Goal: Task Accomplishment & Management: Complete application form

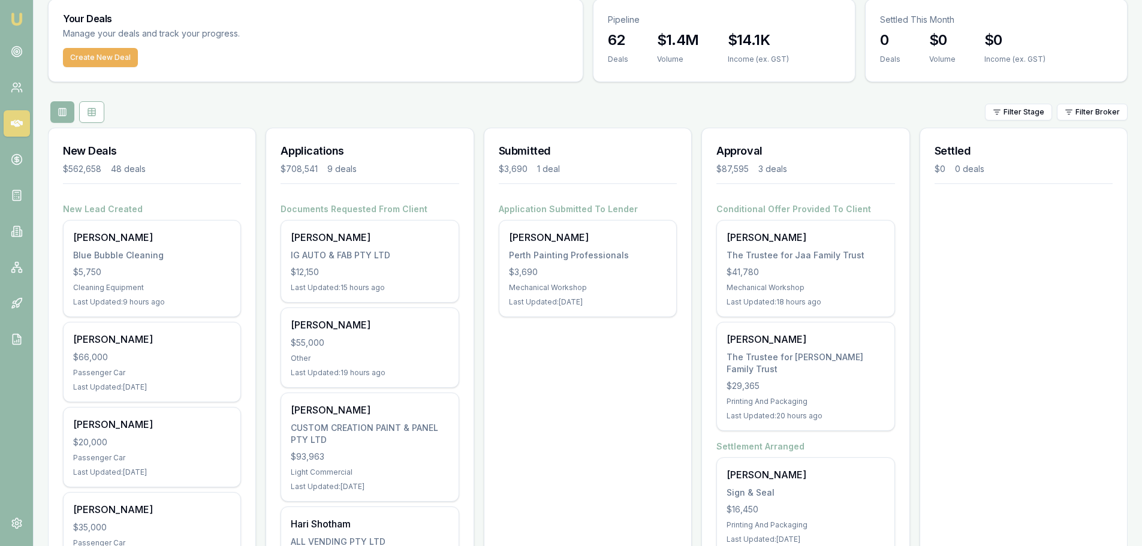
scroll to position [60, 0]
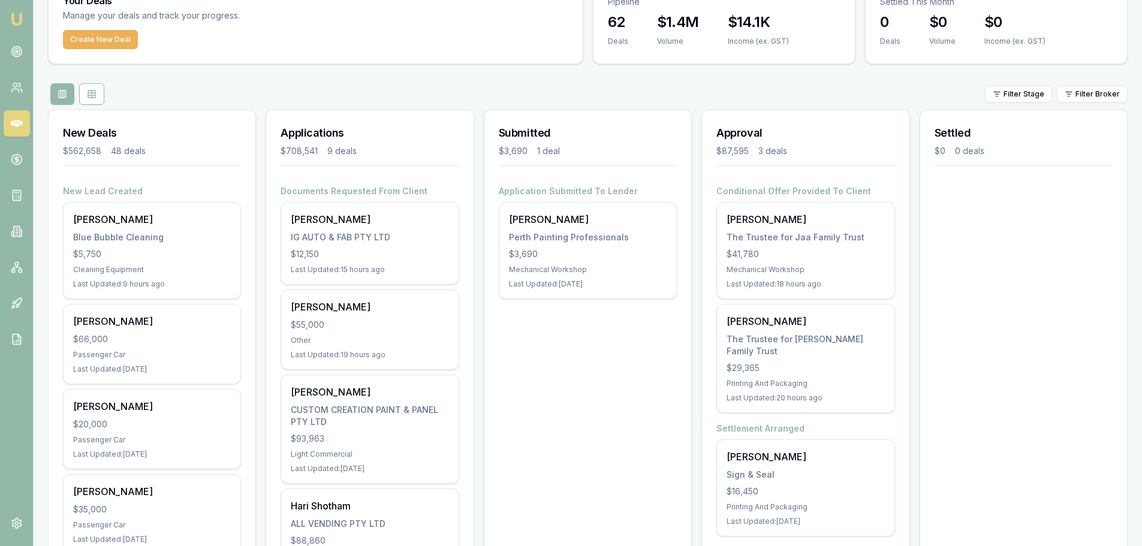
drag, startPoint x: 462, startPoint y: 85, endPoint x: 427, endPoint y: 84, distance: 35.4
click at [462, 85] on div "Filter Stage Filter Broker" at bounding box center [588, 94] width 1080 height 22
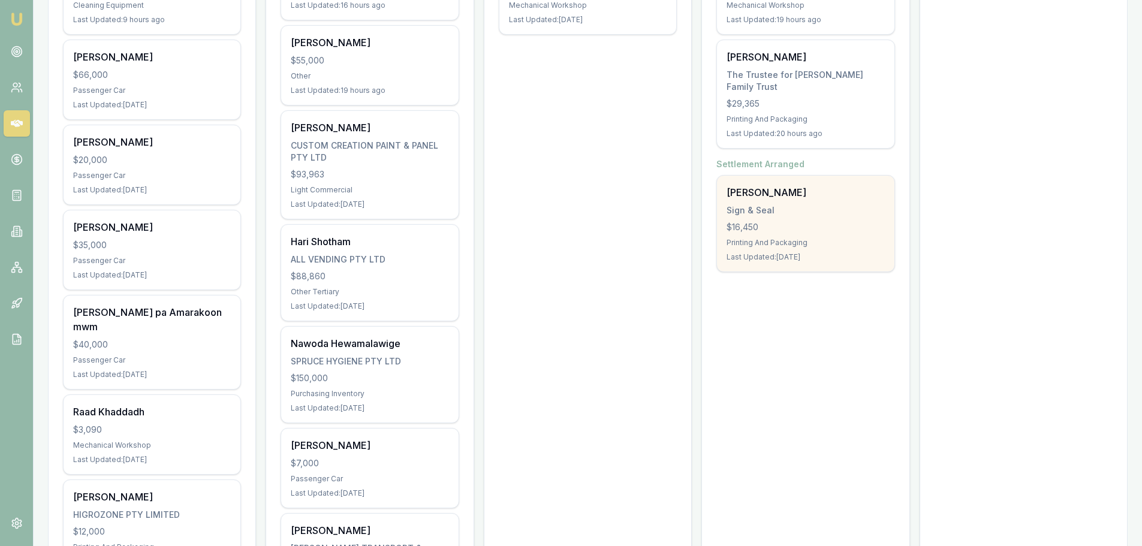
scroll to position [360, 0]
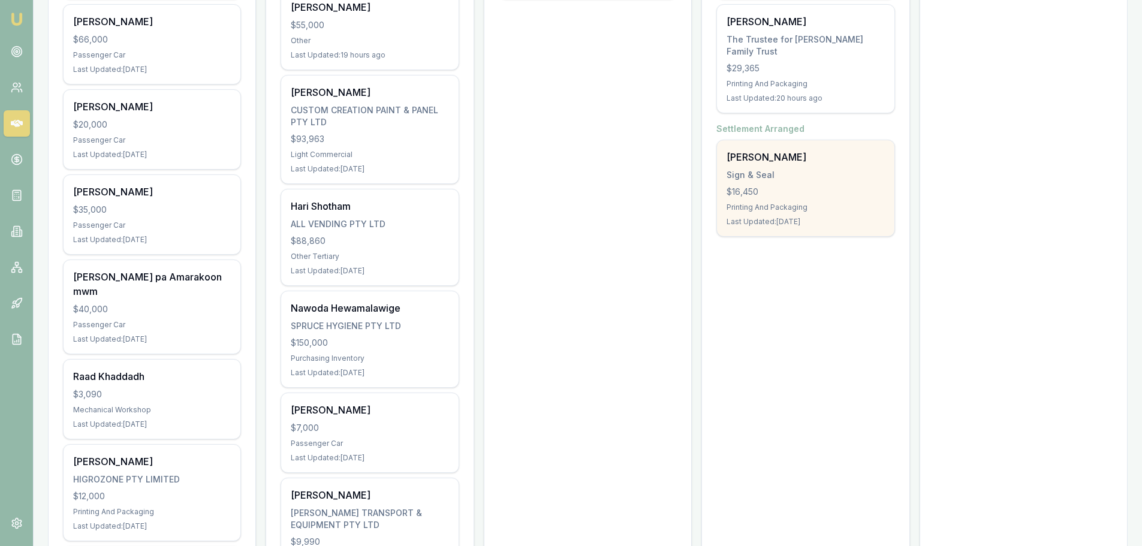
click at [776, 203] on div "Printing And Packaging" at bounding box center [806, 208] width 158 height 10
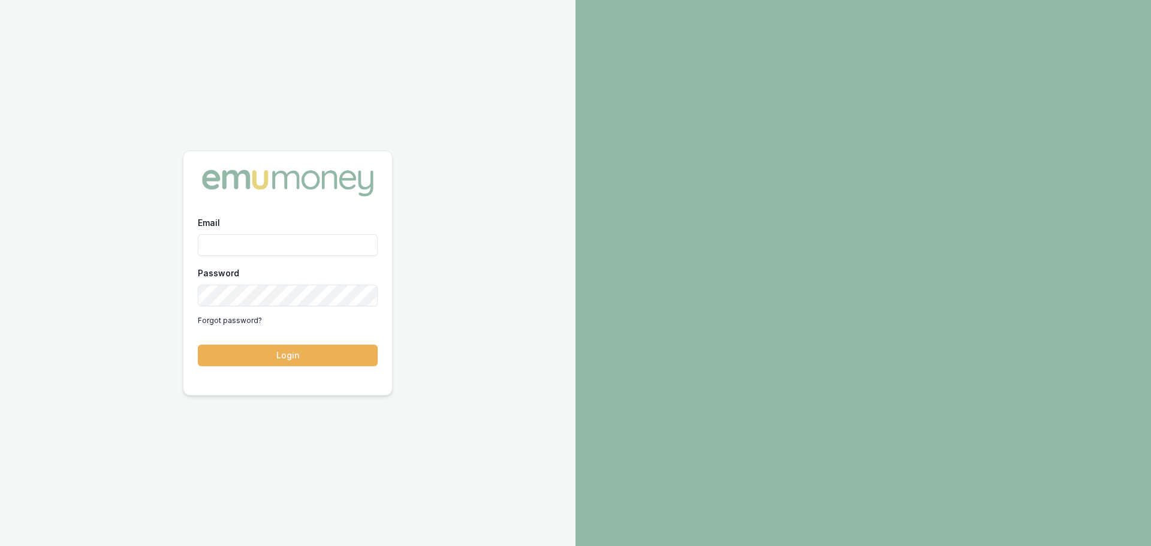
click at [279, 247] on input "Email" at bounding box center [288, 245] width 180 height 22
type input "brad.hearns@emumoney.com.au"
click at [198, 345] on button "Login" at bounding box center [288, 356] width 180 height 22
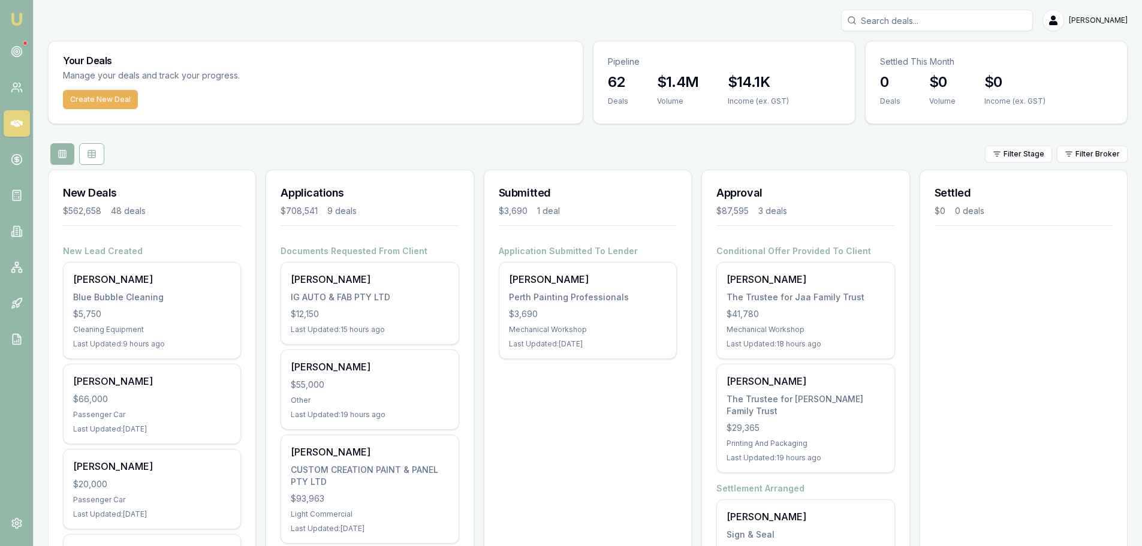
click at [12, 48] on icon at bounding box center [17, 52] width 12 height 12
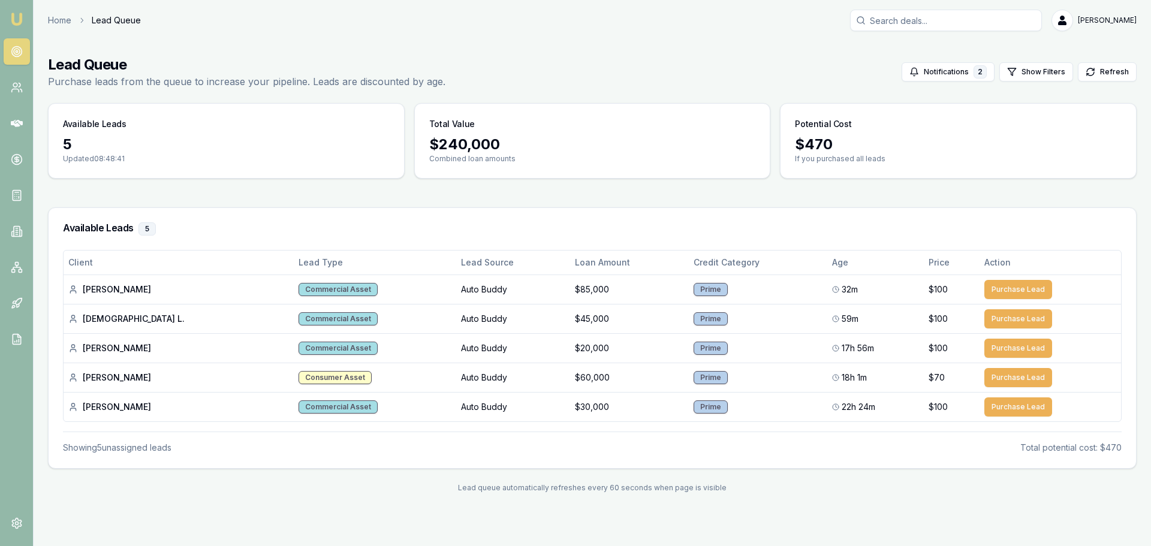
click at [725, 195] on main "Lead Queue Purchase leads from the queue to increase your pipeline. Leads are d…" at bounding box center [593, 274] width 1118 height 467
click at [727, 190] on main "Lead Queue Purchase leads from the queue to increase your pipeline. Leads are d…" at bounding box center [593, 274] width 1118 height 467
click at [310, 204] on main "Lead Queue Purchase leads from the queue to increase your pipeline. Leads are d…" at bounding box center [593, 274] width 1118 height 467
click at [315, 170] on div "5 Updated 08:49:01" at bounding box center [227, 156] width 356 height 43
drag, startPoint x: 345, startPoint y: 198, endPoint x: 349, endPoint y: 230, distance: 32.0
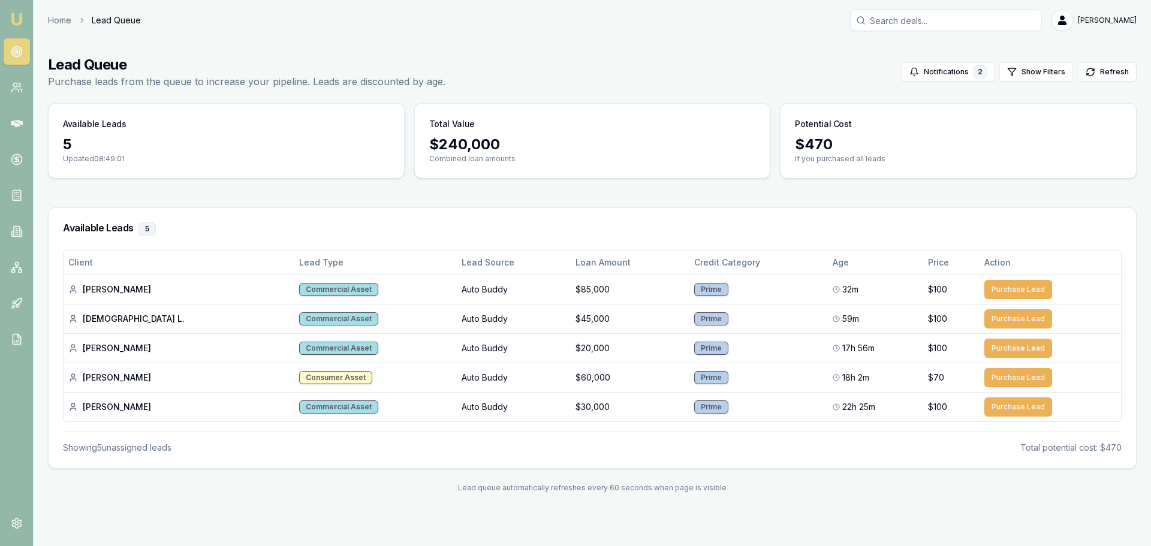
click at [345, 222] on main "Lead Queue Purchase leads from the queue to increase your pipeline. Leads are d…" at bounding box center [593, 274] width 1118 height 467
click at [349, 230] on h3 "Available Leads 5" at bounding box center [592, 228] width 1059 height 13
click at [353, 189] on main "Lead Queue Purchase leads from the queue to increase your pipeline. Leads are d…" at bounding box center [593, 274] width 1118 height 467
click at [356, 209] on div "Available Leads 5" at bounding box center [593, 229] width 1088 height 42
click at [331, 212] on div "Available Leads 5" at bounding box center [593, 229] width 1088 height 42
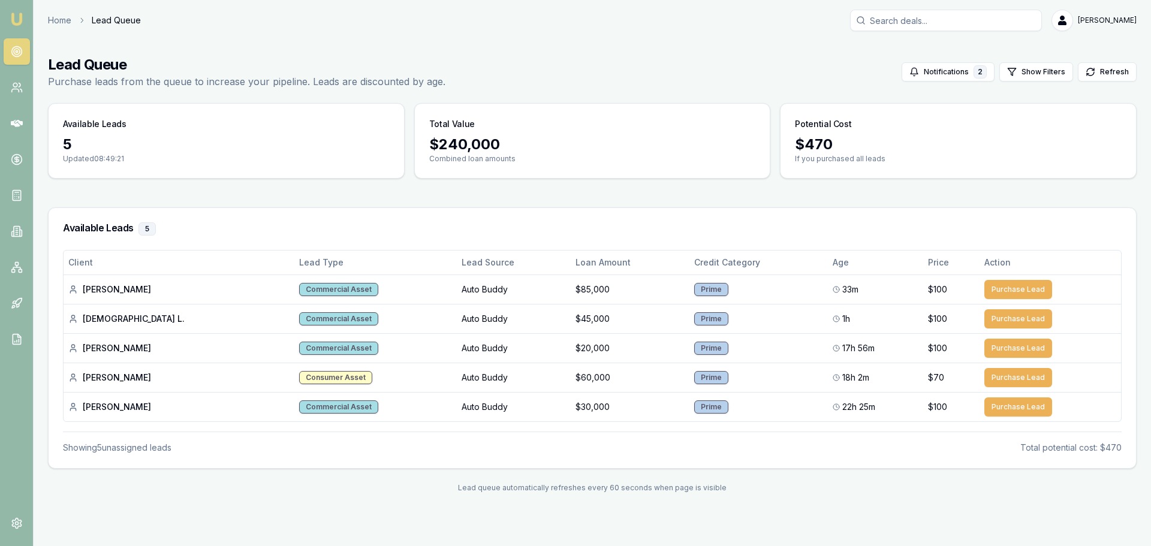
click at [303, 192] on main "Lead Queue Purchase leads from the queue to increase your pipeline. Leads are d…" at bounding box center [593, 274] width 1118 height 467
click at [473, 186] on main "Lead Queue Purchase leads from the queue to increase your pipeline. Leads are d…" at bounding box center [593, 274] width 1118 height 467
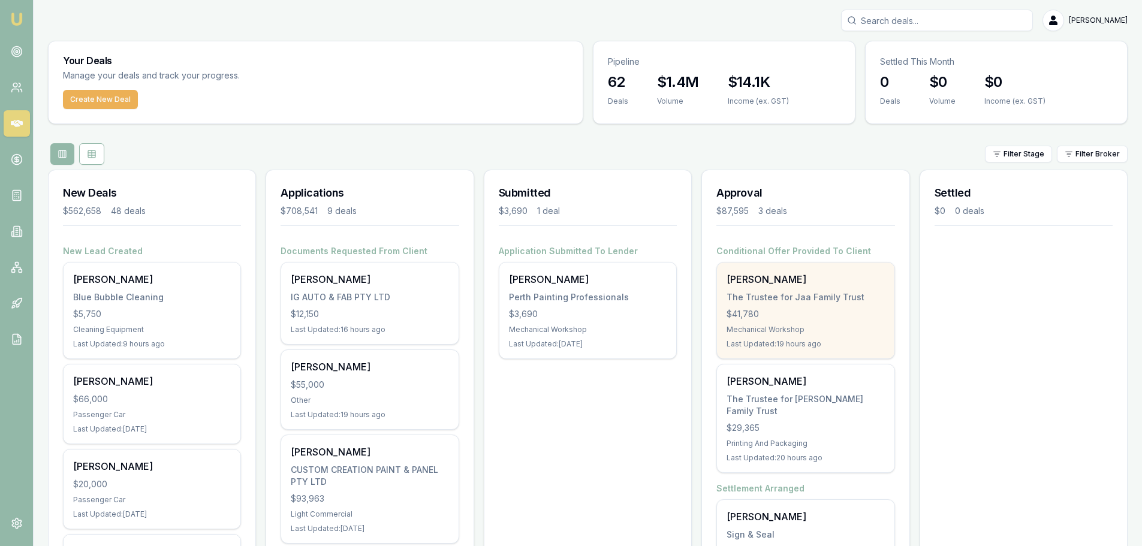
click at [790, 327] on div "Mechanical Workshop" at bounding box center [806, 330] width 158 height 10
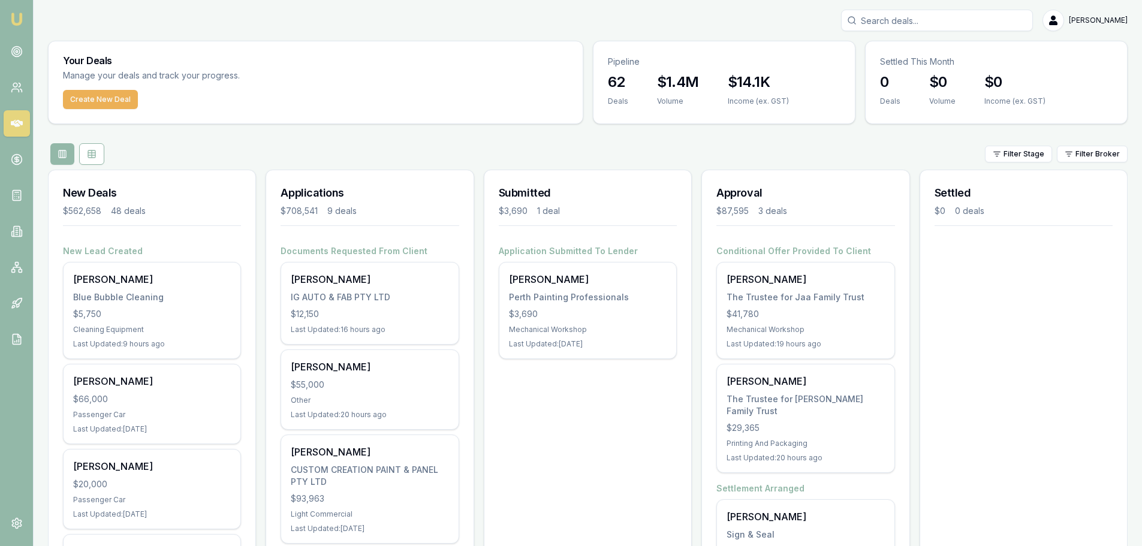
click at [312, 164] on div "Filter Stage Filter Broker" at bounding box center [588, 154] width 1080 height 22
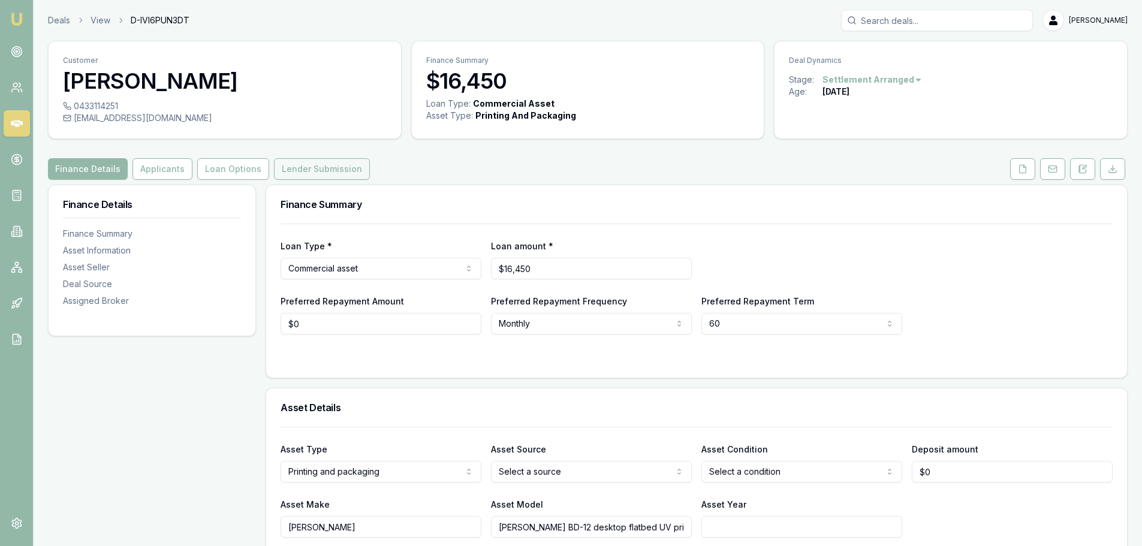
click at [300, 174] on button "Lender Submission" at bounding box center [322, 169] width 96 height 22
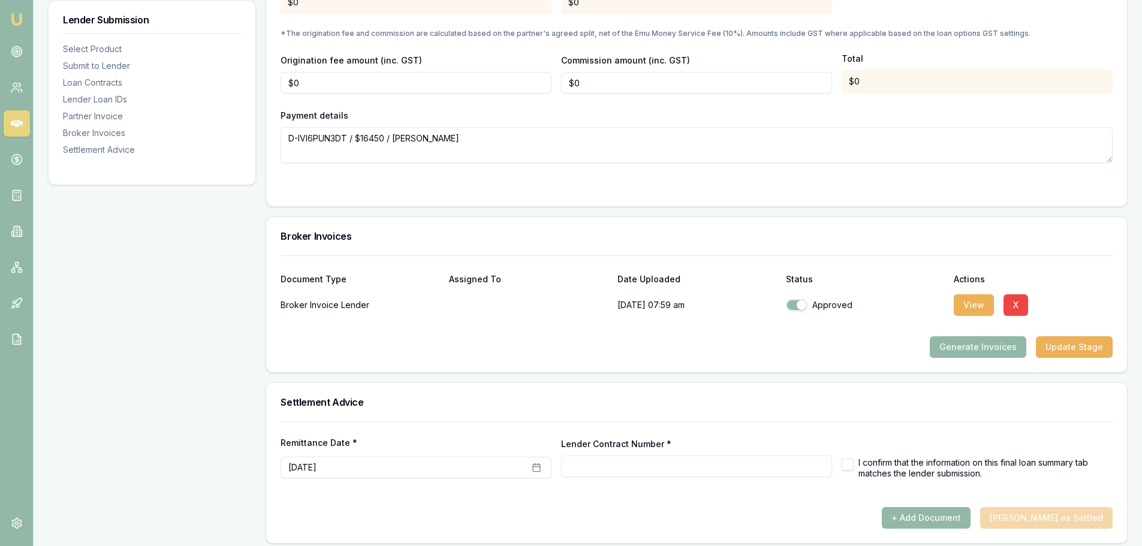
scroll to position [1154, 0]
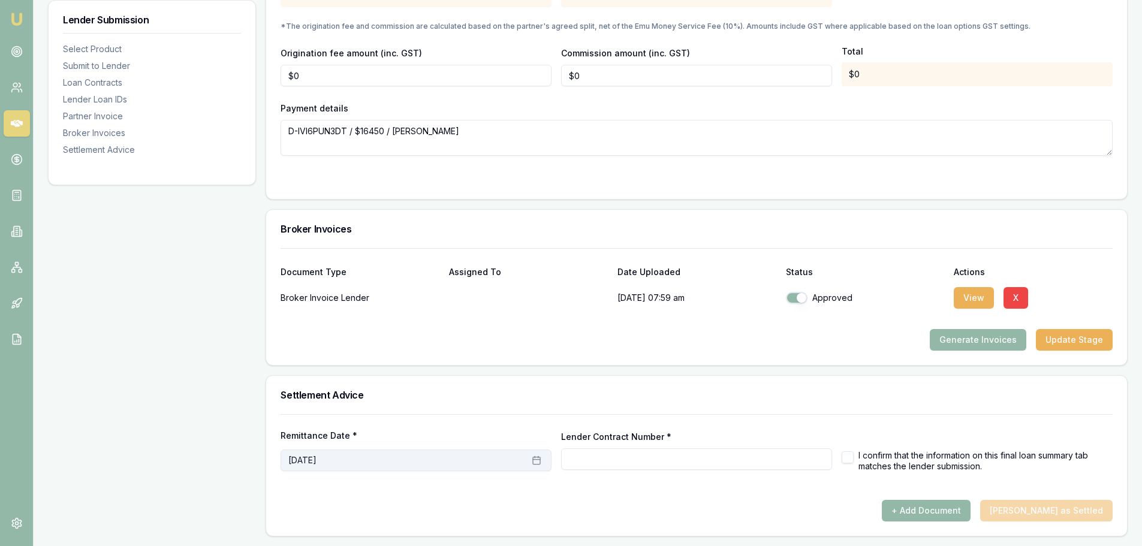
click at [392, 459] on button "September 17th, 2025" at bounding box center [416, 461] width 271 height 22
click at [335, 335] on button "30" at bounding box center [336, 333] width 19 height 19
click at [303, 290] on icon "Go to previous month" at bounding box center [299, 292] width 10 height 10
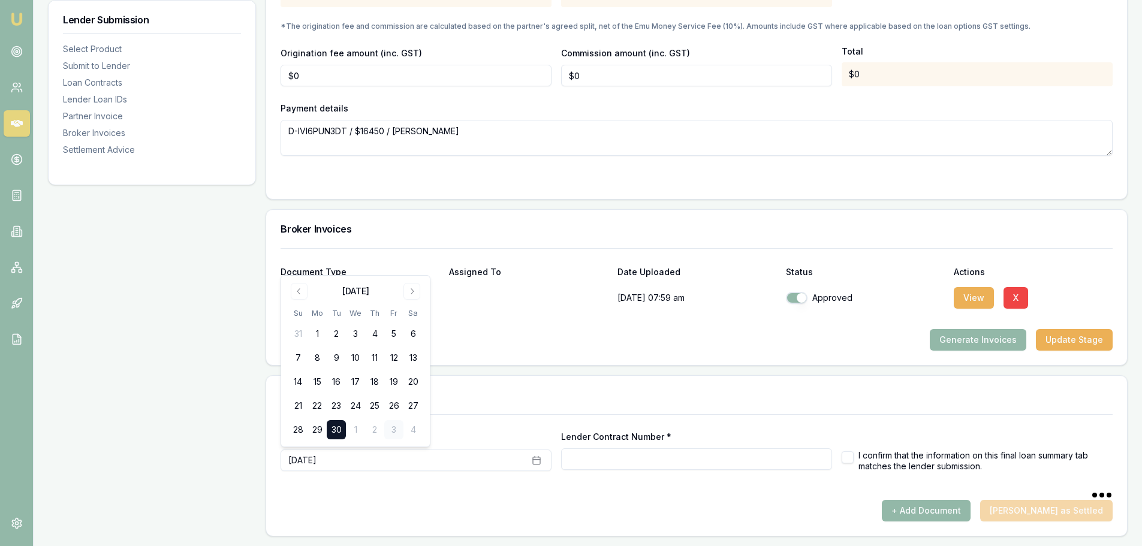
click at [338, 431] on button "30" at bounding box center [336, 429] width 19 height 19
click at [334, 431] on button "30" at bounding box center [336, 429] width 19 height 19
click at [472, 510] on div "+ Add Document Mark Deal as Settled" at bounding box center [697, 511] width 832 height 22
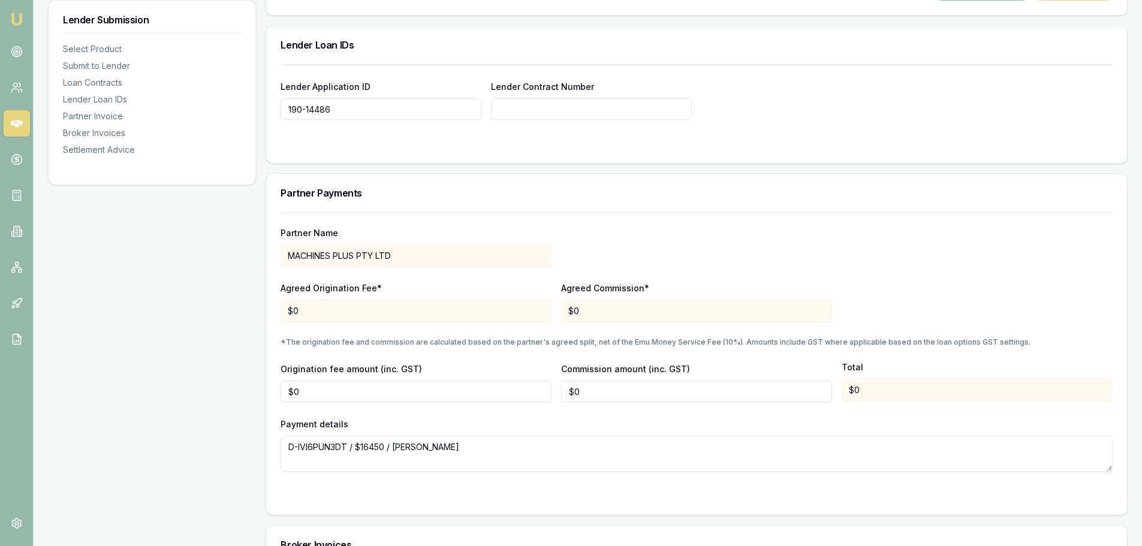
scroll to position [735, 0]
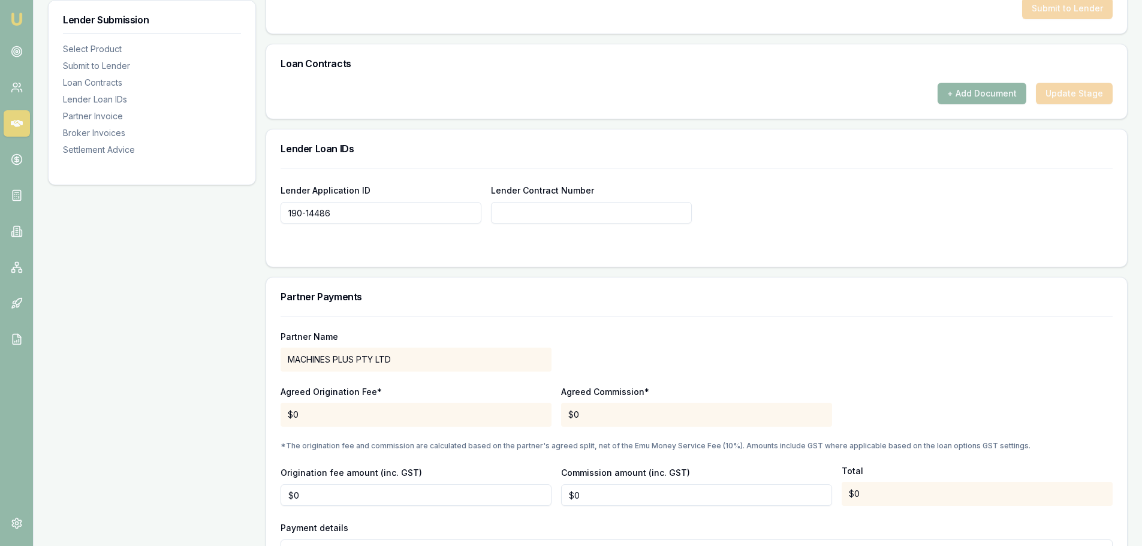
drag, startPoint x: 354, startPoint y: 207, endPoint x: 263, endPoint y: 207, distance: 91.2
click at [263, 207] on div "Lender Submission Select Product Submit to Lender Loan Contracts Lender Loan ID…" at bounding box center [588, 203] width 1080 height 1506
click at [592, 215] on input "Lender Contract Number" at bounding box center [591, 213] width 201 height 22
paste input "190-9981"
type input "190-9981"
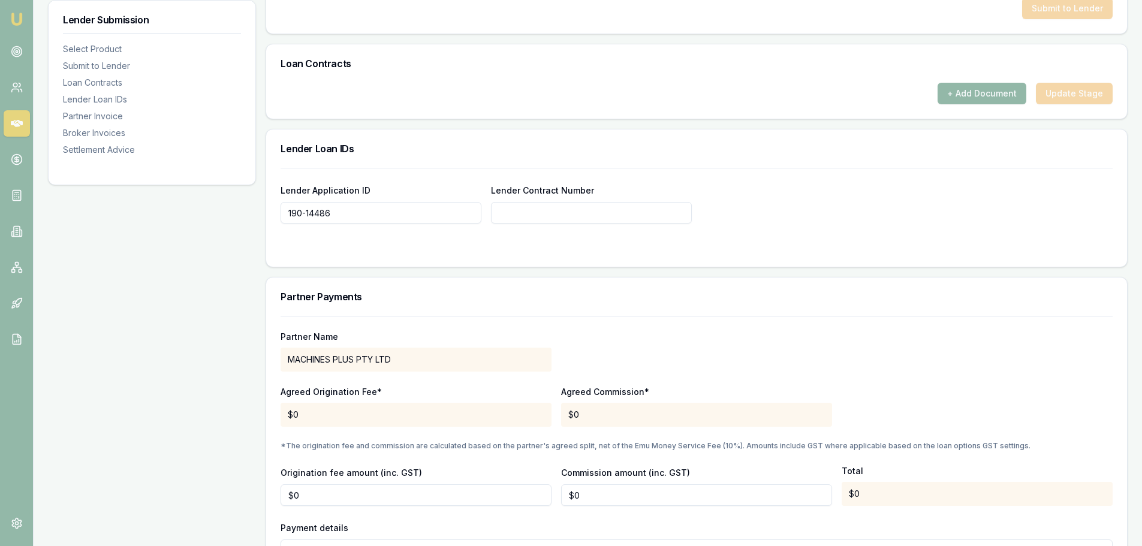
click at [504, 210] on input "Lender Contract Number" at bounding box center [591, 213] width 201 height 22
paste input "190-9981"
type input "190-9981"
click at [496, 243] on div at bounding box center [697, 248] width 832 height 10
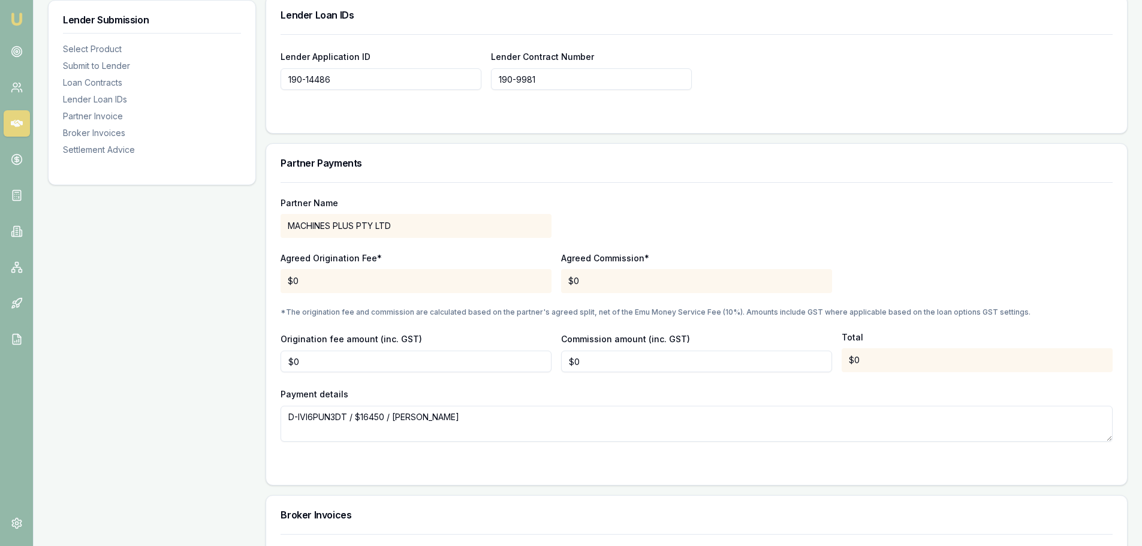
scroll to position [915, 0]
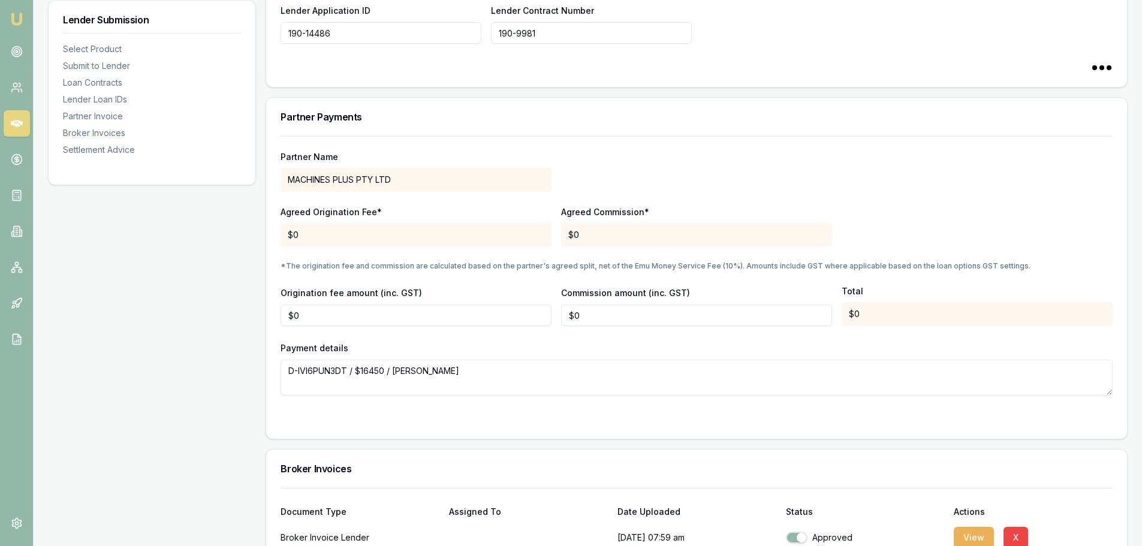
type input "190-9981"
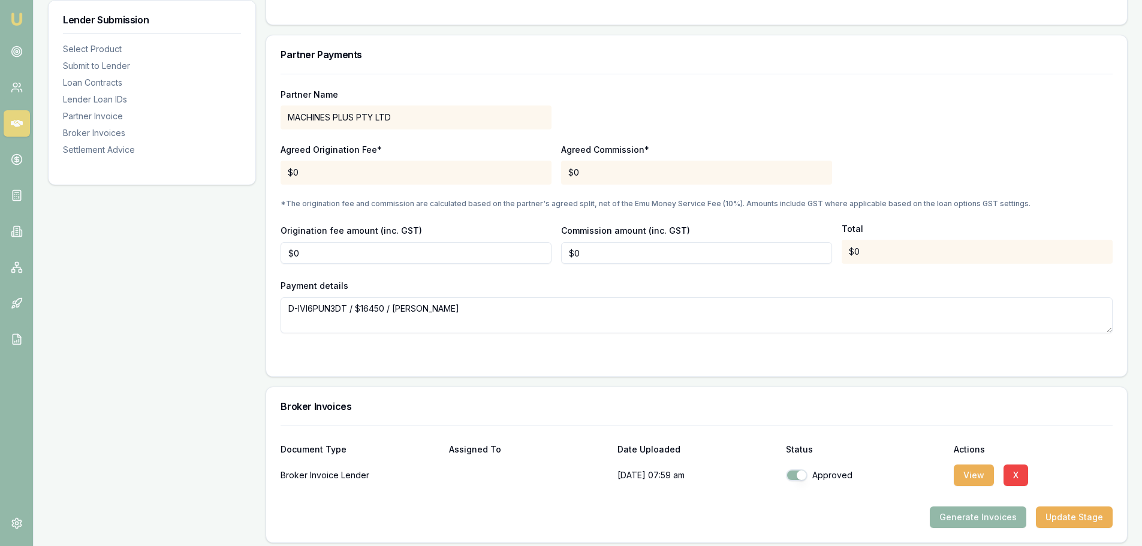
scroll to position [1154, 0]
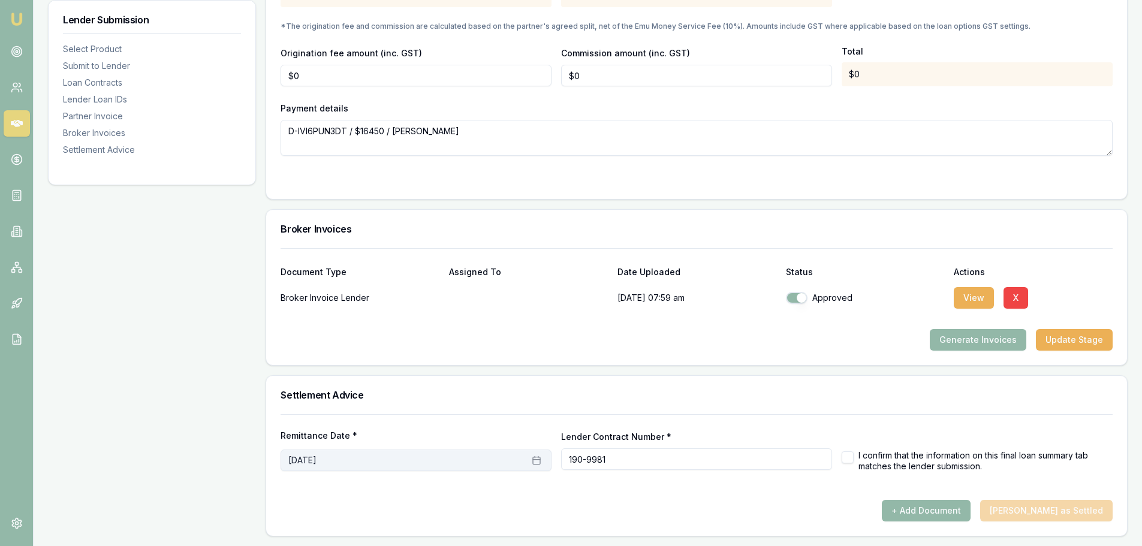
click at [497, 464] on button "September 17th, 2025" at bounding box center [416, 461] width 271 height 22
click at [297, 289] on icon "Go to previous month" at bounding box center [299, 292] width 10 height 10
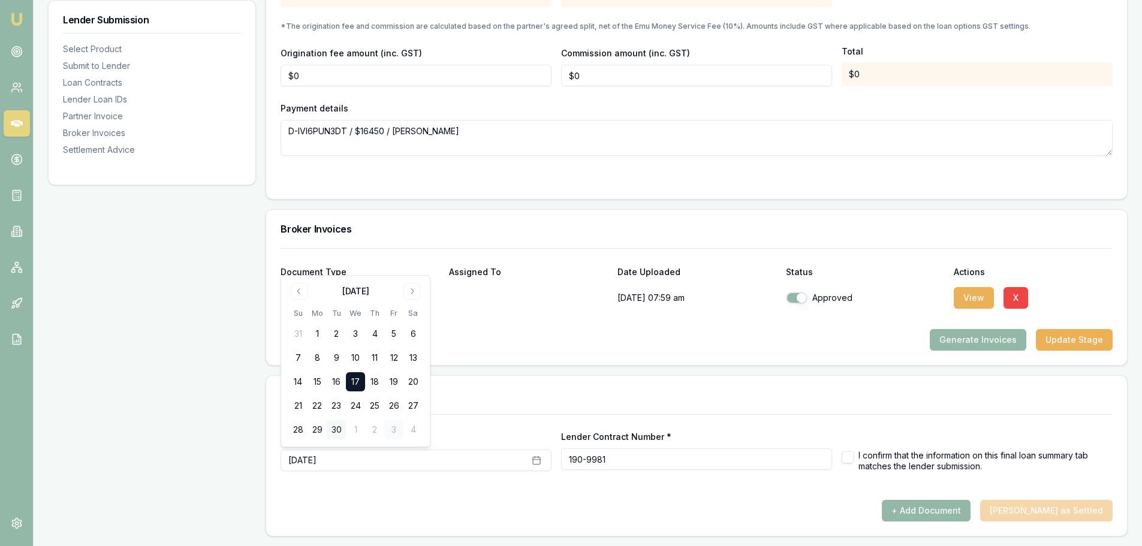
click at [336, 426] on button "30" at bounding box center [336, 429] width 19 height 19
click at [571, 520] on div "+ Add Document Mark Deal as Settled" at bounding box center [697, 511] width 832 height 22
click at [961, 503] on button "+ Add Document" at bounding box center [926, 511] width 89 height 22
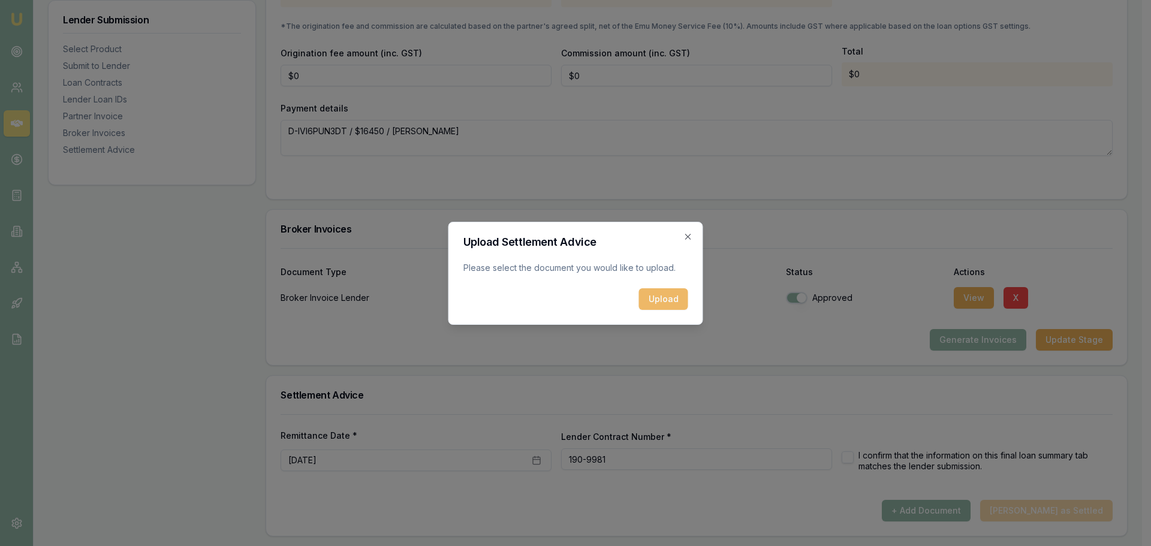
click at [667, 299] on button "Upload" at bounding box center [663, 299] width 49 height 22
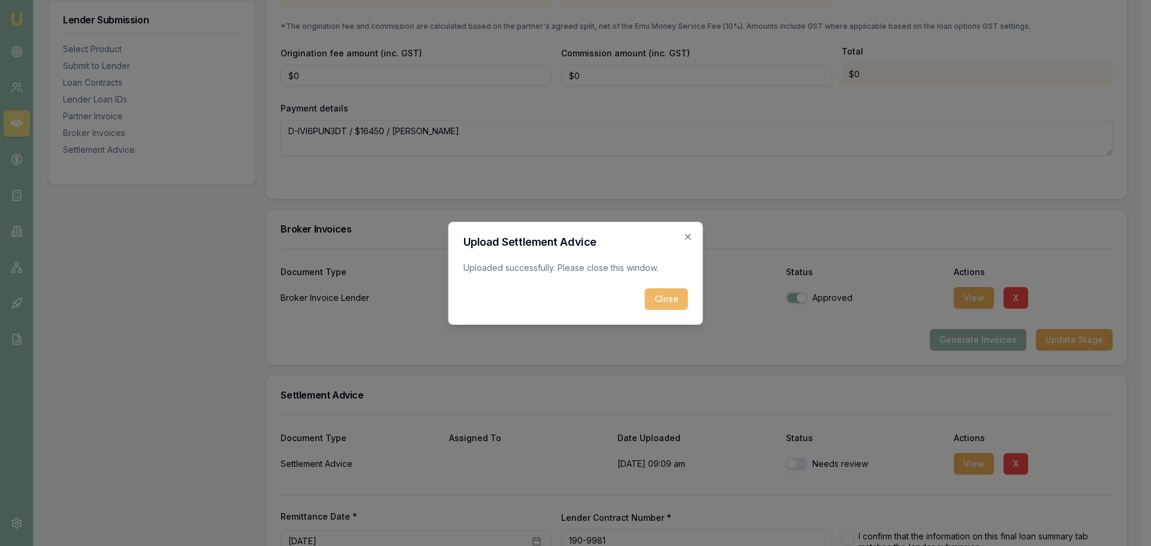
click at [663, 303] on button "Close" at bounding box center [666, 299] width 43 height 22
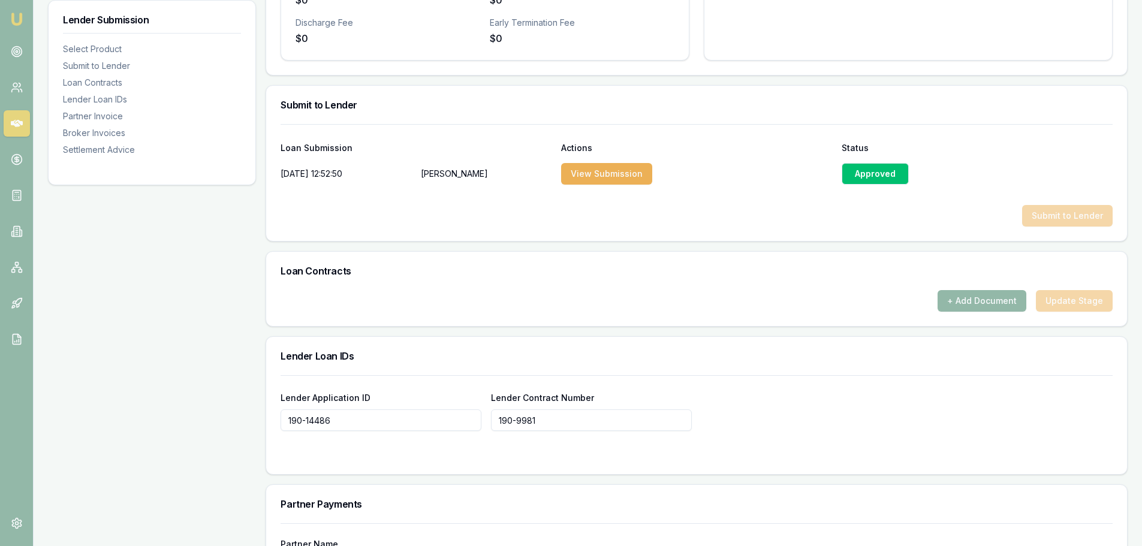
scroll to position [495, 0]
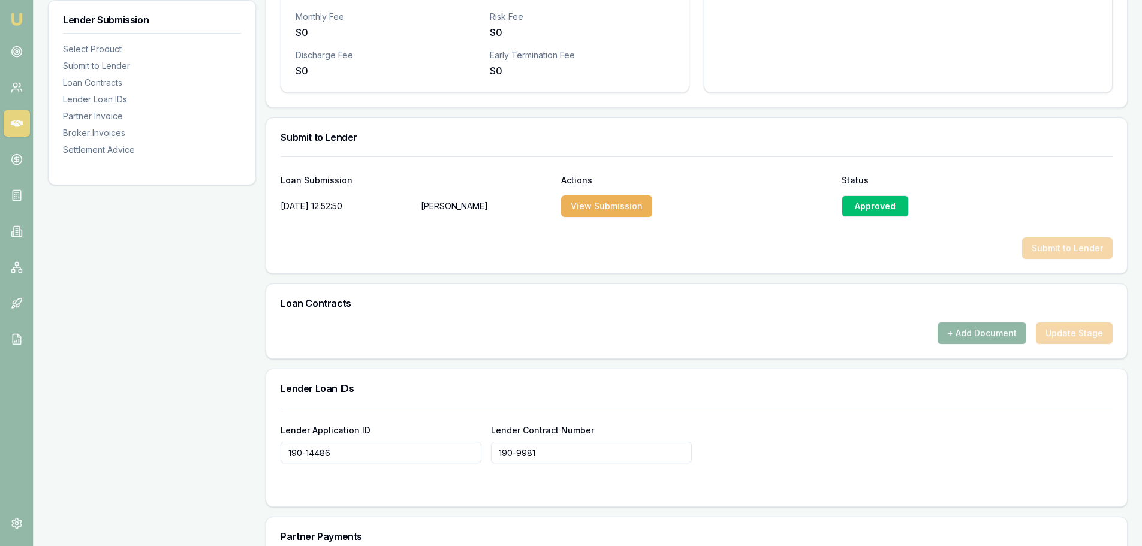
click at [982, 338] on button "+ Add Document" at bounding box center [982, 334] width 89 height 22
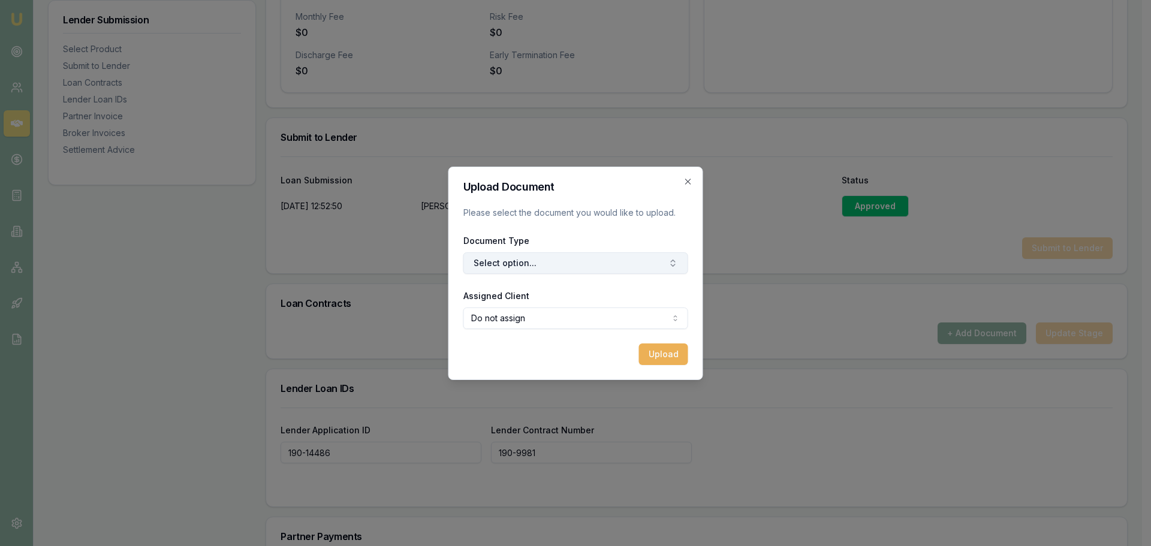
click at [531, 257] on button "Select option..." at bounding box center [576, 263] width 225 height 22
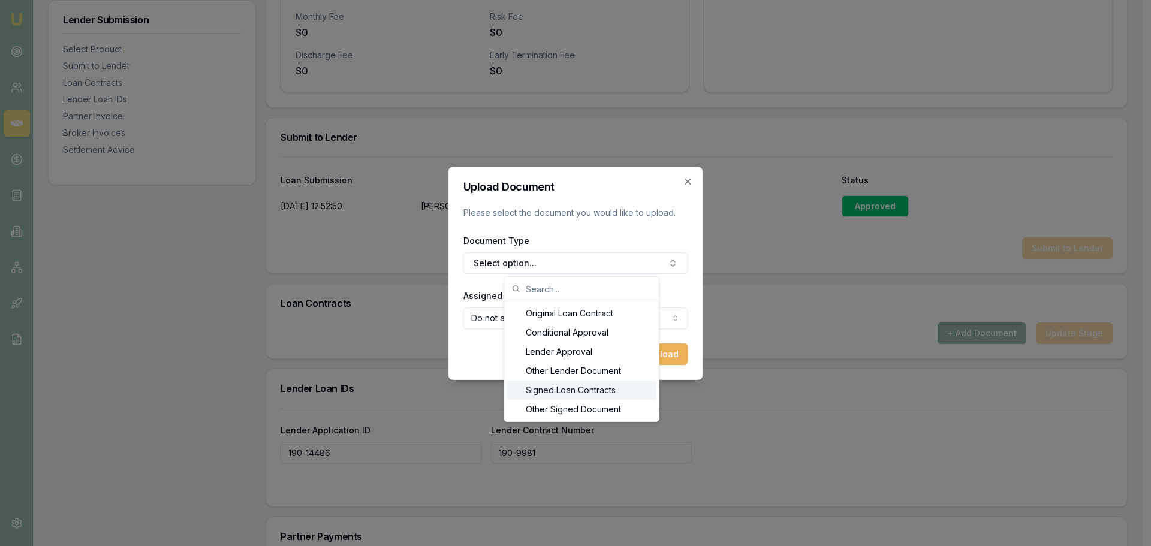
click at [554, 392] on div "Signed Loan Contracts" at bounding box center [582, 390] width 150 height 19
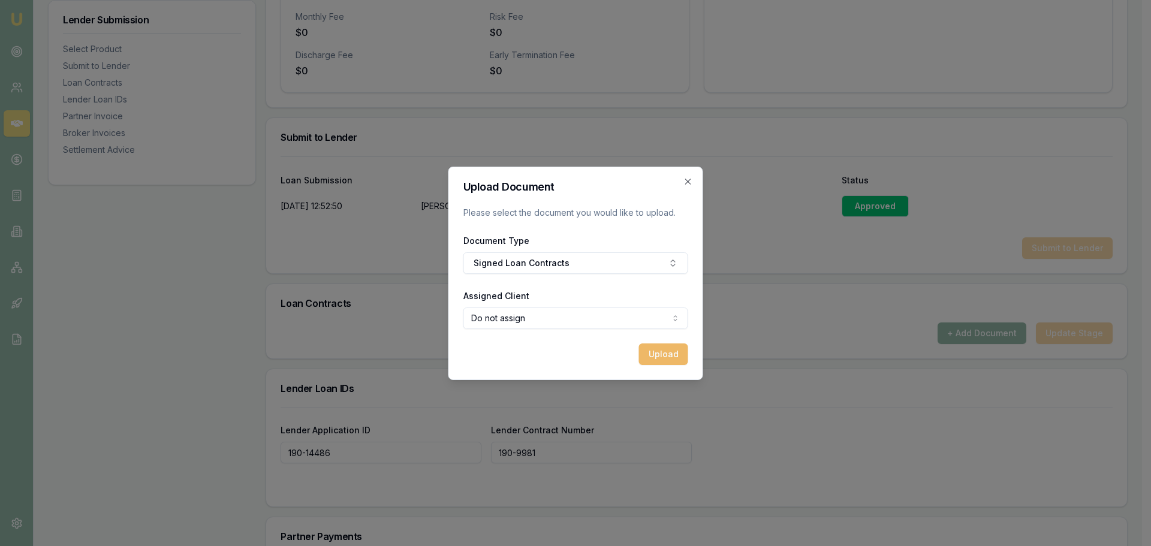
click at [679, 346] on button "Upload" at bounding box center [663, 355] width 49 height 22
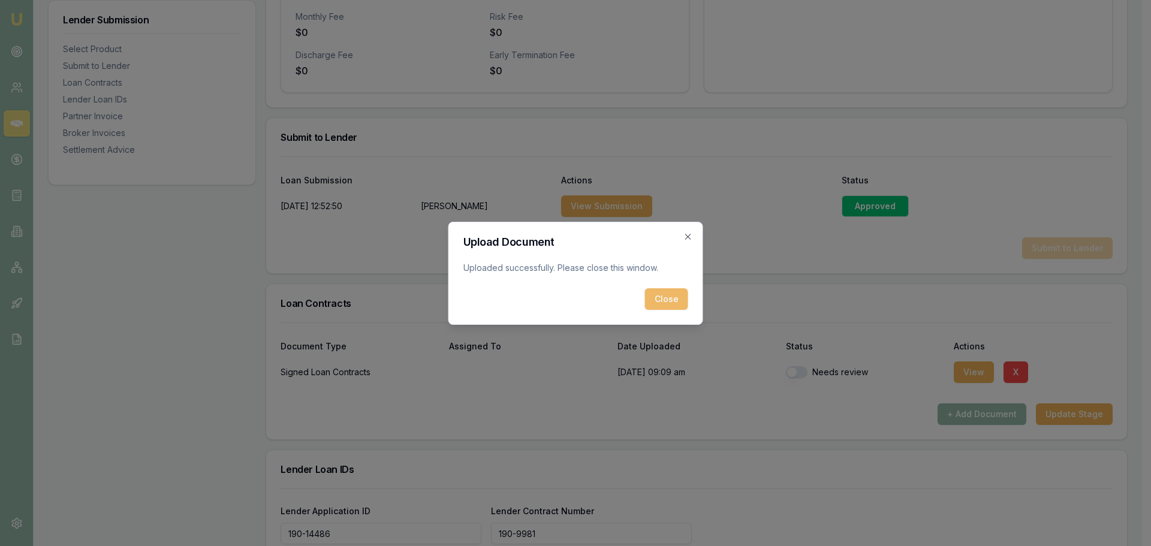
click at [660, 297] on button "Close" at bounding box center [666, 299] width 43 height 22
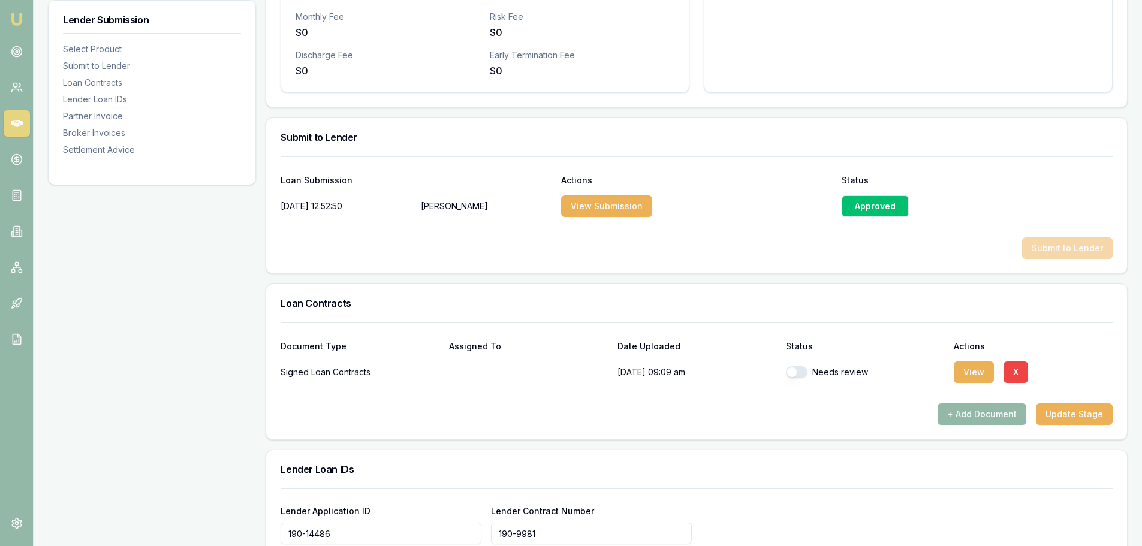
click at [805, 375] on button "button" at bounding box center [797, 372] width 22 height 12
checkbox input "true"
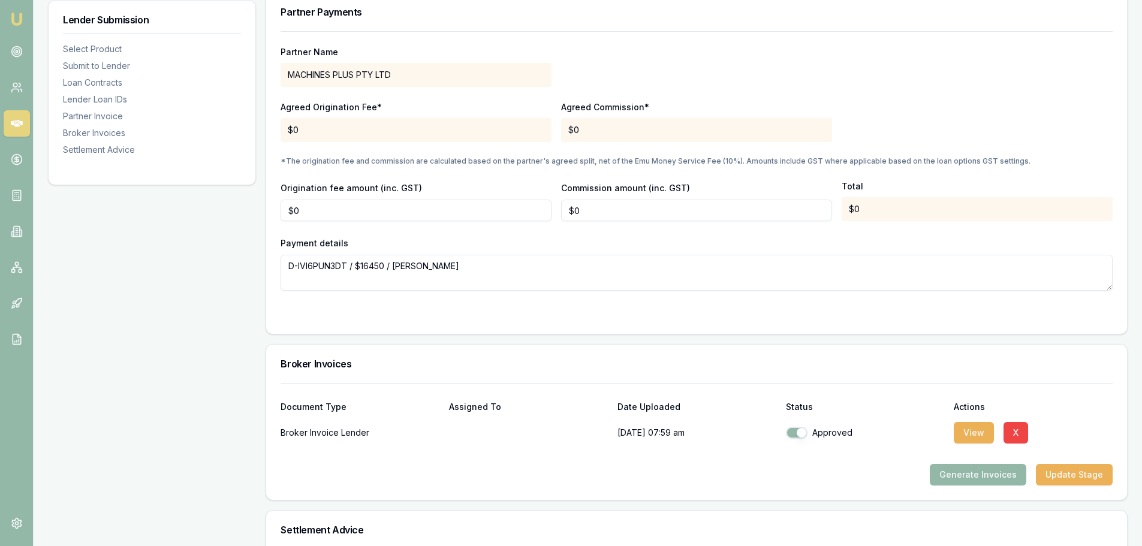
scroll to position [1316, 0]
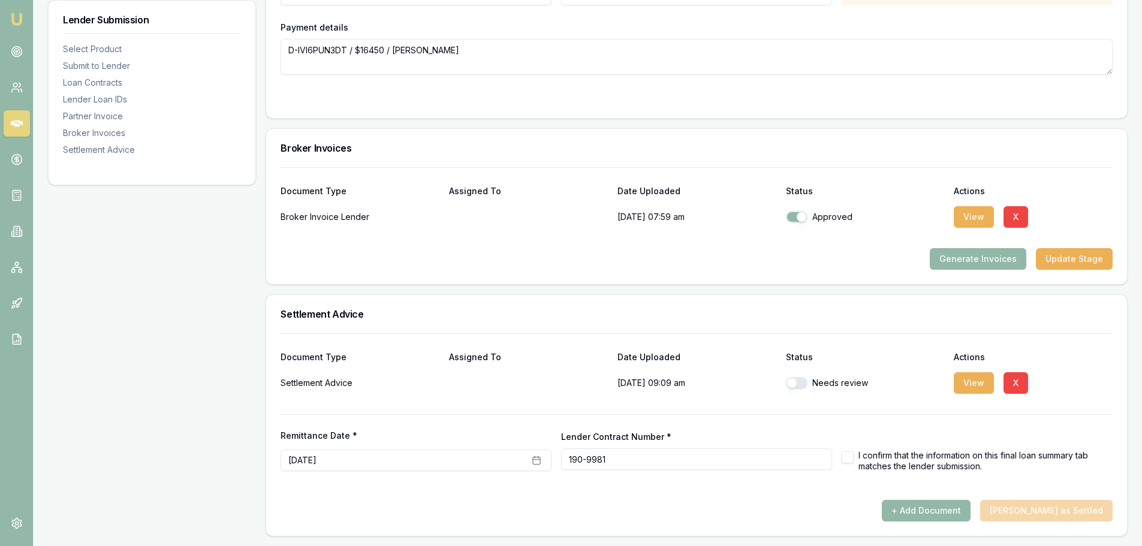
click at [797, 383] on button "button" at bounding box center [797, 383] width 22 height 12
checkbox input "true"
click at [509, 461] on button "September 17th, 2025" at bounding box center [416, 461] width 271 height 22
click at [306, 294] on button "Go to previous month" at bounding box center [299, 291] width 17 height 17
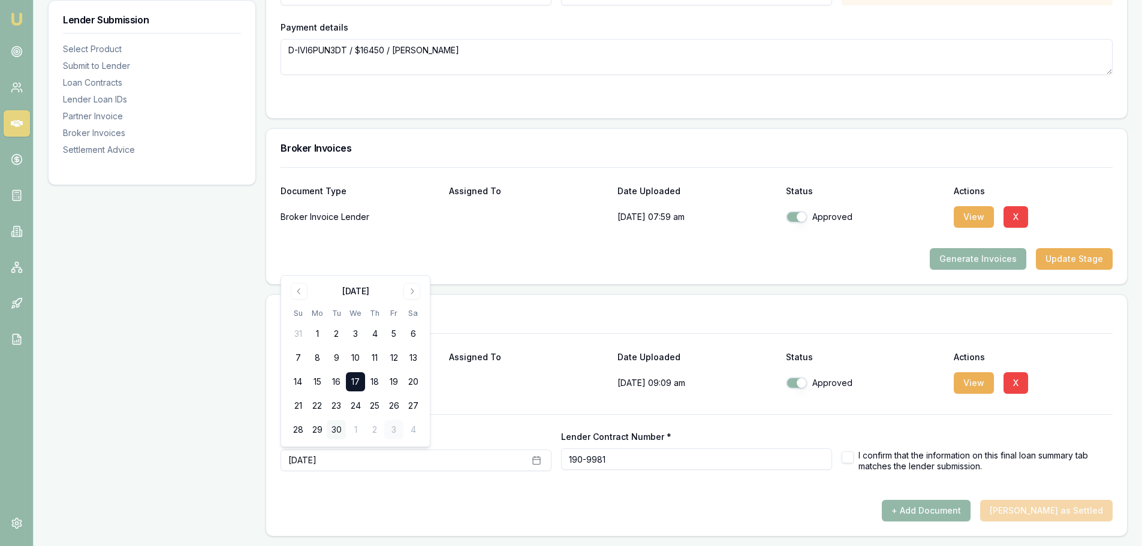
click at [333, 431] on button "30" at bounding box center [336, 429] width 19 height 19
click at [788, 509] on div "+ Add Document Mark Deal as Settled" at bounding box center [697, 511] width 832 height 22
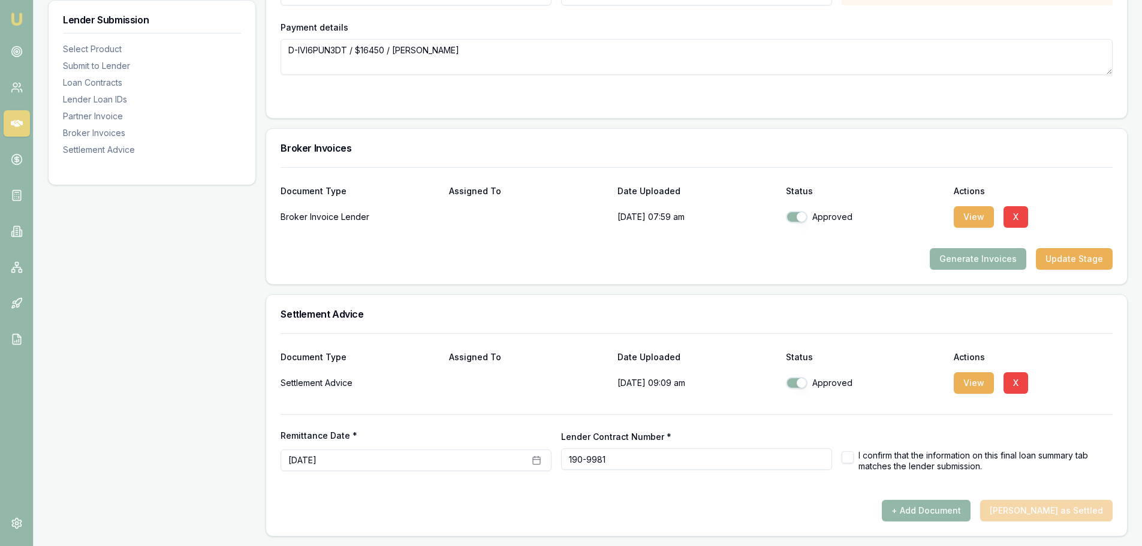
click at [850, 458] on button "button" at bounding box center [848, 458] width 12 height 12
checkbox input "true"
click at [1051, 510] on button "Mark Deal as Settled" at bounding box center [1046, 511] width 133 height 22
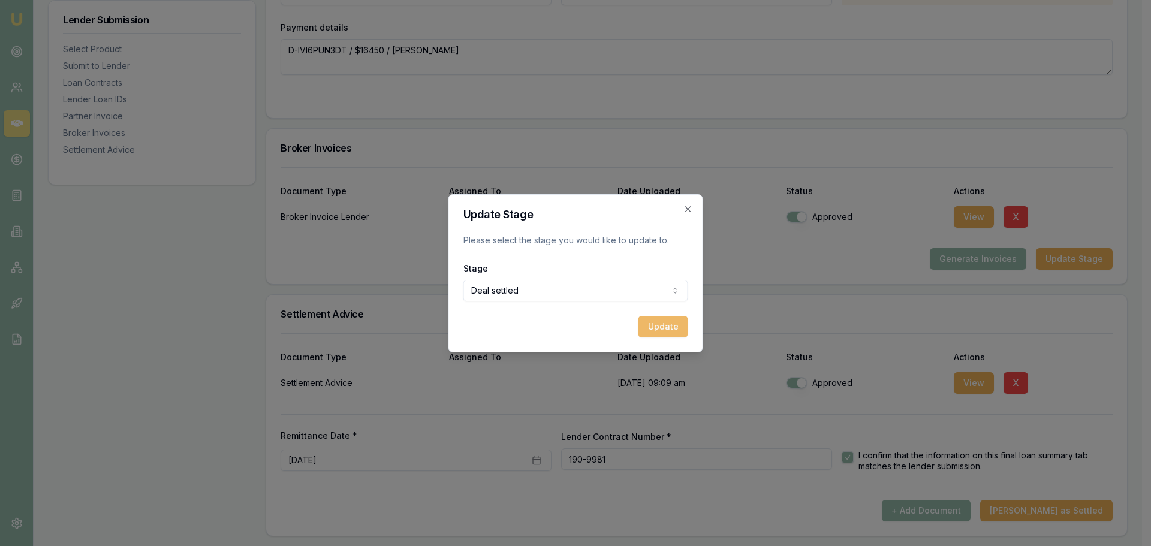
click at [682, 322] on button "Update" at bounding box center [664, 327] width 50 height 22
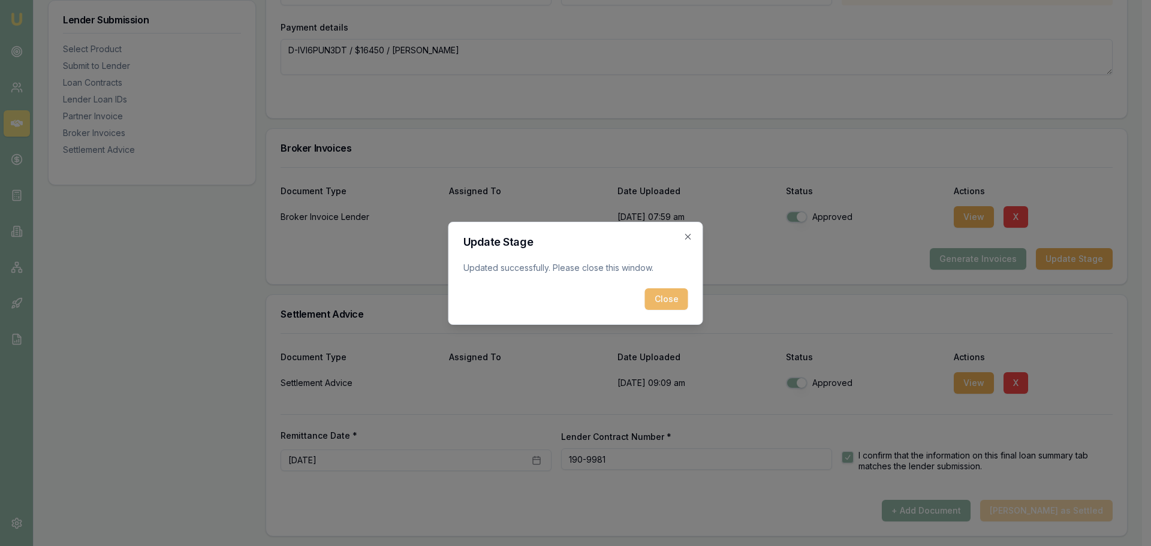
click at [675, 292] on button "Close" at bounding box center [666, 299] width 43 height 22
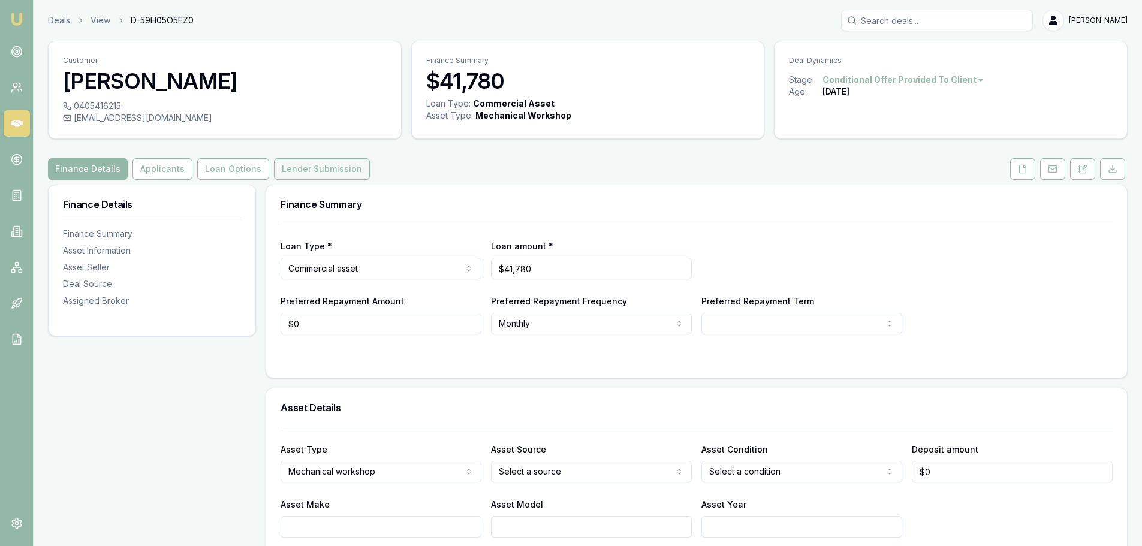
click at [287, 172] on button "Lender Submission" at bounding box center [322, 169] width 96 height 22
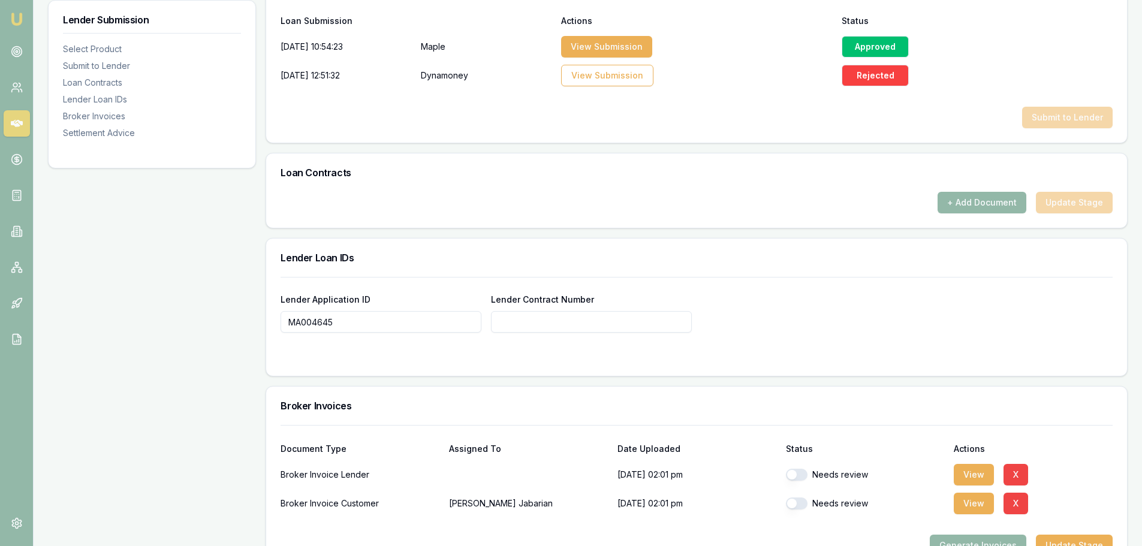
scroll to position [660, 0]
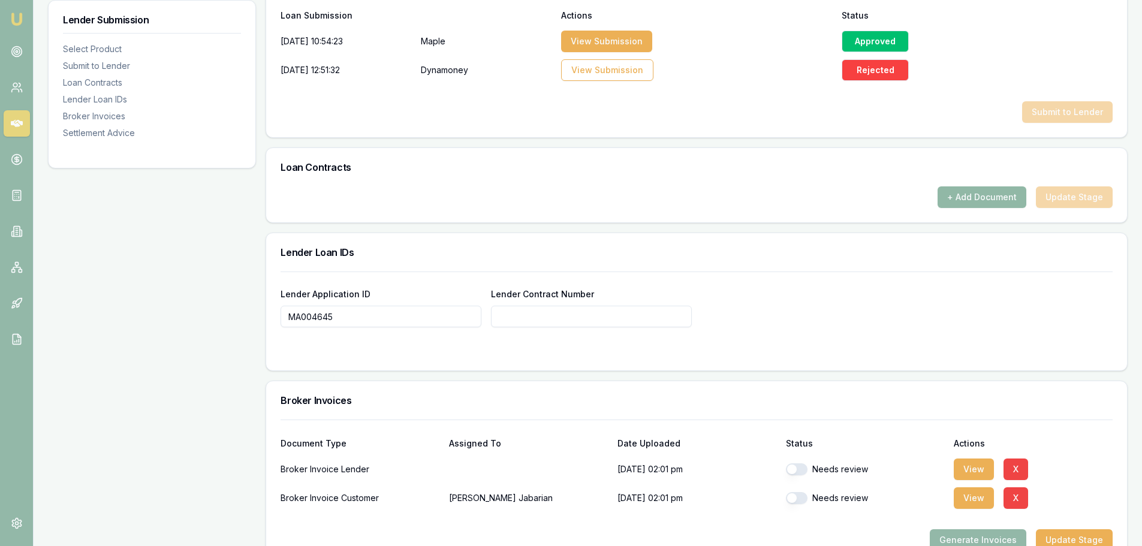
click at [981, 200] on button "+ Add Document" at bounding box center [982, 198] width 89 height 22
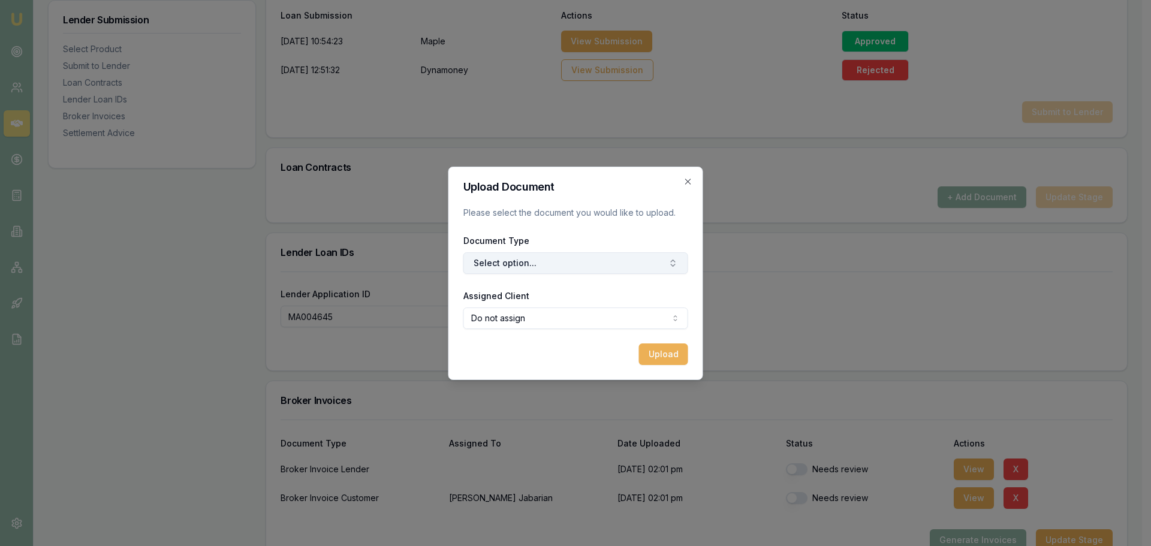
click at [589, 253] on button "Select option..." at bounding box center [576, 263] width 225 height 22
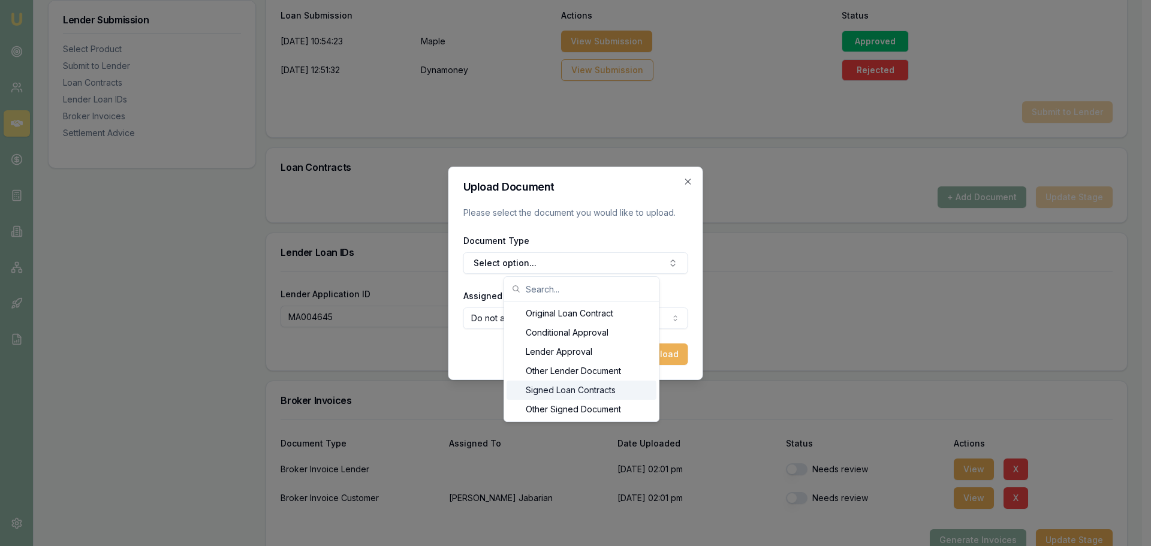
click at [582, 397] on div "Signed Loan Contracts" at bounding box center [582, 390] width 150 height 19
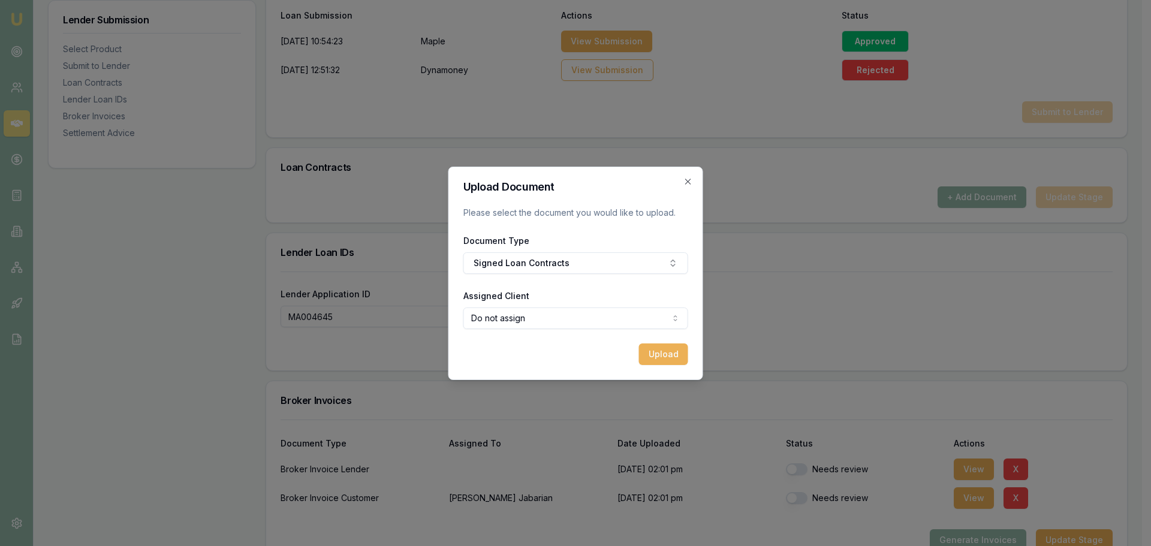
click at [625, 356] on div "Upload" at bounding box center [576, 355] width 225 height 22
click at [675, 356] on button "Upload" at bounding box center [663, 355] width 49 height 22
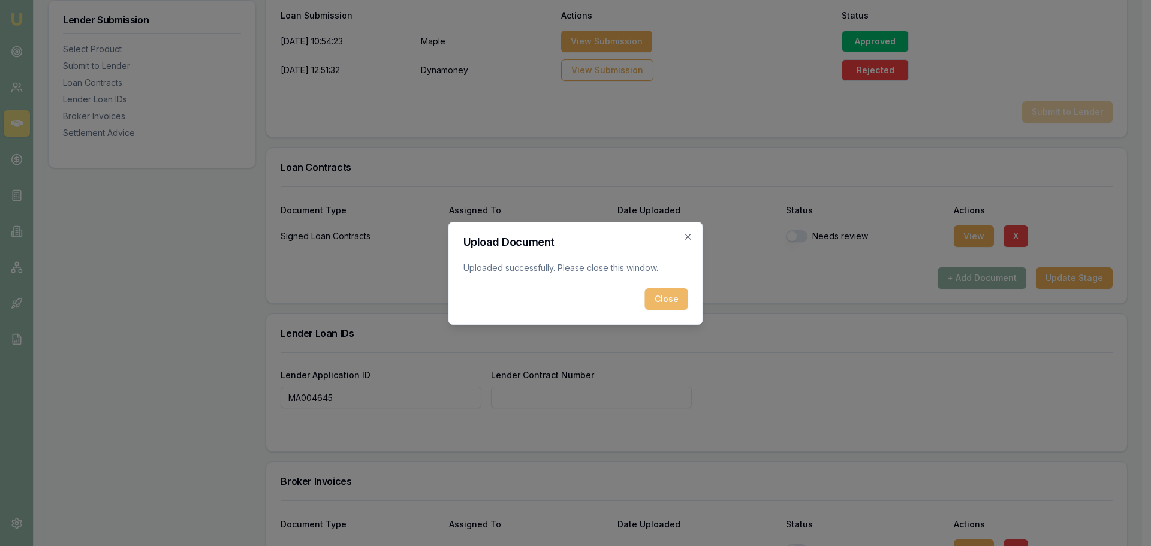
click at [661, 307] on button "Close" at bounding box center [666, 299] width 43 height 22
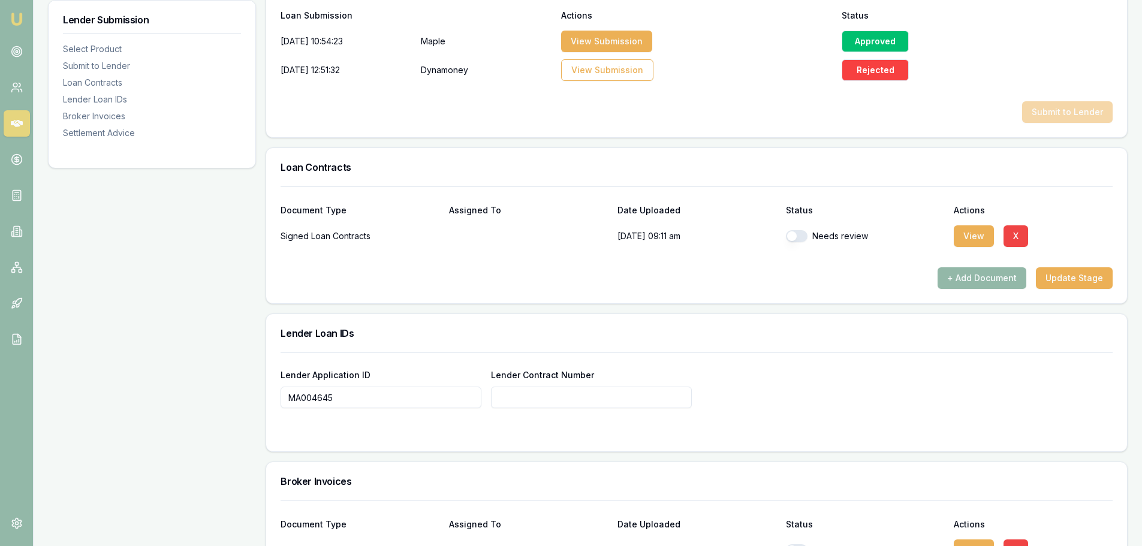
click at [795, 238] on button "button" at bounding box center [797, 236] width 22 height 12
click at [968, 285] on button "+ Add Document" at bounding box center [982, 278] width 89 height 22
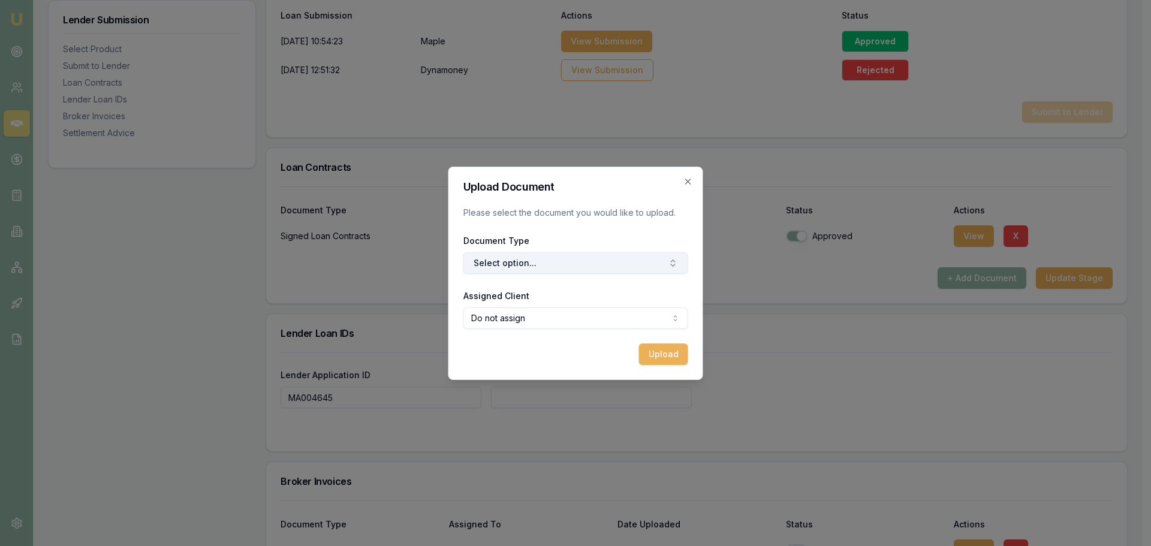
click at [529, 260] on button "Select option..." at bounding box center [576, 263] width 225 height 22
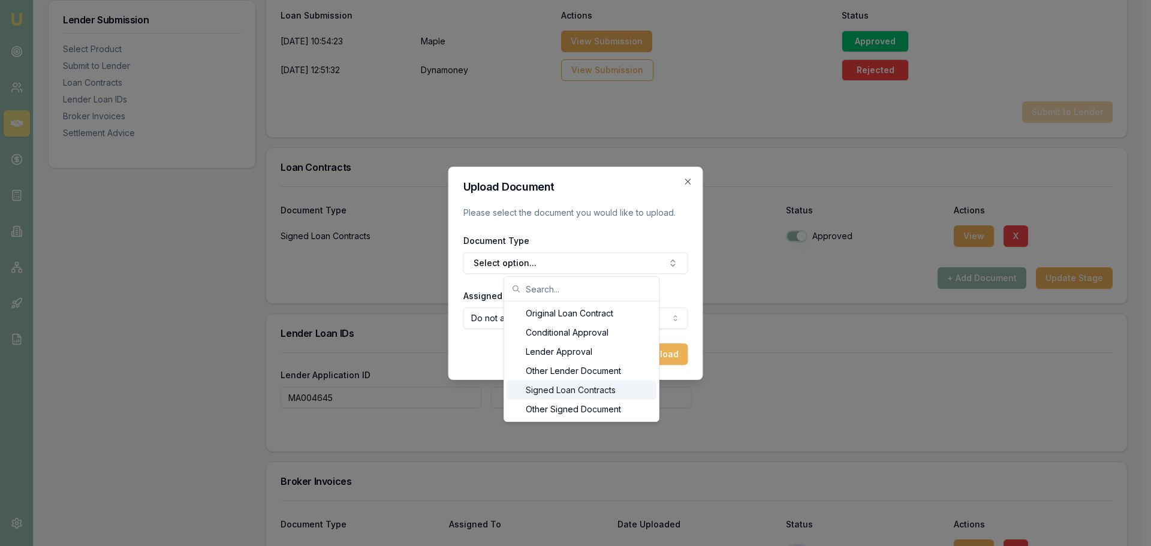
click at [591, 395] on div "Signed Loan Contracts" at bounding box center [582, 390] width 150 height 19
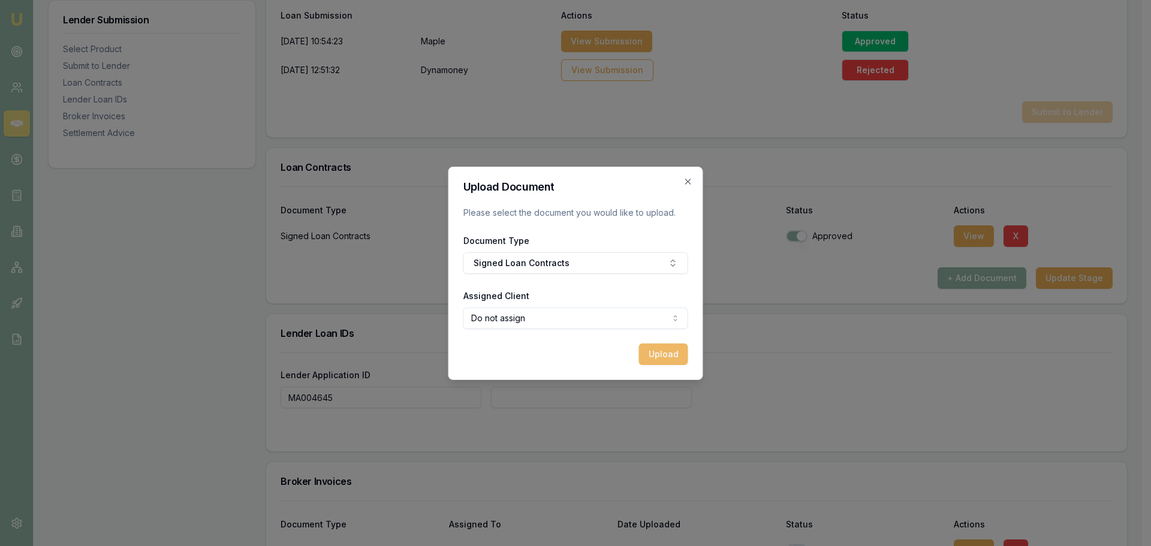
click at [677, 351] on button "Upload" at bounding box center [663, 355] width 49 height 22
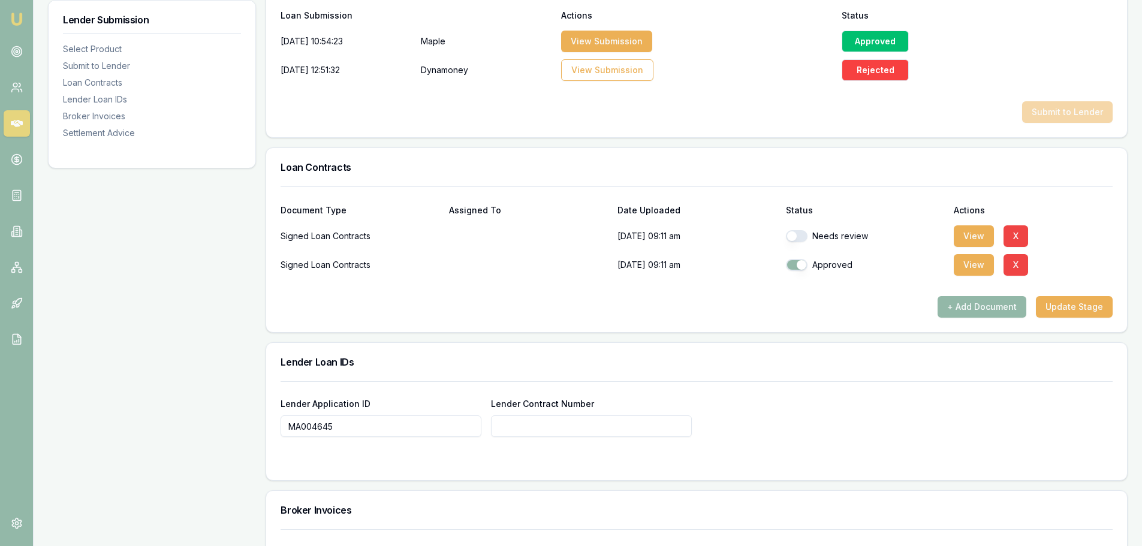
click at [803, 239] on button "button" at bounding box center [797, 236] width 22 height 12
checkbox input "true"
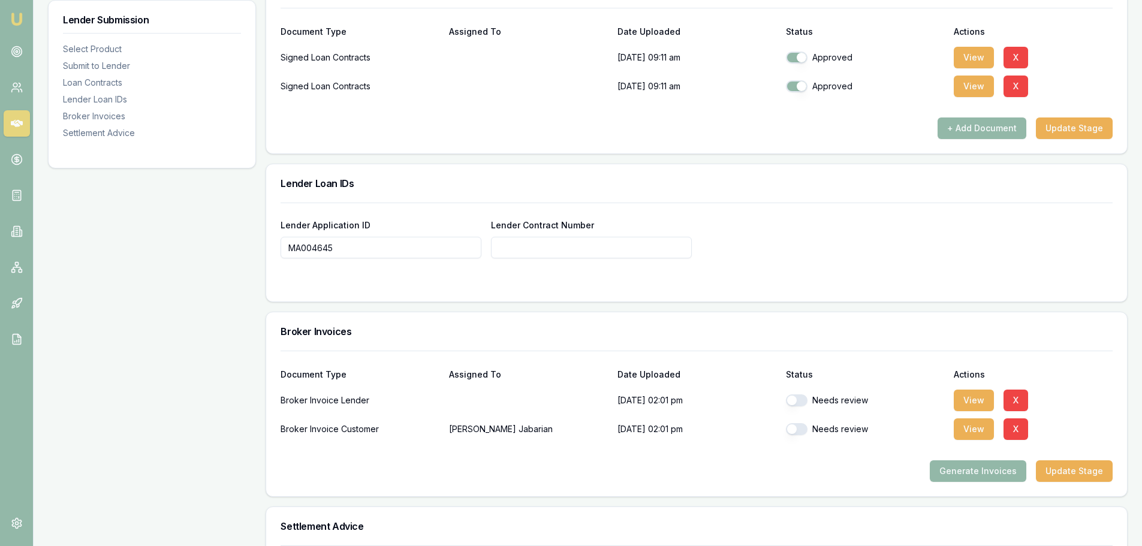
scroll to position [840, 0]
drag, startPoint x: 364, startPoint y: 243, endPoint x: 249, endPoint y: 242, distance: 115.1
click at [249, 242] on div "Lender Submission Select Product Submit to Lender Loan Contracts Lender Loan ID…" at bounding box center [588, 6] width 1080 height 1322
click at [575, 245] on input "Lender Contract Number" at bounding box center [591, 247] width 201 height 22
paste input "MA004645"
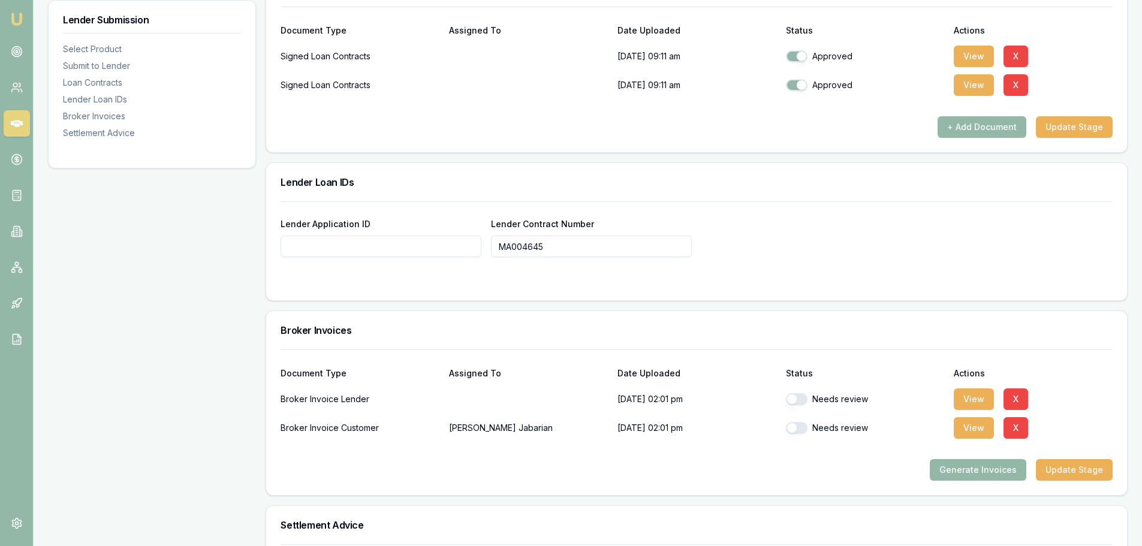
type input "MA004645"
click at [494, 280] on div at bounding box center [697, 281] width 832 height 10
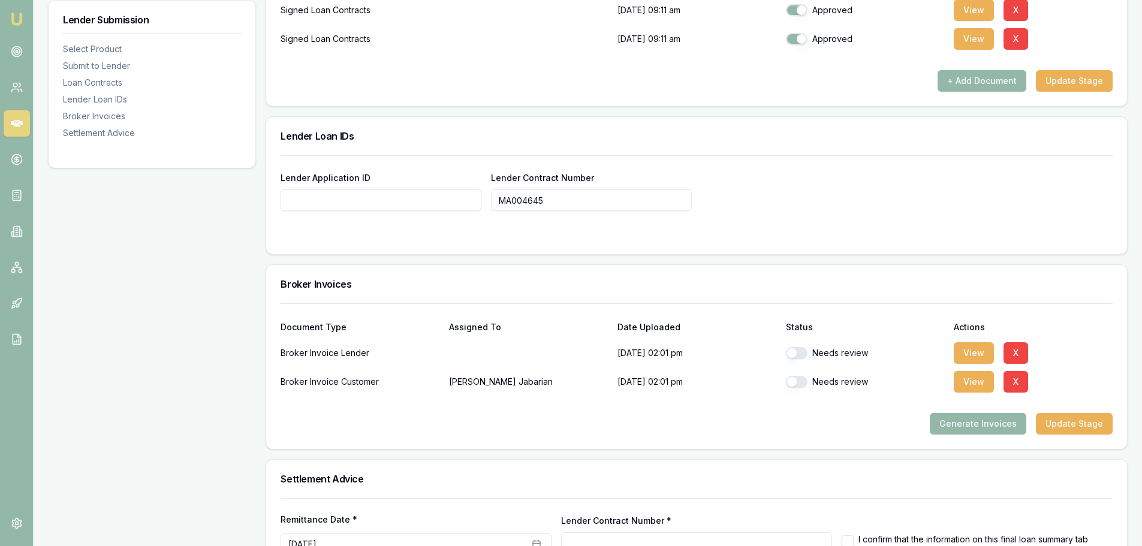
scroll to position [970, 0]
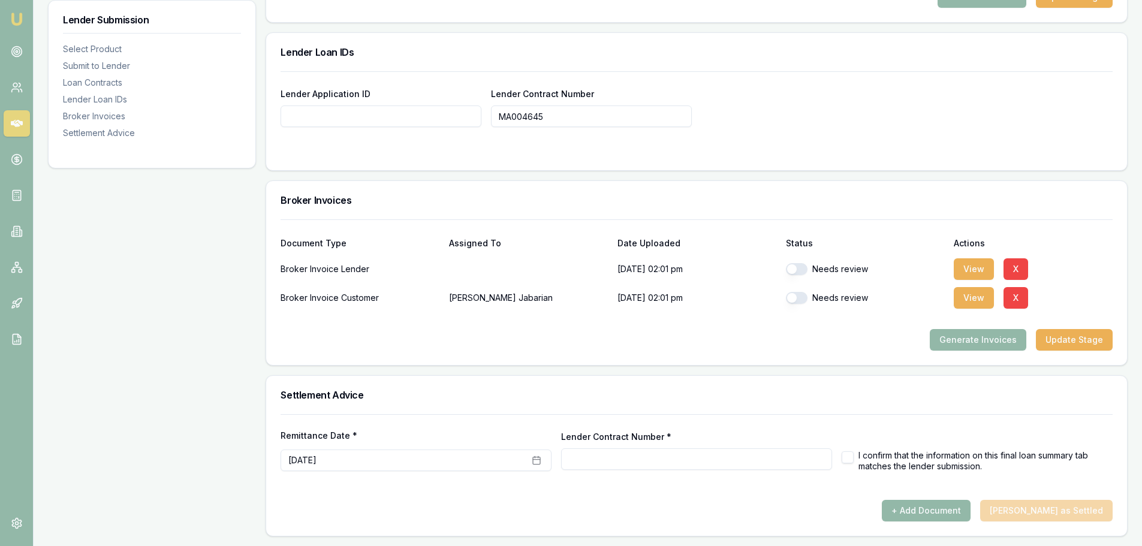
click at [807, 267] on button "button" at bounding box center [797, 269] width 22 height 12
checkbox input "true"
type input "MA004645"
click at [801, 299] on button "button" at bounding box center [797, 298] width 22 height 12
checkbox input "true"
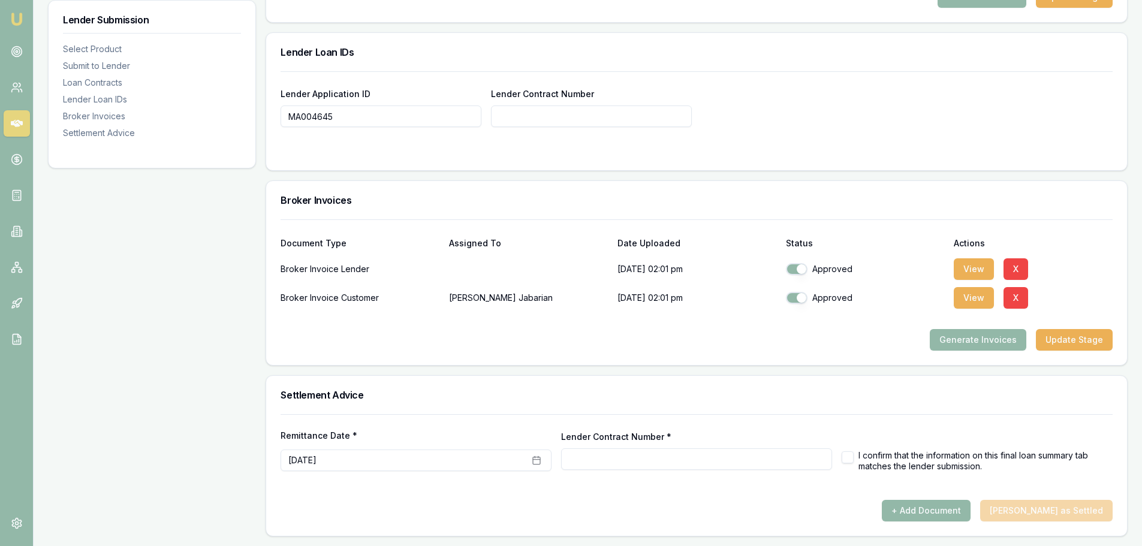
click at [522, 119] on input "Lender Contract Number" at bounding box center [591, 117] width 201 height 22
paste input "MA004645"
type input "MA004645"
click at [460, 160] on div "Lender Application ID MA004645 Lender Contract Number MA004645" at bounding box center [696, 120] width 861 height 99
type input "MA004645"
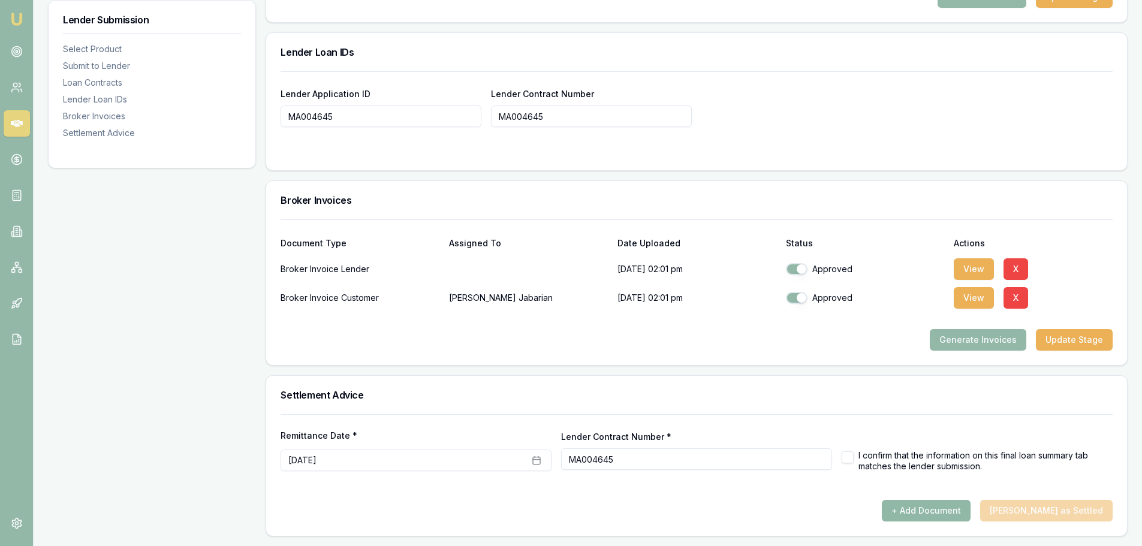
click at [966, 513] on button "+ Add Document" at bounding box center [926, 511] width 89 height 22
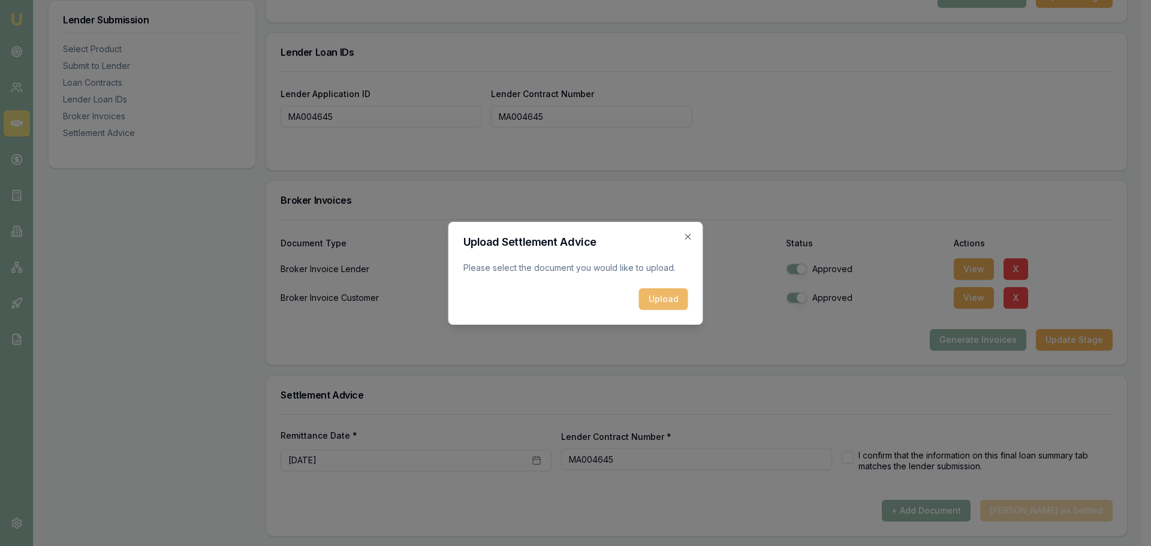
click at [678, 299] on button "Upload" at bounding box center [663, 299] width 49 height 22
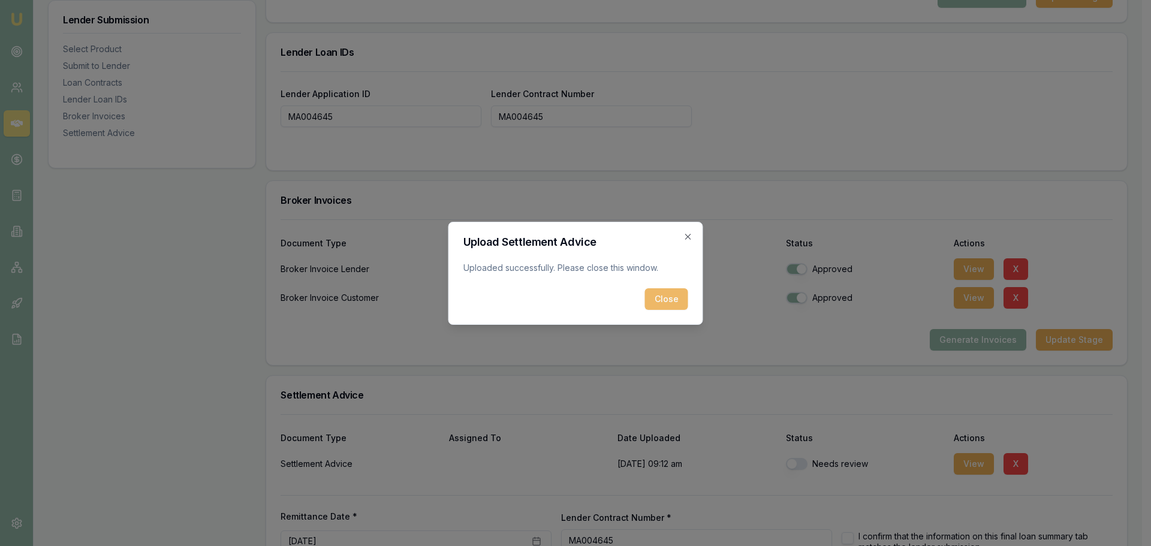
click at [682, 299] on button "Close" at bounding box center [666, 299] width 43 height 22
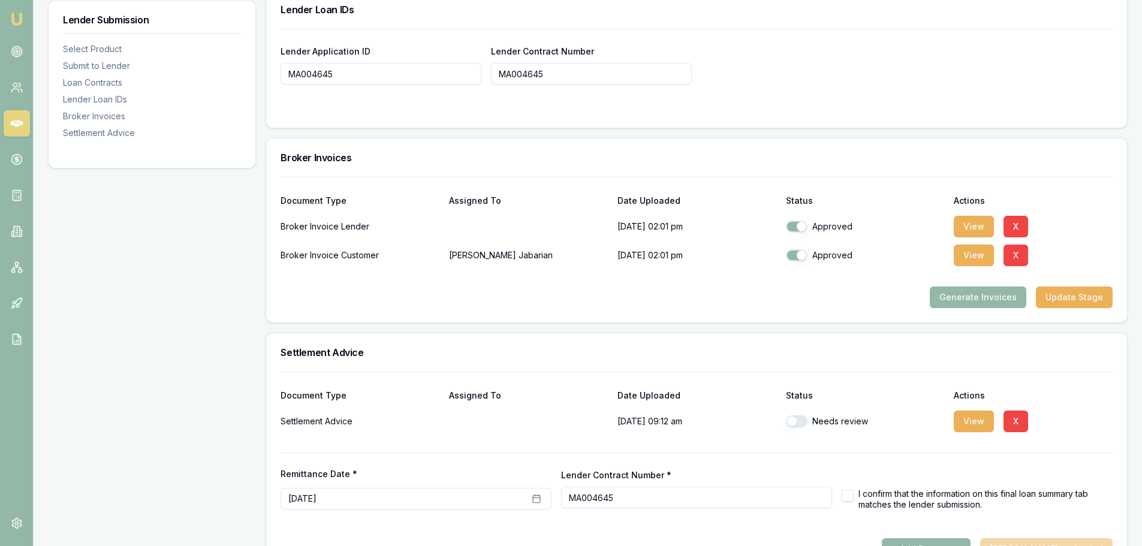
scroll to position [991, 0]
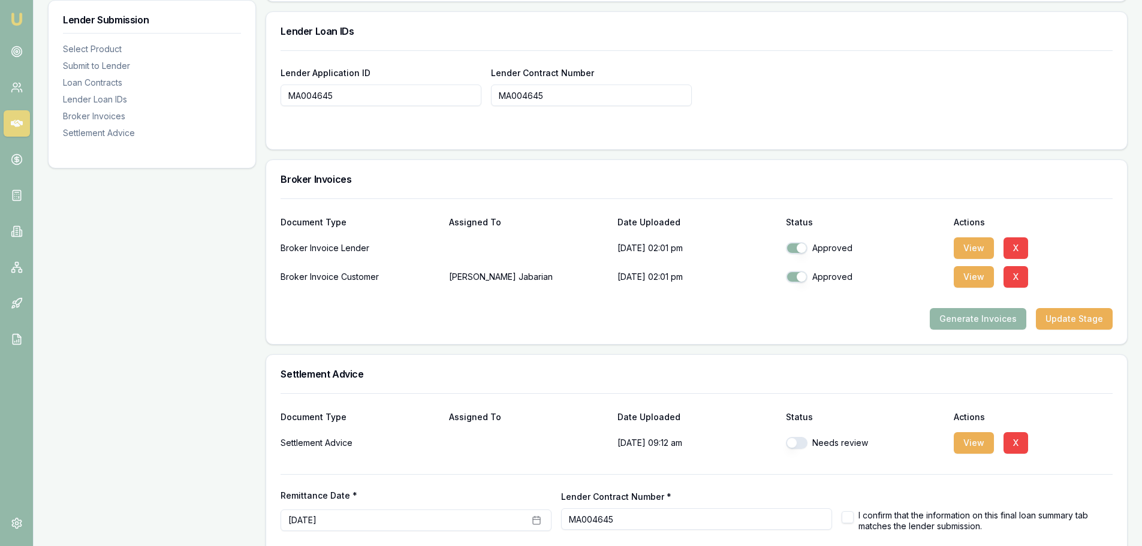
click at [796, 443] on button "button" at bounding box center [797, 443] width 22 height 12
checkbox input "true"
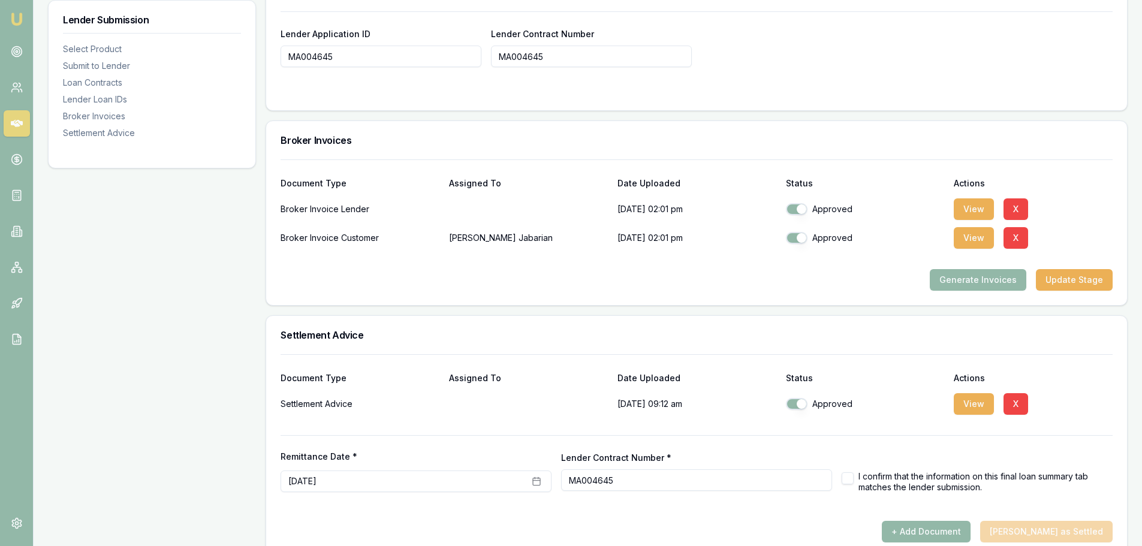
scroll to position [1051, 0]
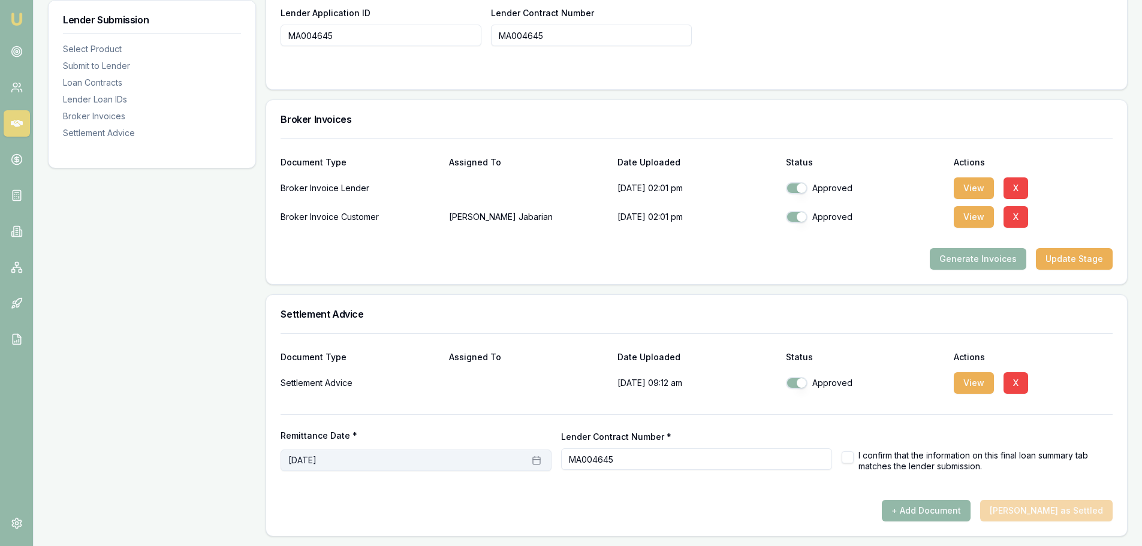
click at [406, 464] on button "September 17th, 2025" at bounding box center [416, 461] width 271 height 22
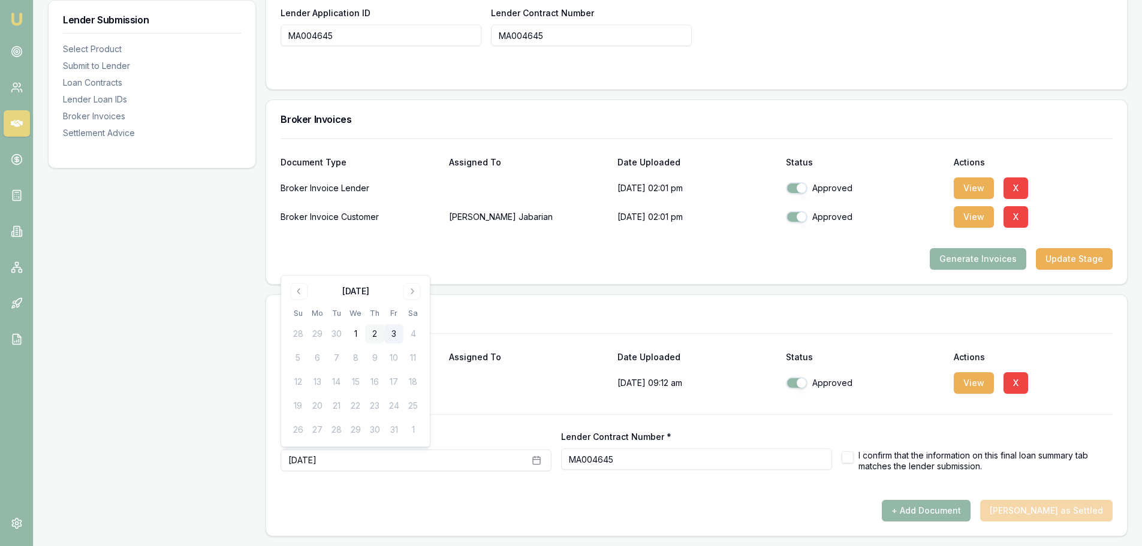
click at [369, 335] on button "2" at bounding box center [374, 333] width 19 height 19
click at [588, 501] on div "+ Add Document Mark Deal as Settled" at bounding box center [697, 511] width 832 height 22
click at [849, 456] on button "button" at bounding box center [848, 458] width 12 height 12
click at [852, 458] on button "button" at bounding box center [848, 458] width 12 height 12
checkbox input "true"
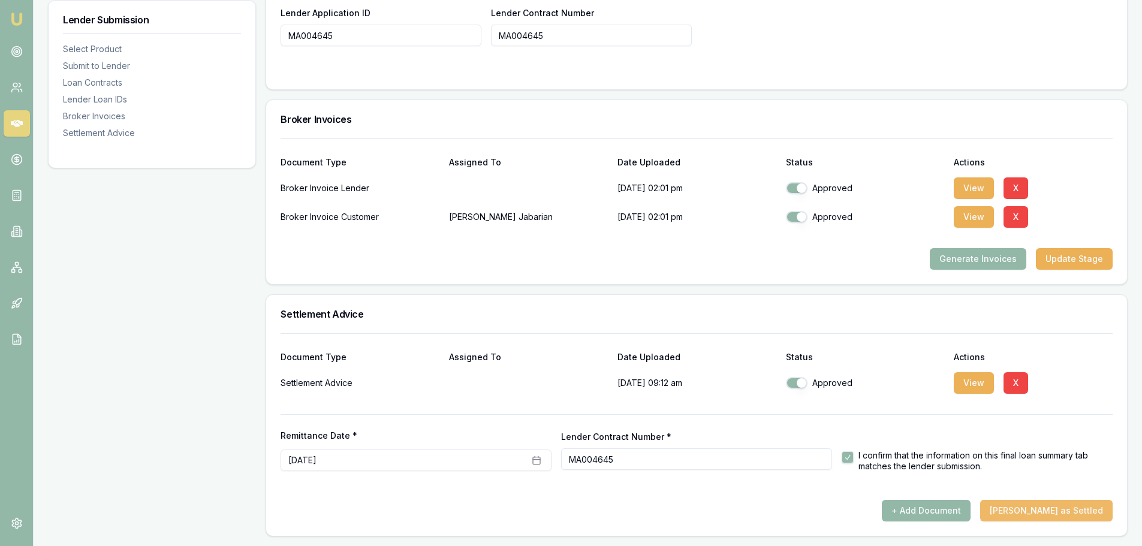
click at [1069, 516] on button "Mark Deal as Settled" at bounding box center [1046, 511] width 133 height 22
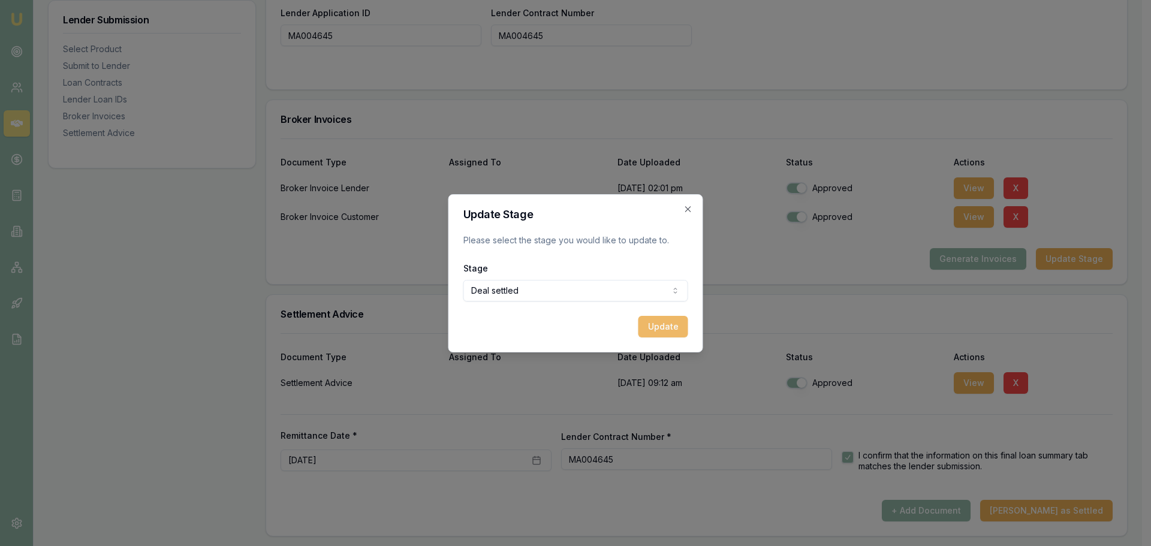
click at [657, 324] on button "Update" at bounding box center [664, 327] width 50 height 22
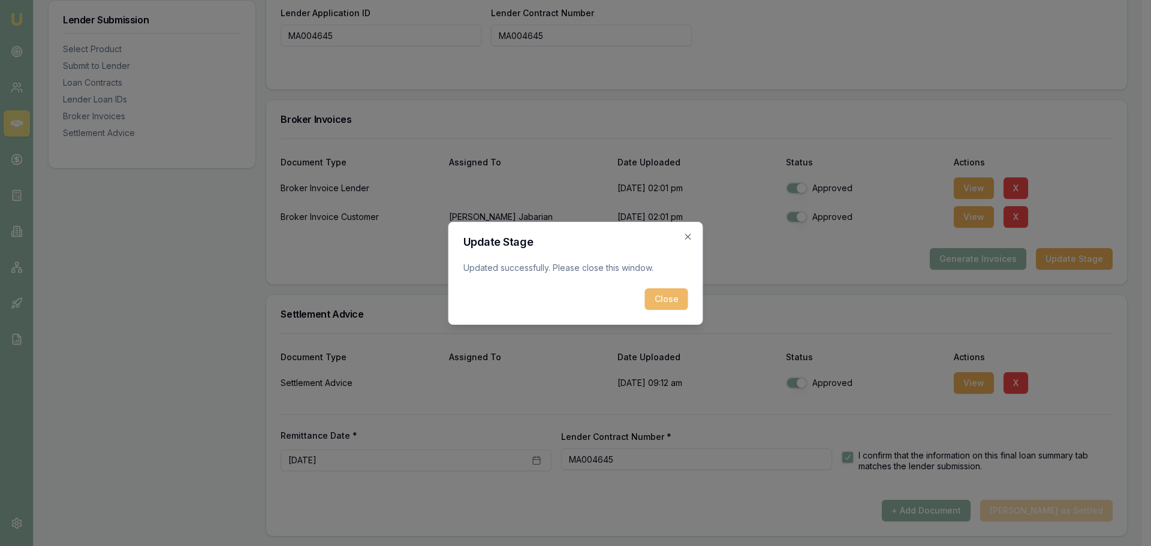
click at [682, 299] on button "Close" at bounding box center [666, 299] width 43 height 22
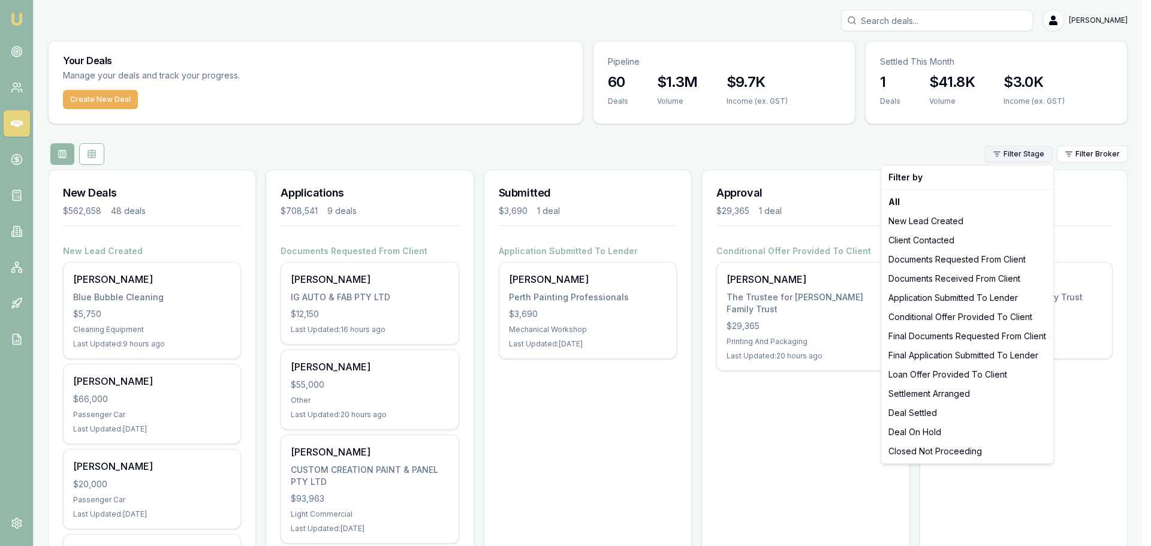
click at [1025, 155] on html "Emu Broker [PERSON_NAME] Toggle Menu Your Deals Manage your deals and track you…" at bounding box center [575, 273] width 1151 height 546
click at [886, 139] on html "Emu Broker [PERSON_NAME] Toggle Menu Your Deals Manage your deals and track you…" at bounding box center [575, 273] width 1151 height 546
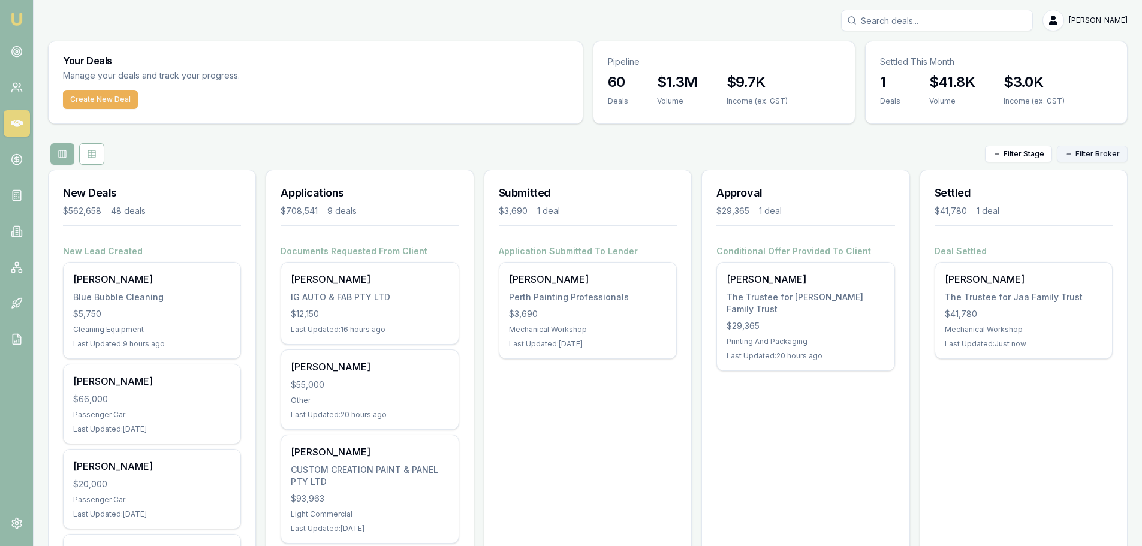
click at [1105, 152] on html "Emu Broker [PERSON_NAME] Toggle Menu Your Deals Manage your deals and track you…" at bounding box center [571, 273] width 1142 height 546
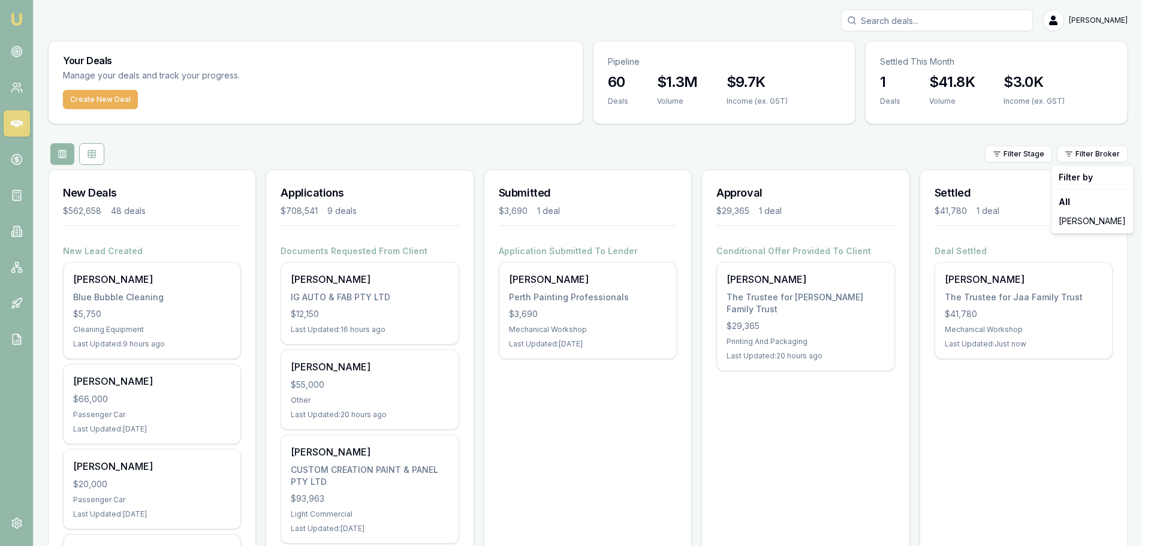
click at [846, 149] on html "Emu Broker [PERSON_NAME] Toggle Menu Your Deals Manage your deals and track you…" at bounding box center [575, 273] width 1151 height 546
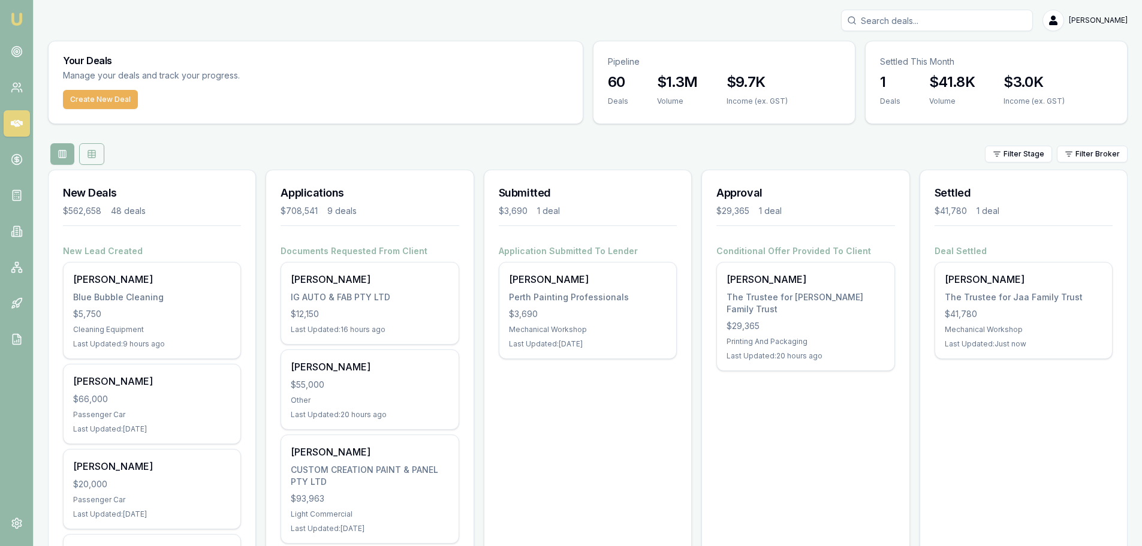
click at [91, 158] on rect at bounding box center [91, 154] width 7 height 7
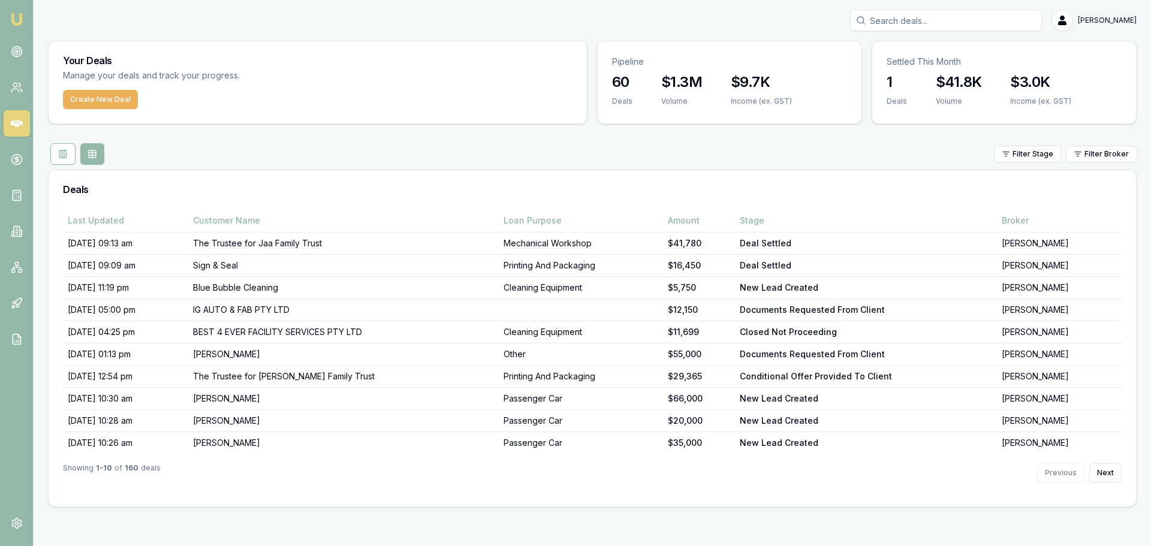
drag, startPoint x: 67, startPoint y: 152, endPoint x: 341, endPoint y: 149, distance: 273.5
click at [347, 155] on div "Filter Stage Filter Broker" at bounding box center [592, 154] width 1089 height 22
click at [65, 155] on icon at bounding box center [65, 154] width 0 height 7
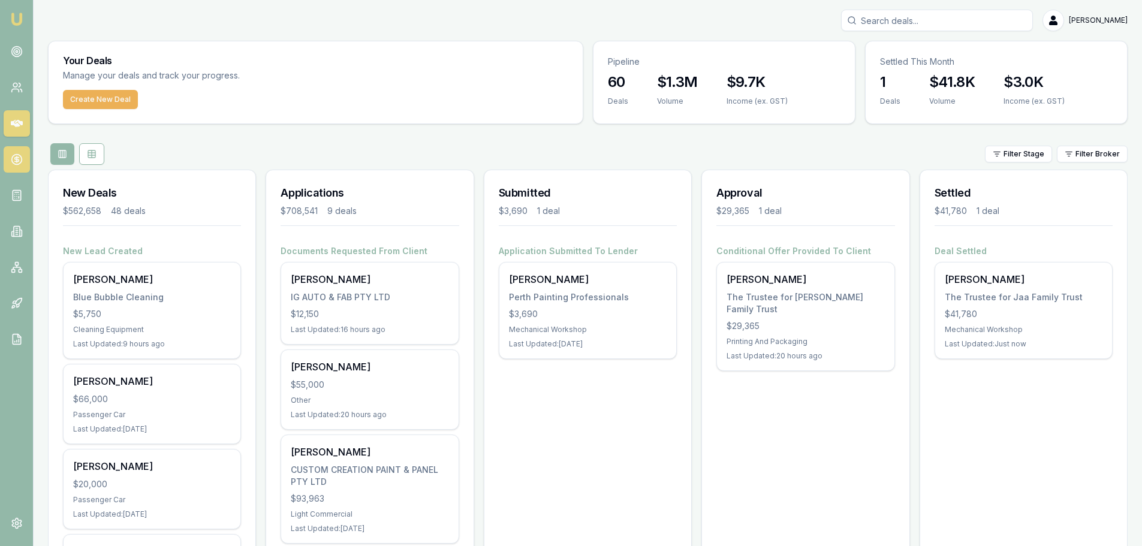
click at [14, 156] on icon at bounding box center [17, 160] width 12 height 12
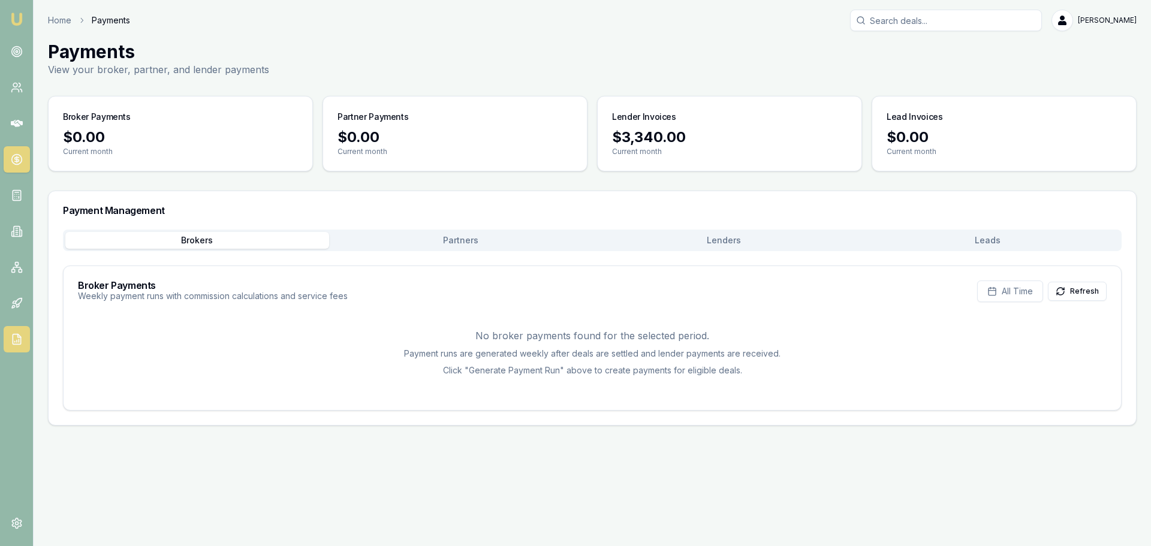
click at [14, 336] on icon at bounding box center [17, 339] width 12 height 12
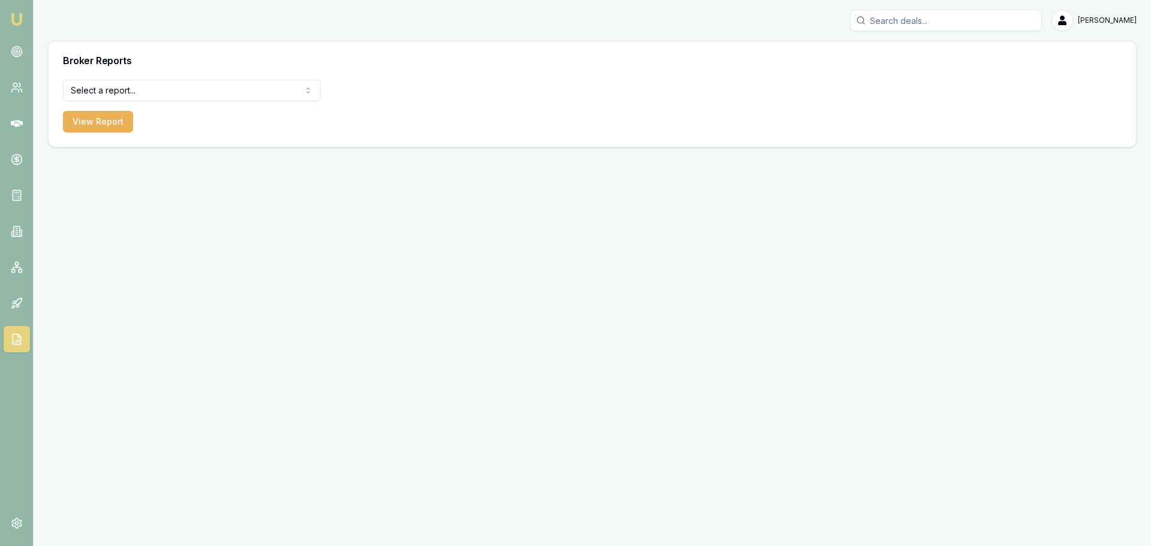
click at [145, 80] on html "Emu Broker Brad Hearns Toggle Menu Broker Reports Select a report... All Deals …" at bounding box center [575, 273] width 1151 height 546
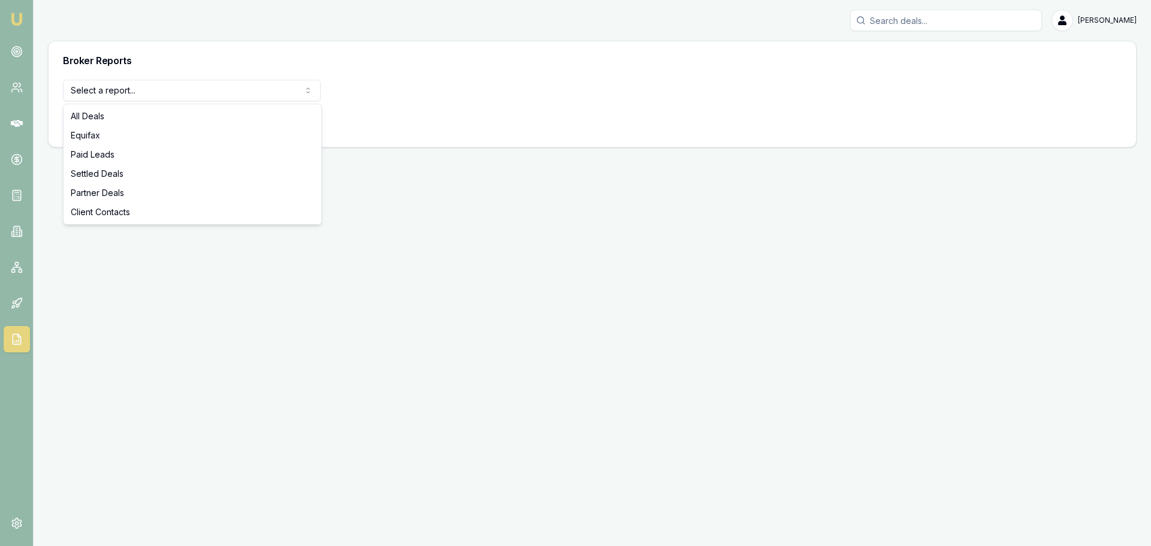
select select "settled-deals"
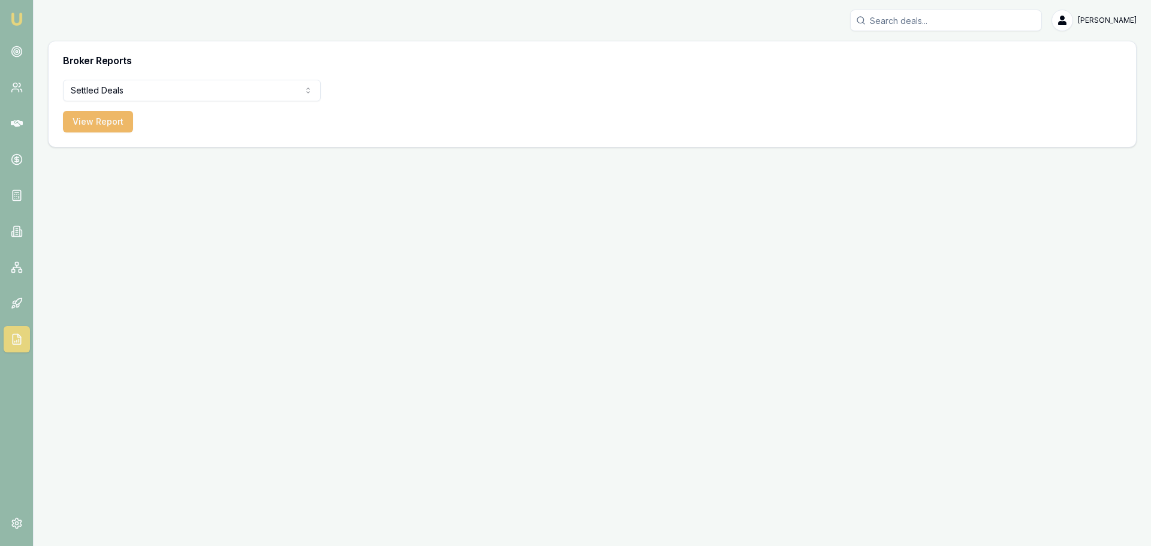
click at [89, 127] on button "View Report" at bounding box center [98, 122] width 70 height 22
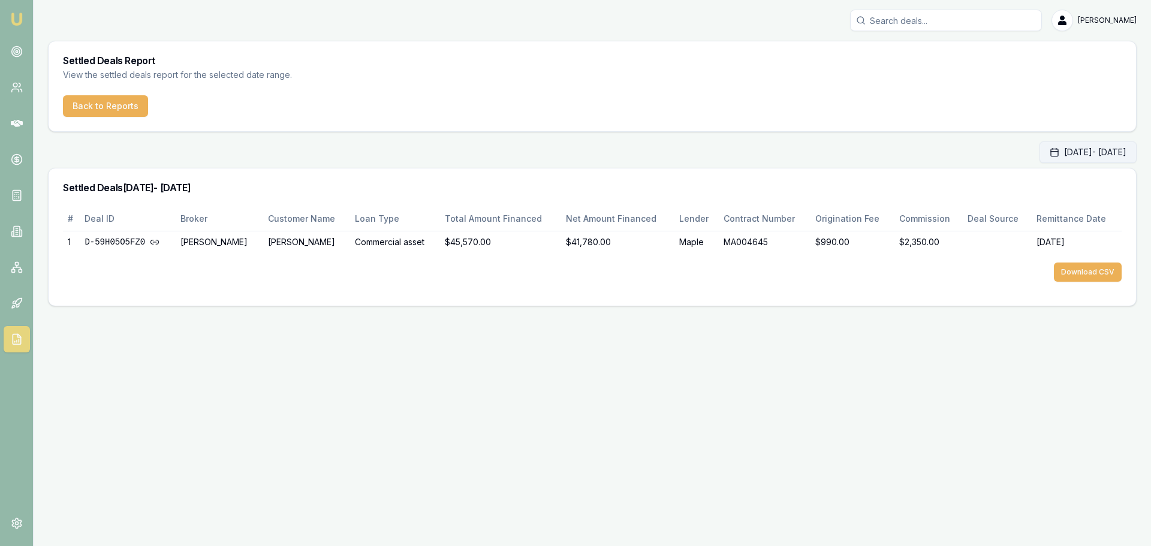
click at [1057, 155] on button "Oct 01, 2025 - Oct 31, 2025" at bounding box center [1088, 153] width 97 height 22
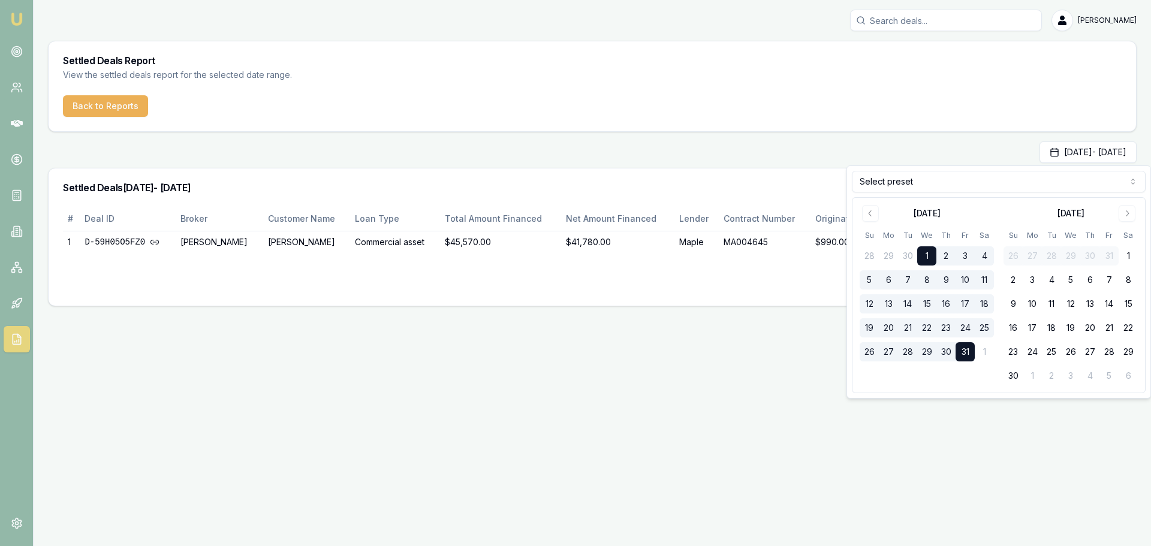
click at [877, 161] on div "Oct 01, 2025 - Oct 31, 2025" at bounding box center [592, 153] width 1089 height 22
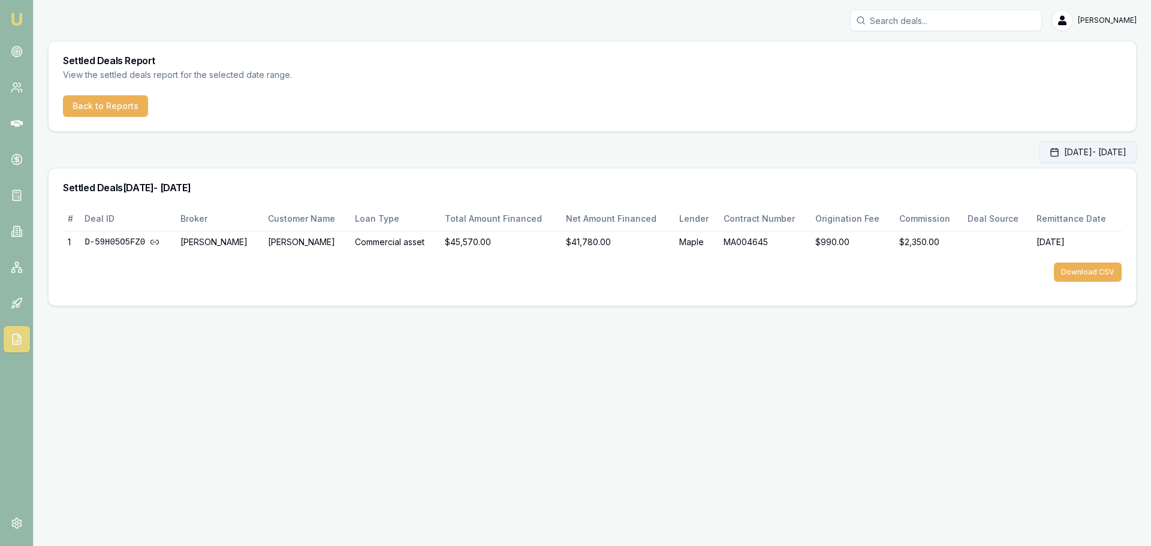
click at [1057, 150] on button "Oct 01, 2025 - Oct 31, 2025" at bounding box center [1088, 153] width 97 height 22
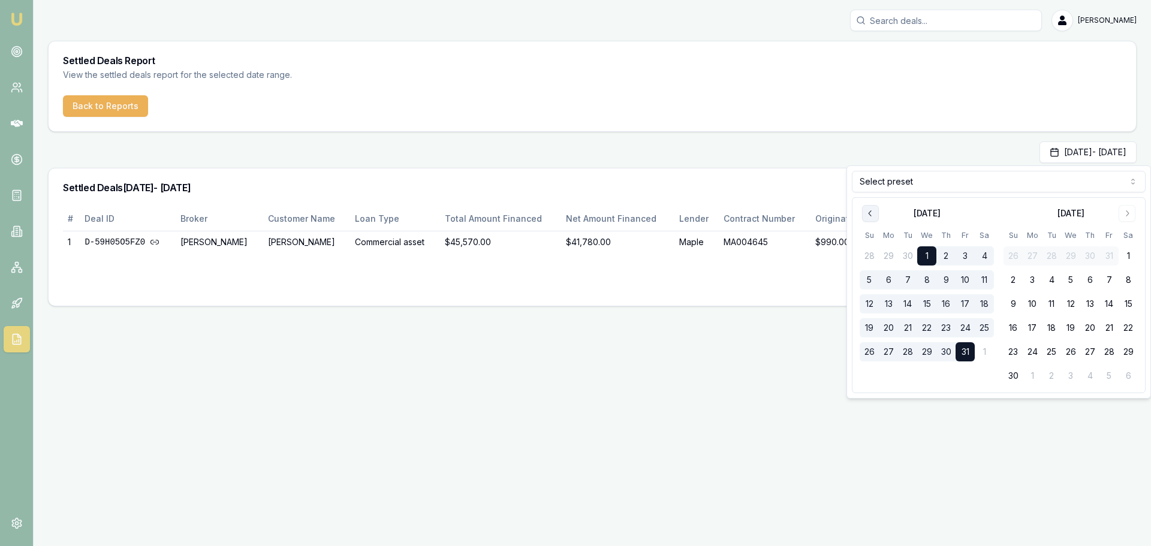
click at [867, 212] on icon "Go to previous month" at bounding box center [871, 214] width 10 height 10
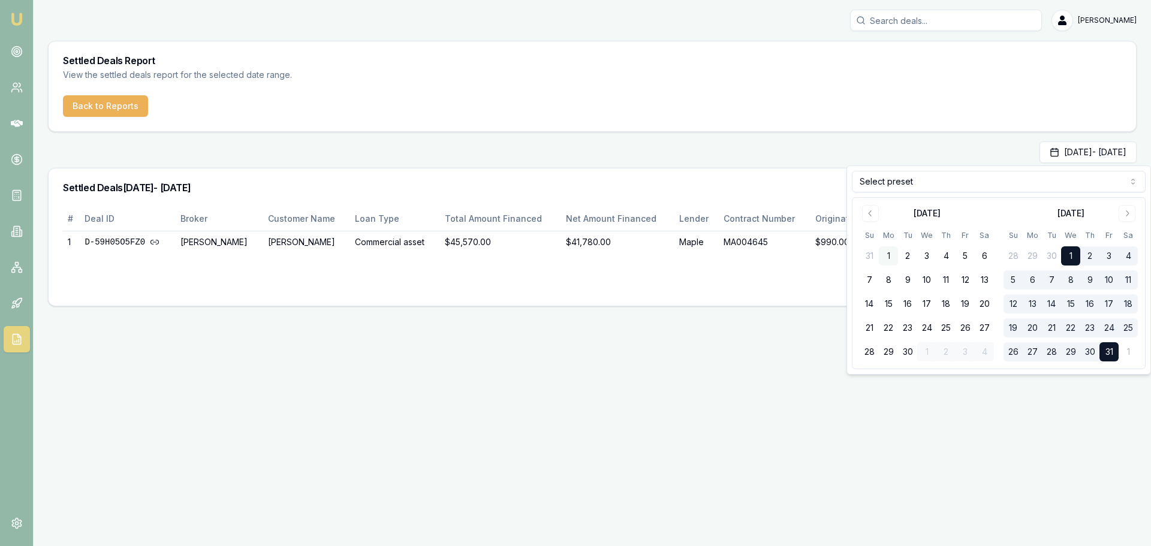
click at [890, 255] on button "1" at bounding box center [888, 255] width 19 height 19
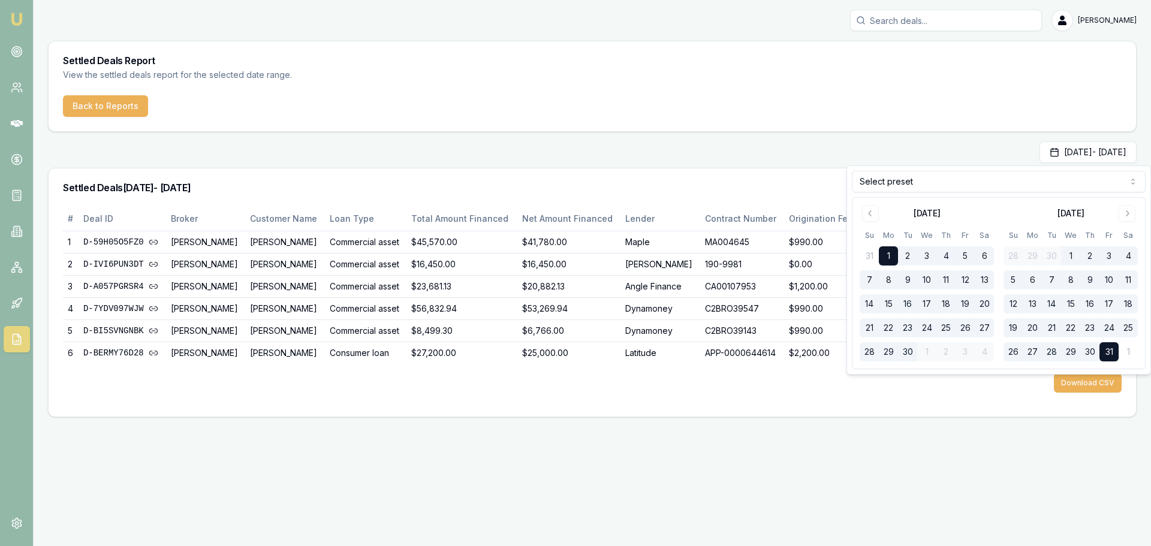
click at [907, 354] on button "30" at bounding box center [907, 351] width 19 height 19
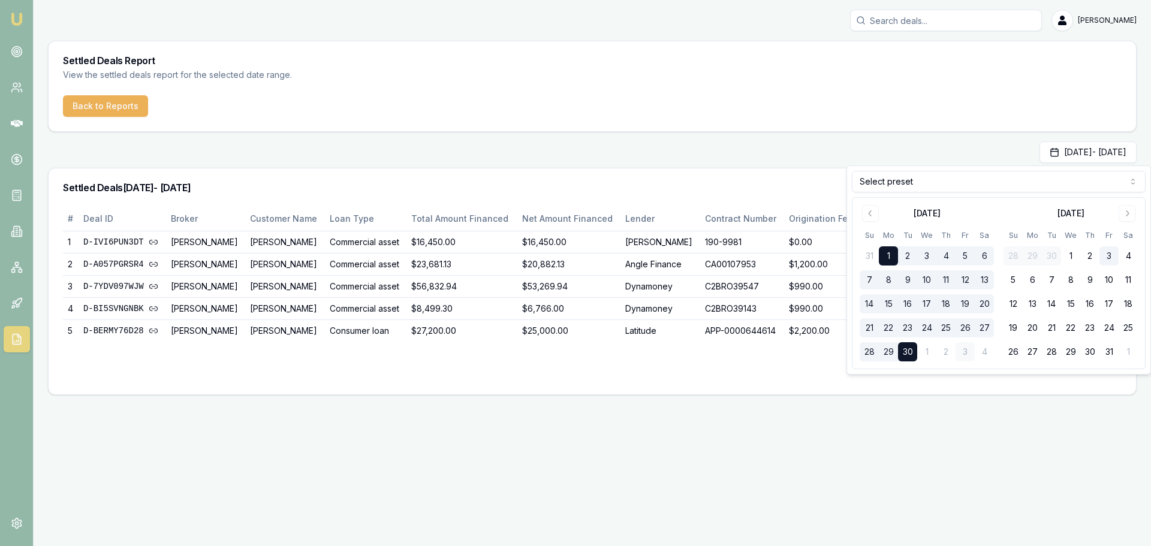
click at [903, 455] on div "Emu Broker Brad Hearns Toggle Menu Settled Deals Report View the settled deals …" at bounding box center [575, 273] width 1151 height 546
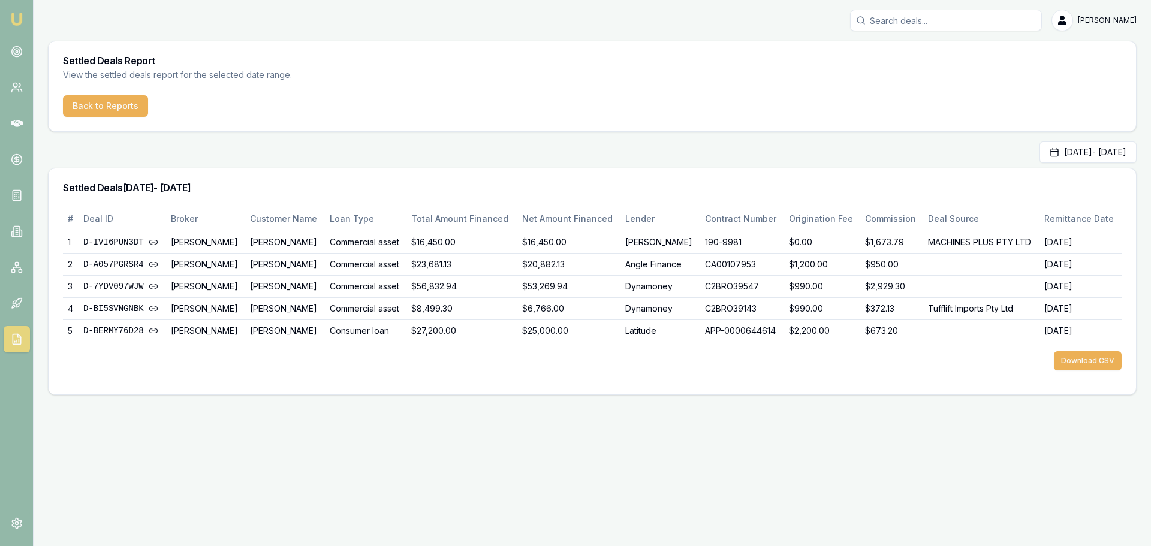
click at [597, 173] on div "Settled Deals 01/09/2025 - 30/09/2025" at bounding box center [593, 188] width 1088 height 38
click at [1040, 158] on button "Sep 01, 2025 - Sep 30, 2025" at bounding box center [1088, 153] width 97 height 22
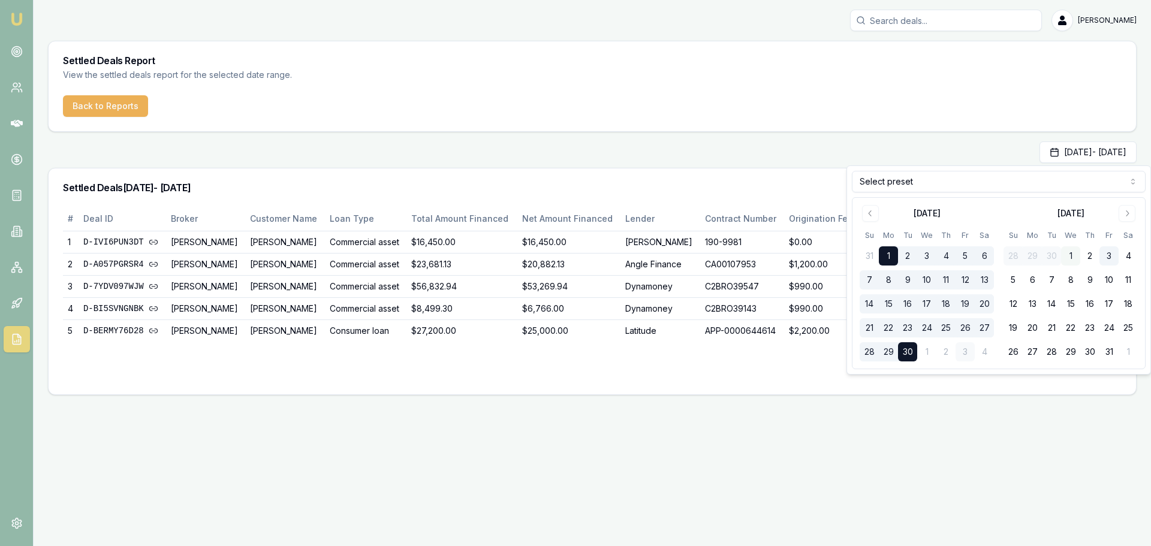
click at [1070, 254] on button "1" at bounding box center [1070, 255] width 19 height 19
click at [1111, 350] on button "31" at bounding box center [1109, 351] width 19 height 19
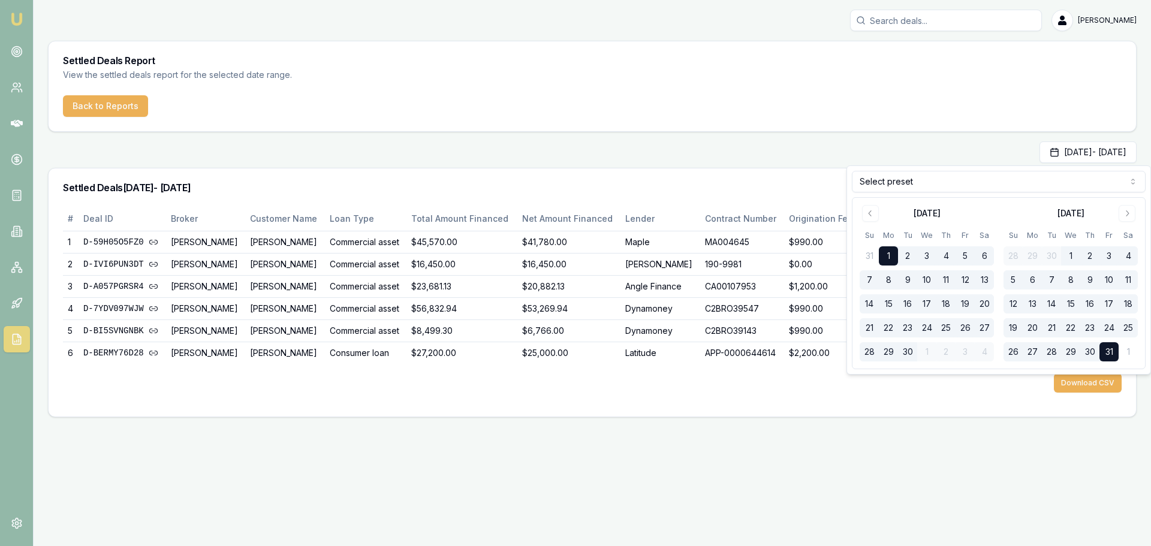
click at [751, 149] on div "Sep 01, 2025 - Oct 31, 2025" at bounding box center [592, 153] width 1089 height 22
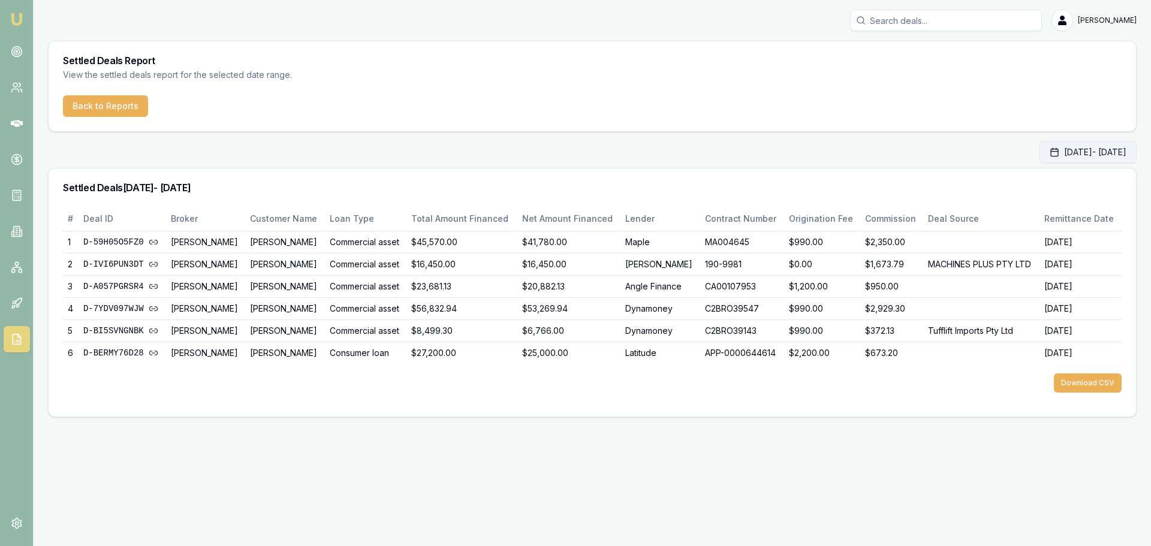
click at [1079, 150] on button "Sep 01, 2025 - Oct 31, 2025" at bounding box center [1088, 153] width 97 height 22
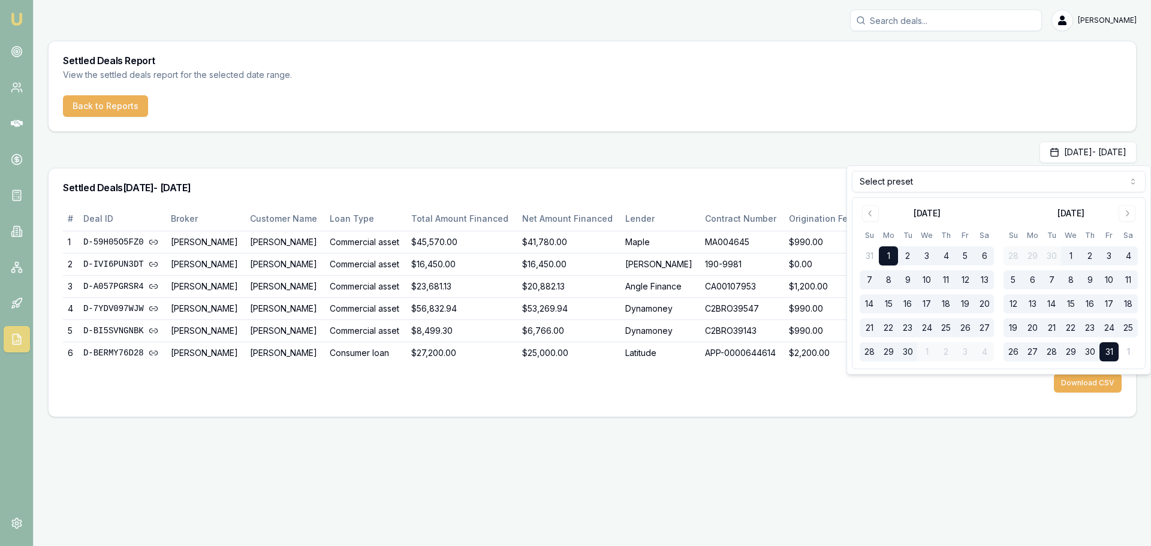
click at [1070, 256] on button "1" at bounding box center [1070, 255] width 19 height 19
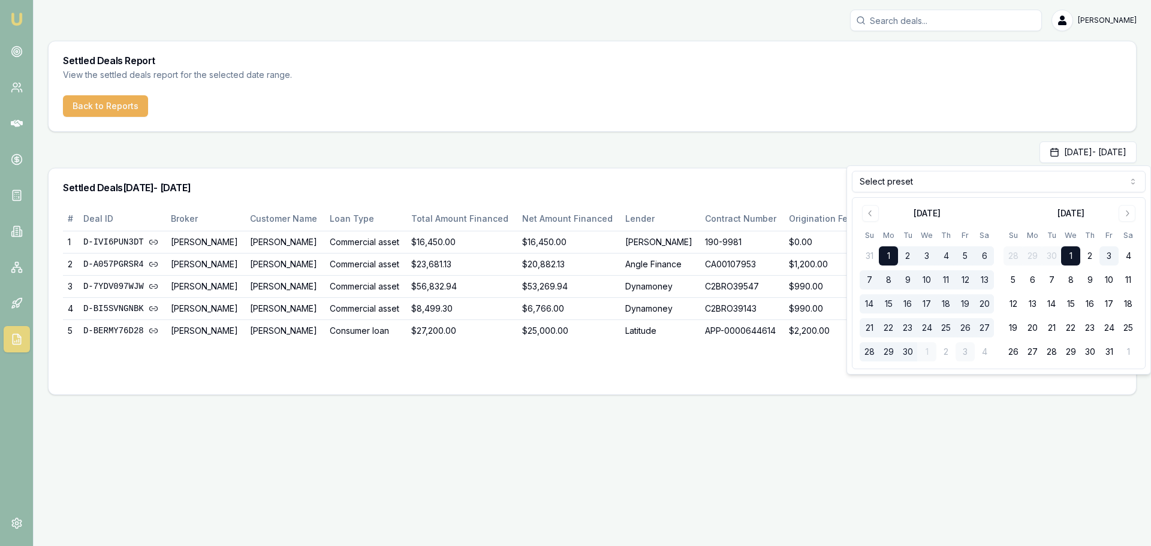
click at [1070, 256] on button "1" at bounding box center [1070, 255] width 19 height 19
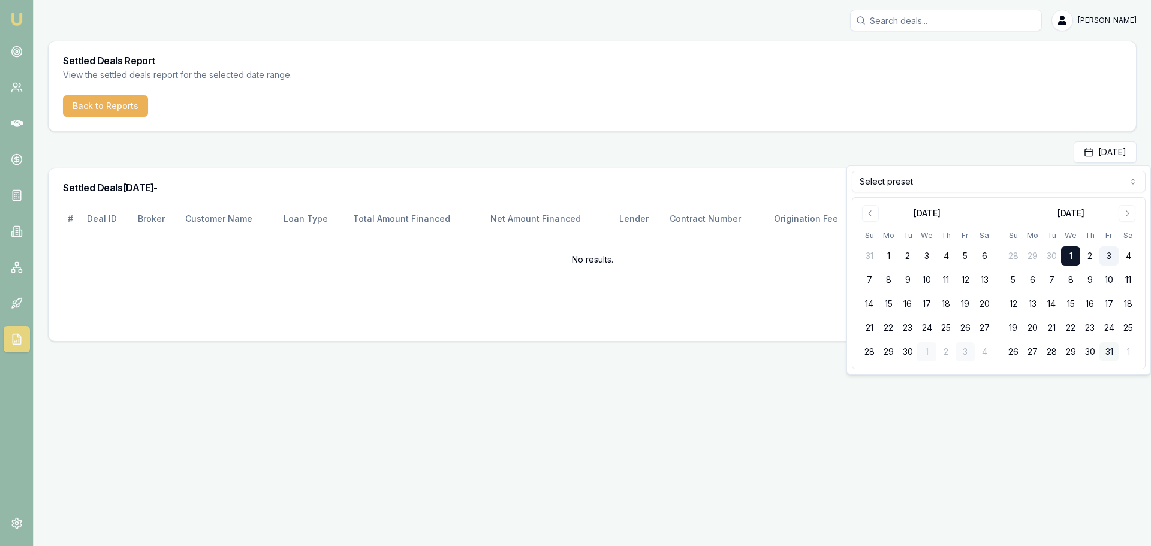
click at [1106, 353] on button "31" at bounding box center [1109, 351] width 19 height 19
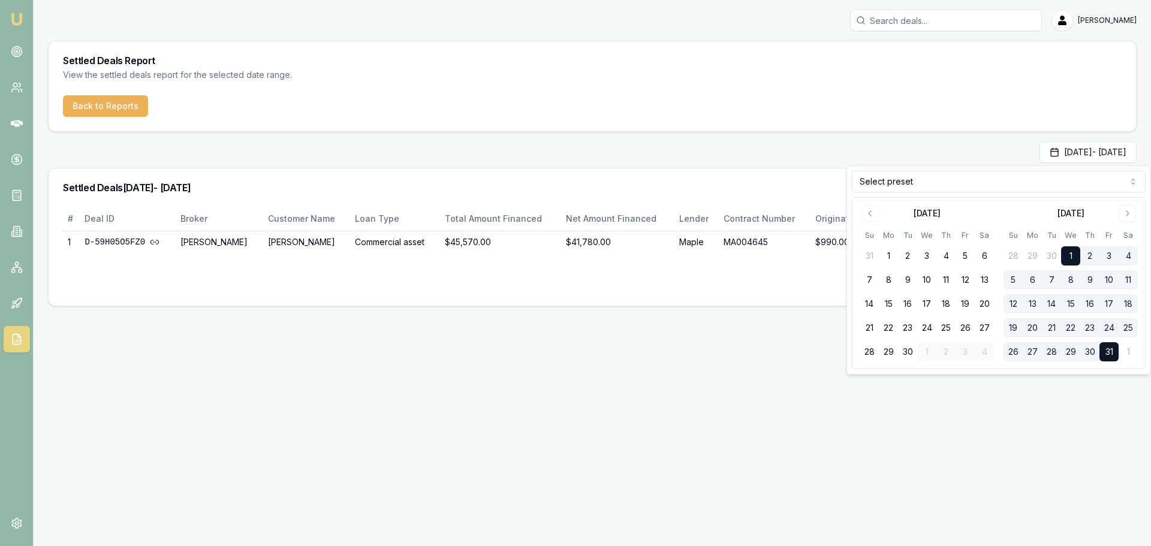
click at [731, 132] on div "Settled Deals Report View the settled deals report for the selected date range.…" at bounding box center [592, 174] width 1089 height 266
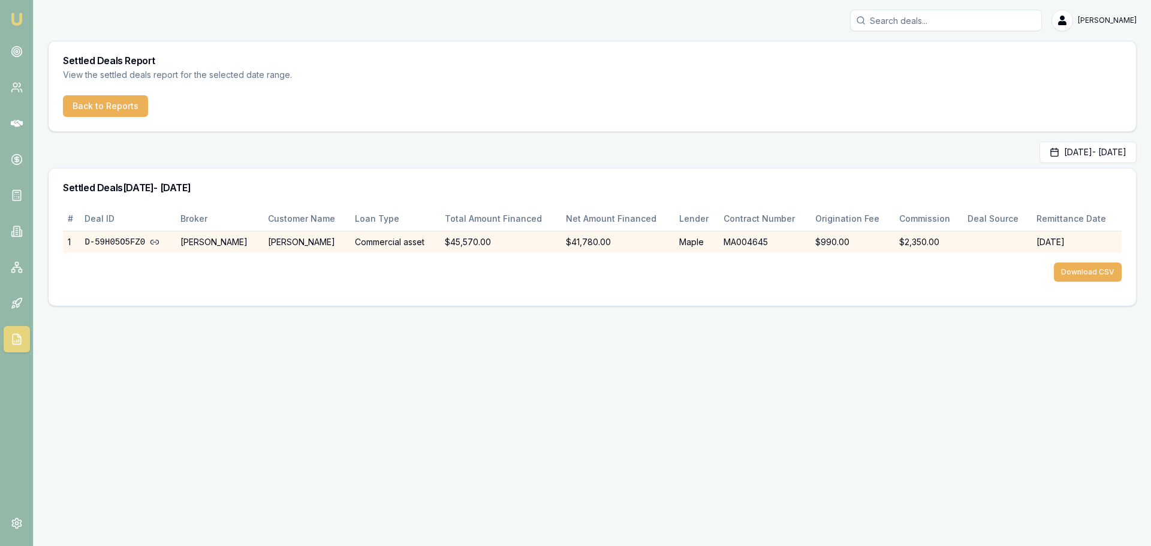
click at [101, 245] on link "D-59H05O5FZ0" at bounding box center [128, 242] width 86 height 12
click at [273, 351] on div "Emu Broker Brad Hearns Toggle Menu Settled Deals Report View the settled deals …" at bounding box center [575, 273] width 1151 height 546
click at [21, 88] on icon at bounding box center [17, 88] width 12 height 12
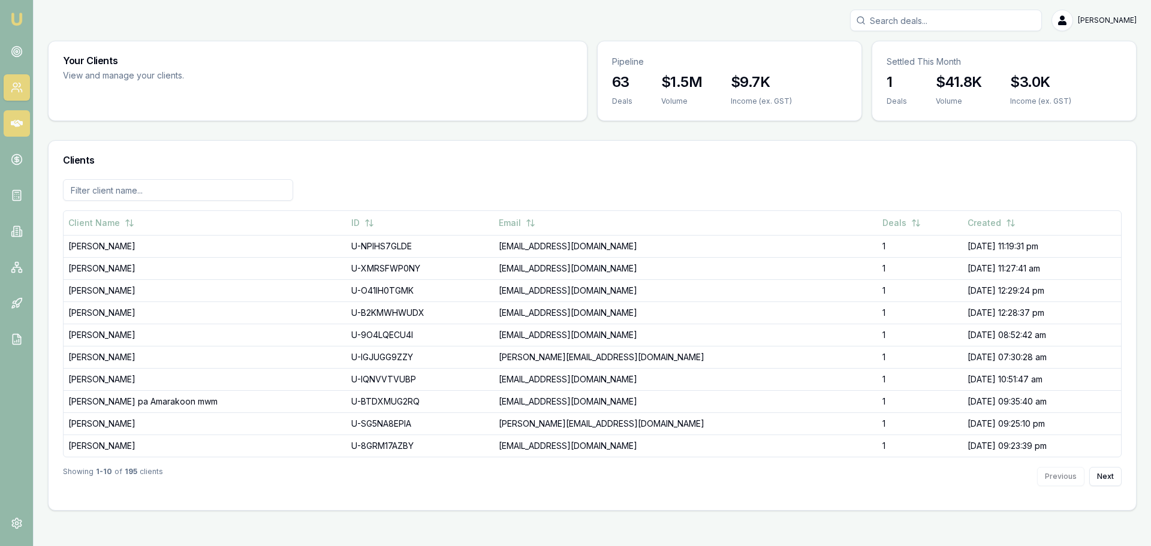
click at [13, 128] on icon at bounding box center [17, 124] width 12 height 12
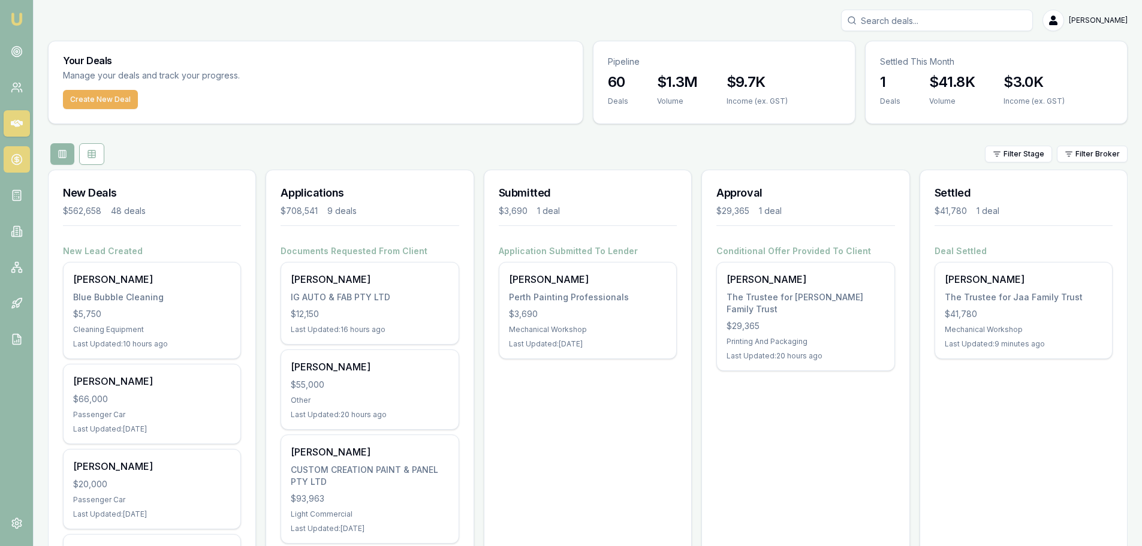
click at [11, 154] on icon at bounding box center [17, 160] width 12 height 12
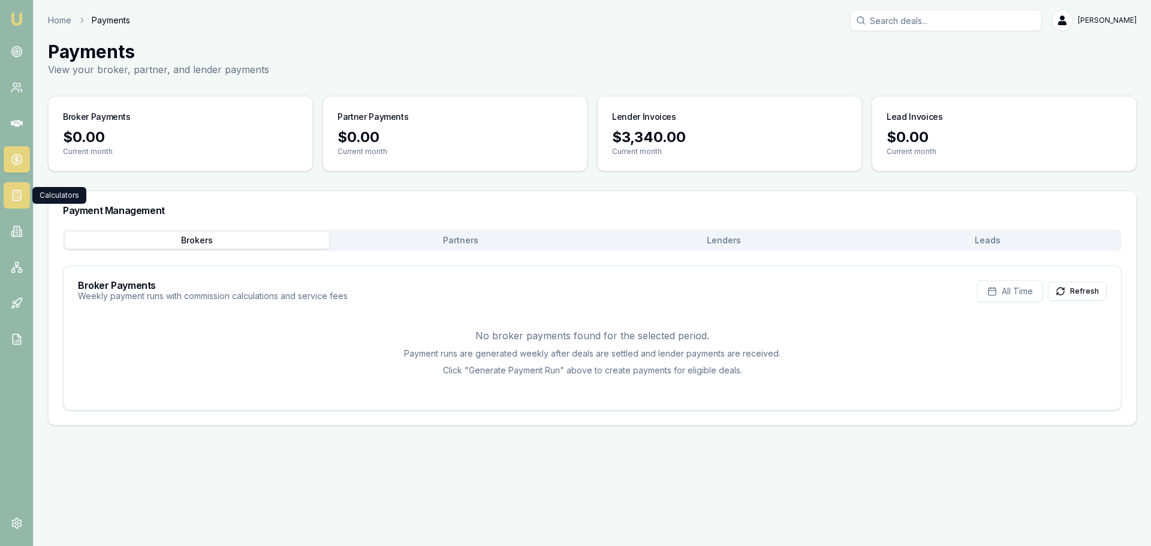
click at [16, 192] on icon at bounding box center [17, 195] width 12 height 12
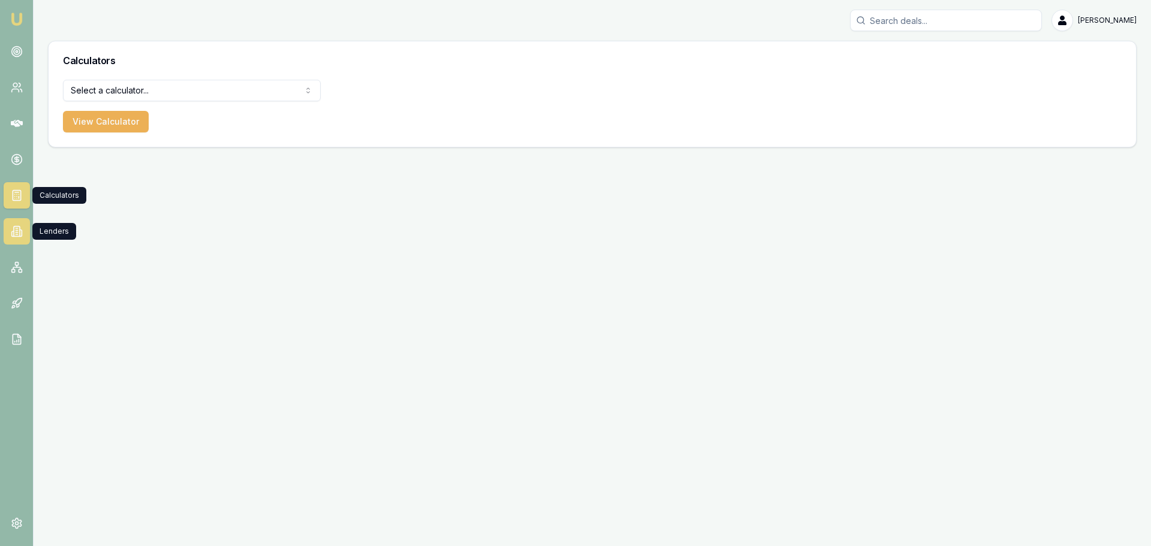
click at [13, 234] on icon at bounding box center [17, 231] width 12 height 12
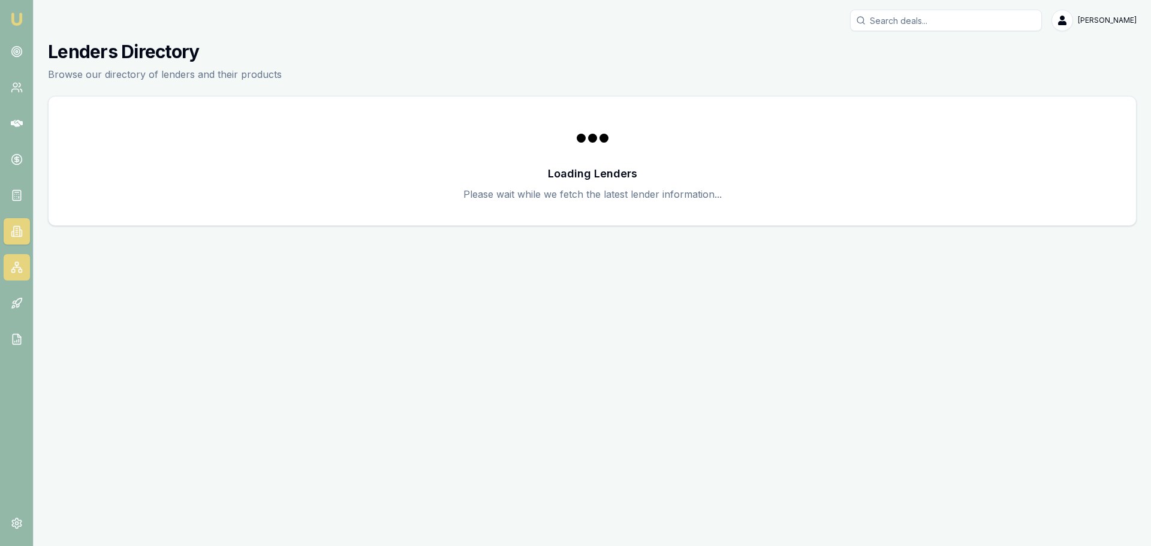
click at [17, 266] on icon at bounding box center [17, 267] width 0 height 2
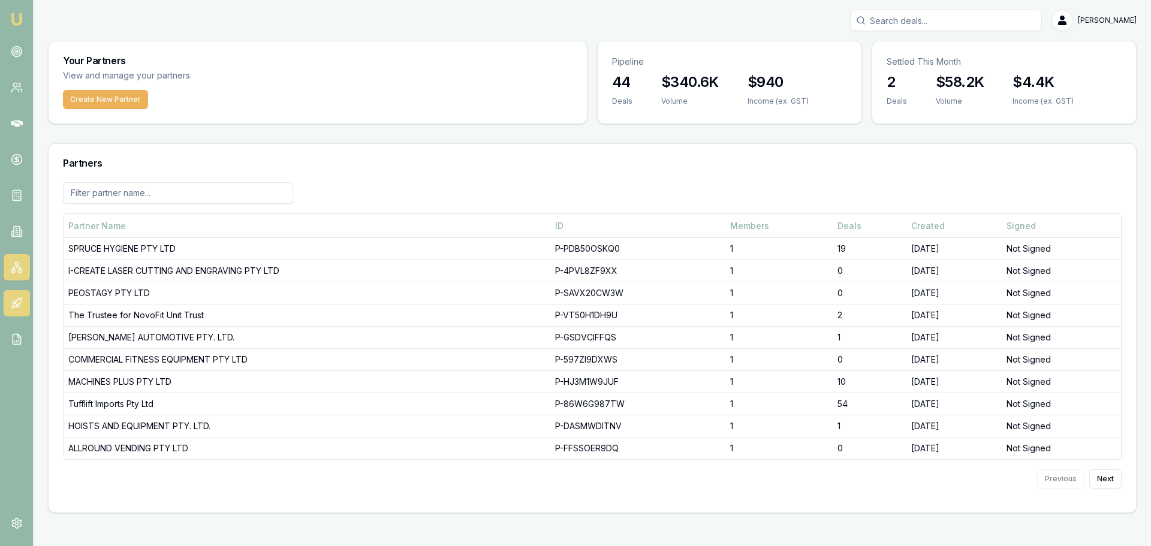
click at [15, 310] on link at bounding box center [17, 303] width 26 height 26
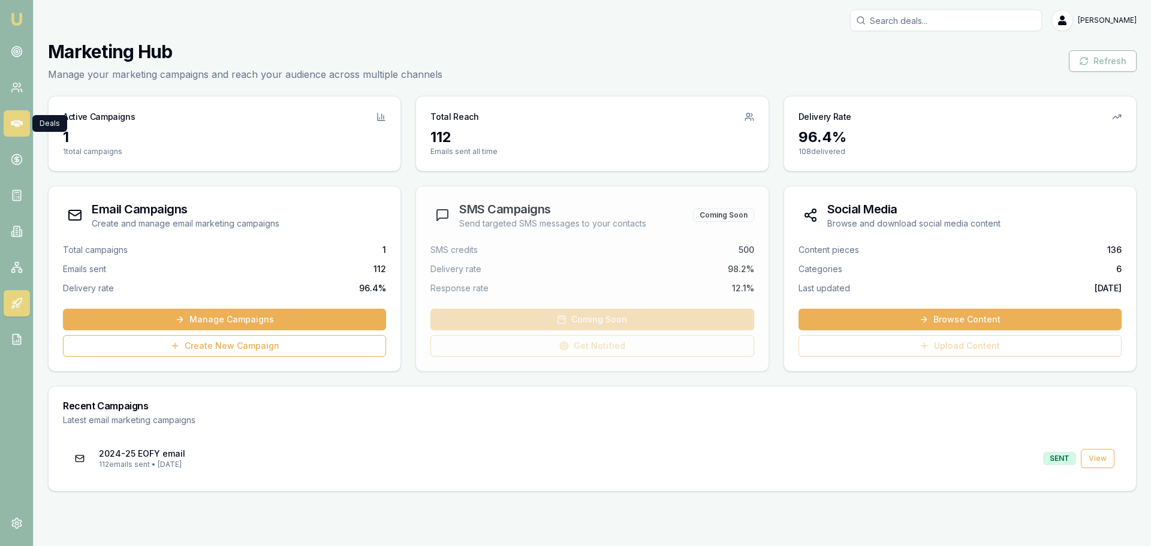
click at [11, 116] on link at bounding box center [17, 123] width 26 height 26
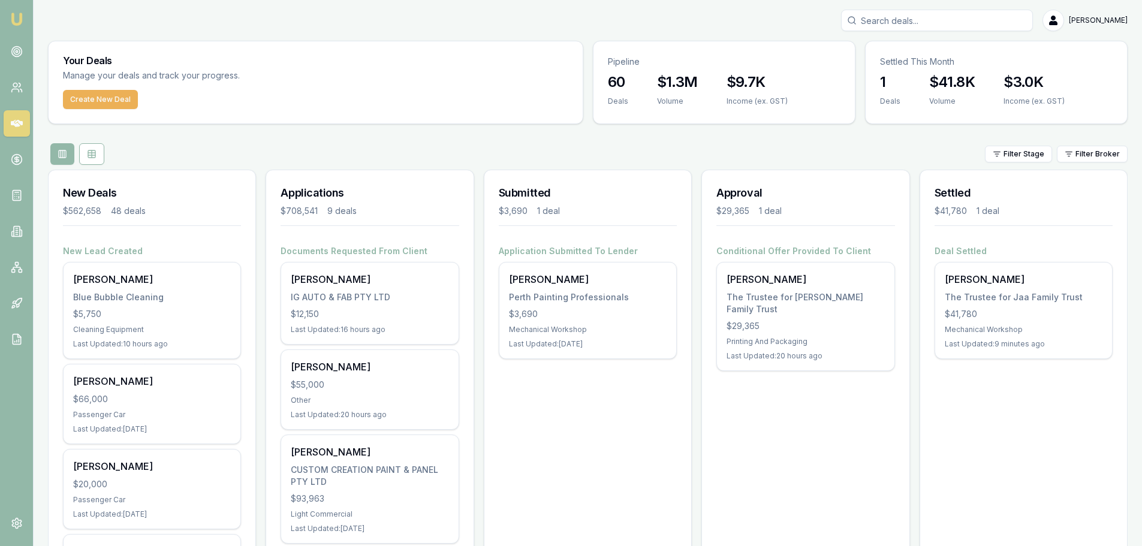
click at [965, 19] on input "Search deals" at bounding box center [937, 21] width 192 height 22
type input "John Zam"
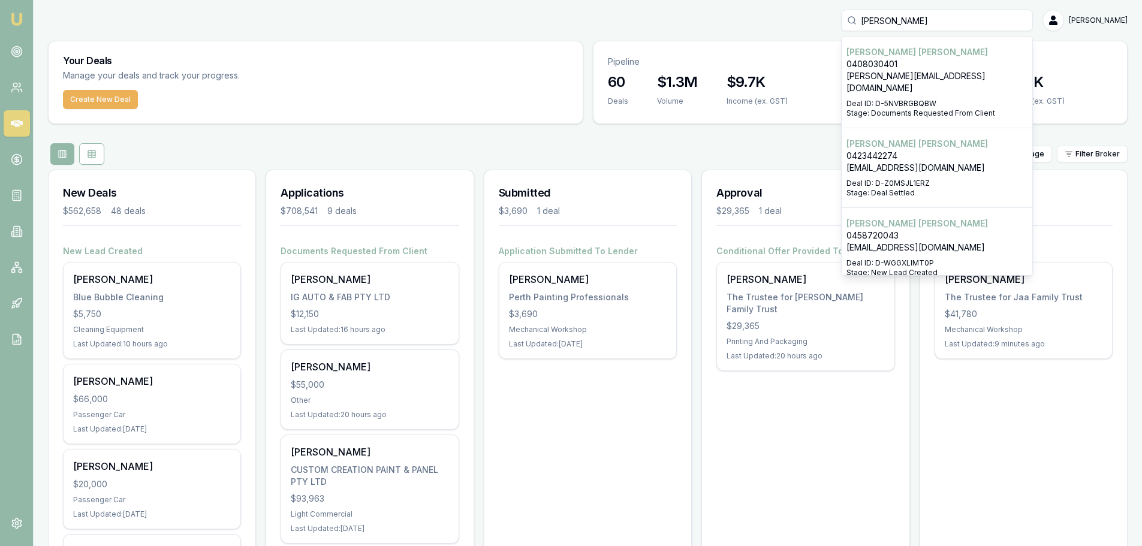
click at [898, 162] on p "austroadshow@gmail.com" at bounding box center [937, 168] width 181 height 12
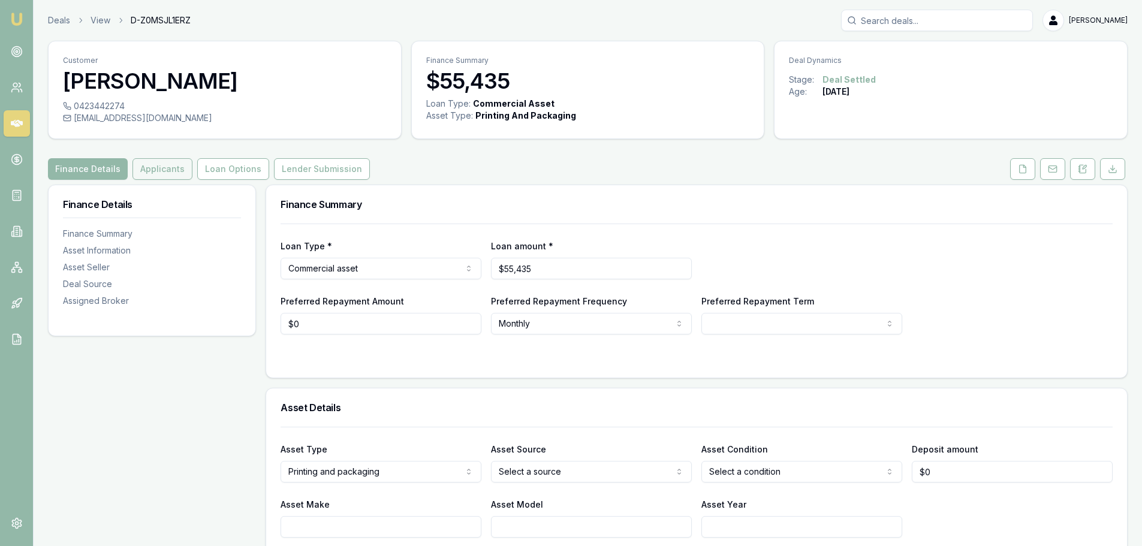
click at [133, 170] on button "Applicants" at bounding box center [163, 169] width 60 height 22
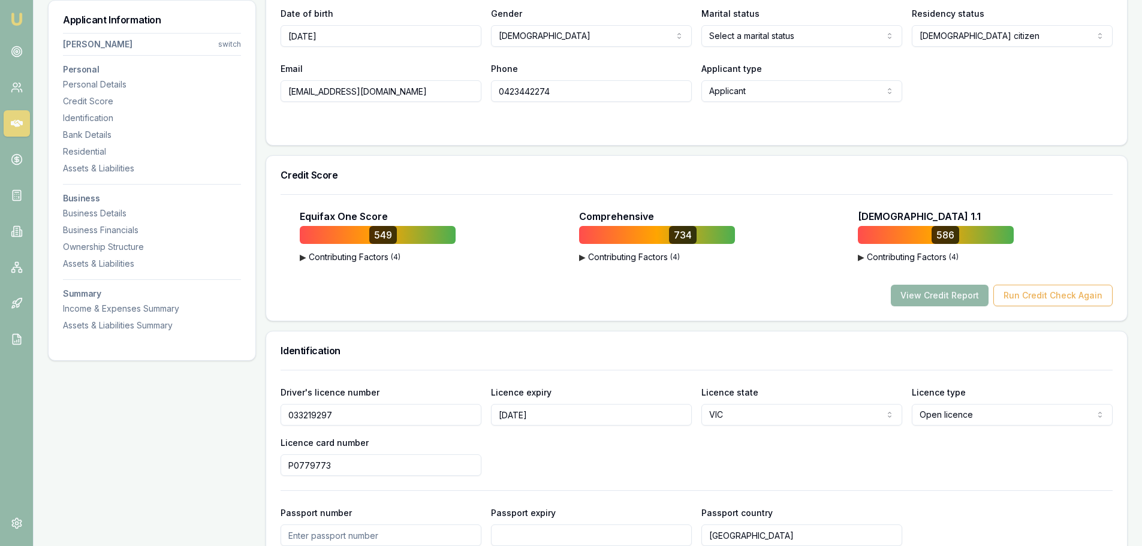
scroll to position [300, 0]
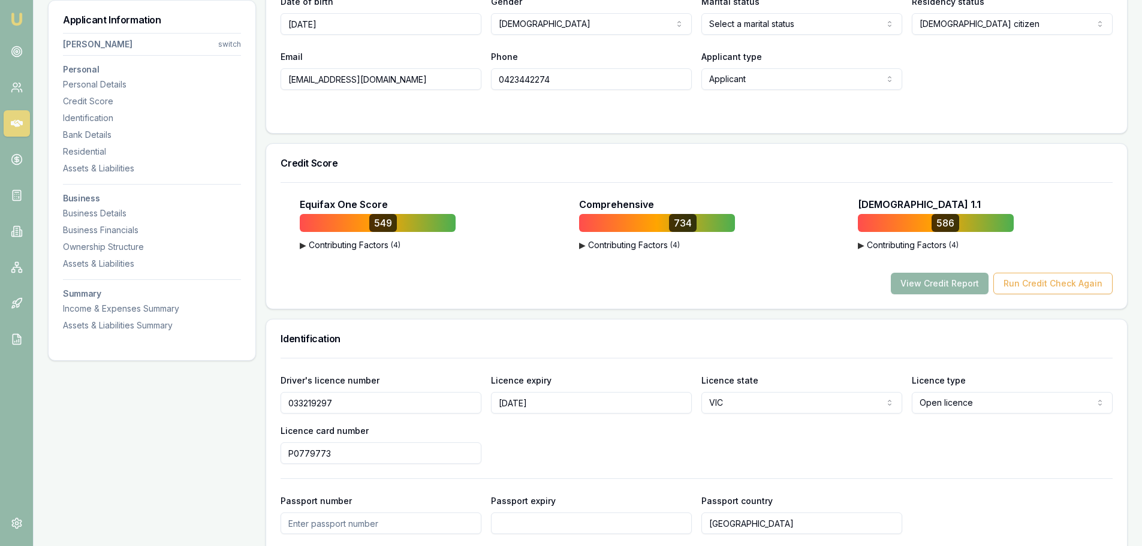
click at [882, 245] on button "▶ Contributing Factors ( 4 )" at bounding box center [936, 245] width 156 height 12
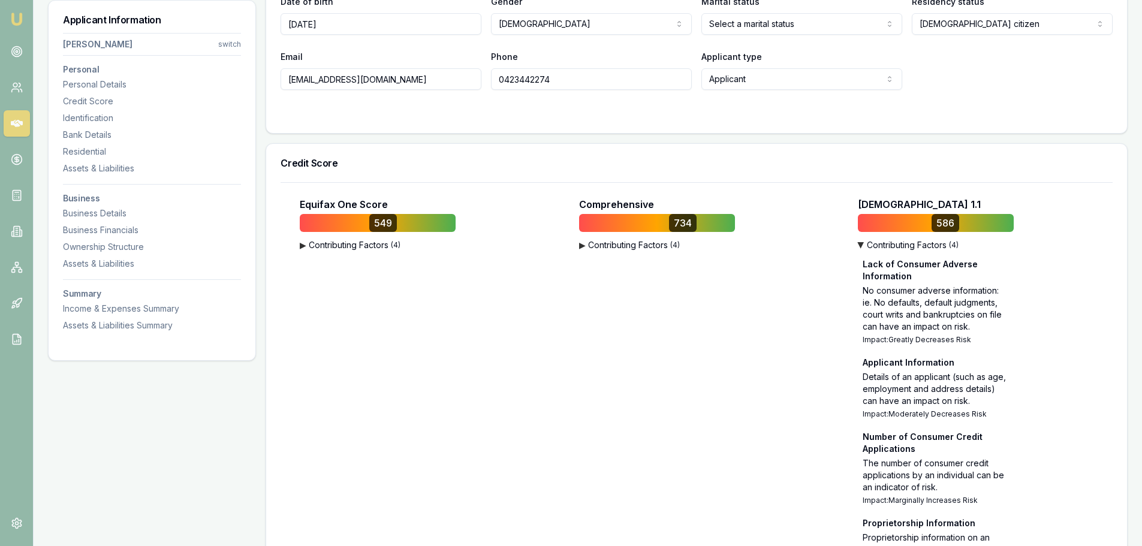
click at [882, 245] on button "▶ Contributing Factors ( 4 )" at bounding box center [936, 245] width 156 height 12
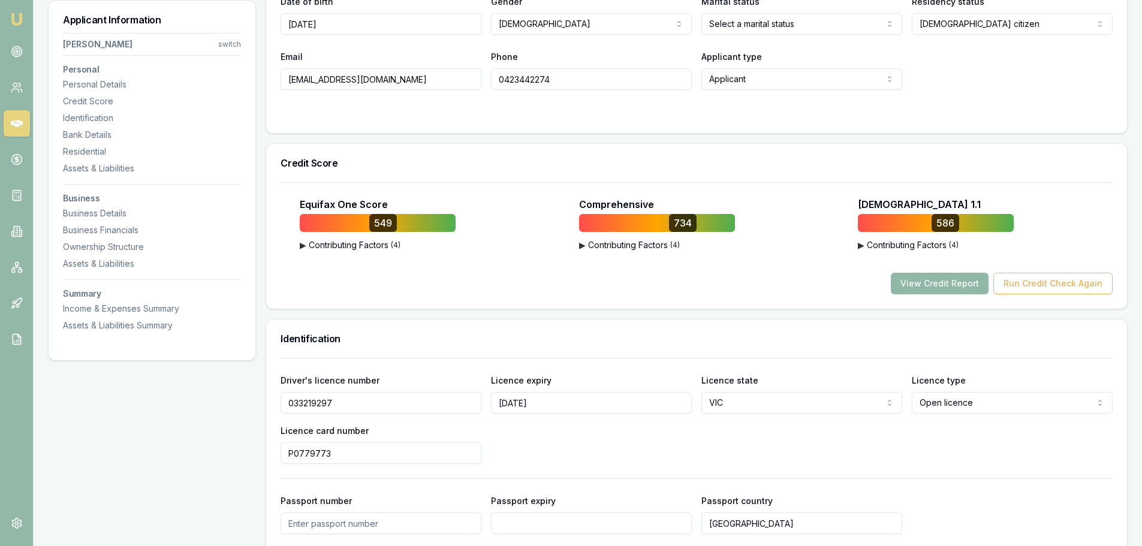
click at [929, 283] on button "View Credit Report" at bounding box center [940, 284] width 98 height 22
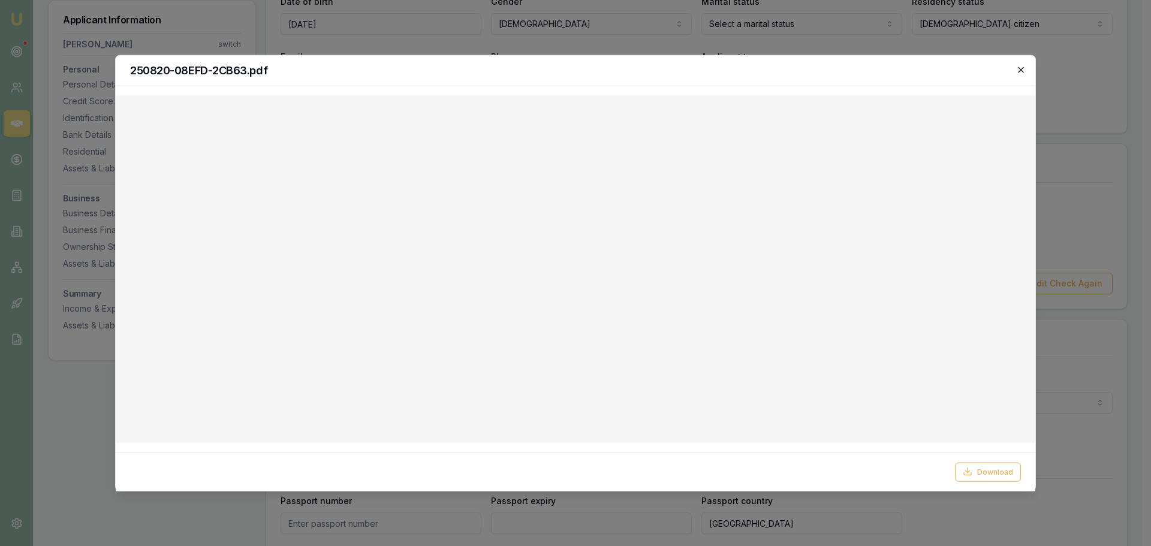
click at [1020, 73] on icon "button" at bounding box center [1021, 70] width 10 height 10
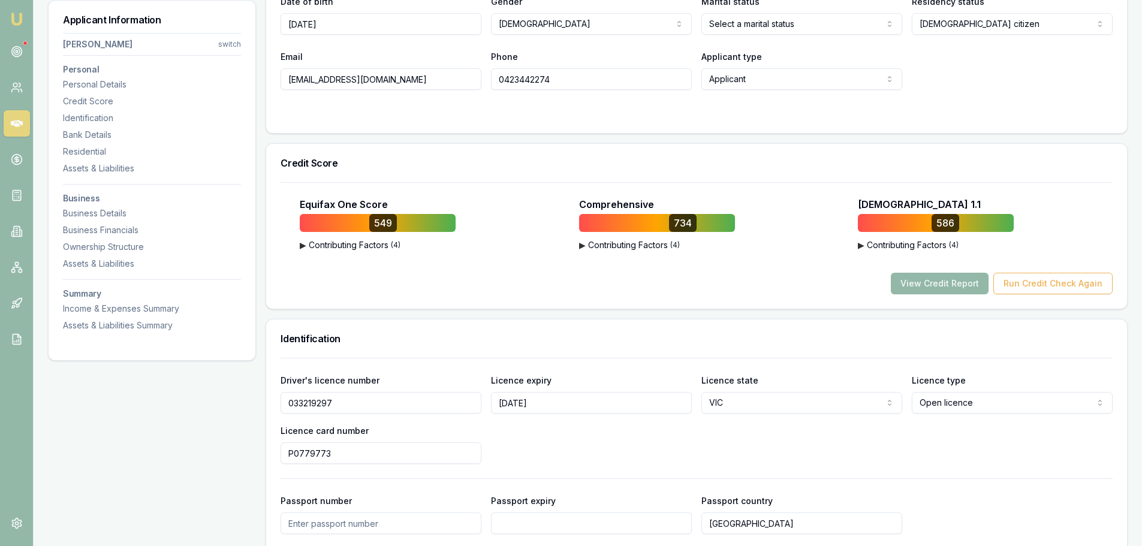
click at [17, 128] on icon at bounding box center [17, 124] width 12 height 12
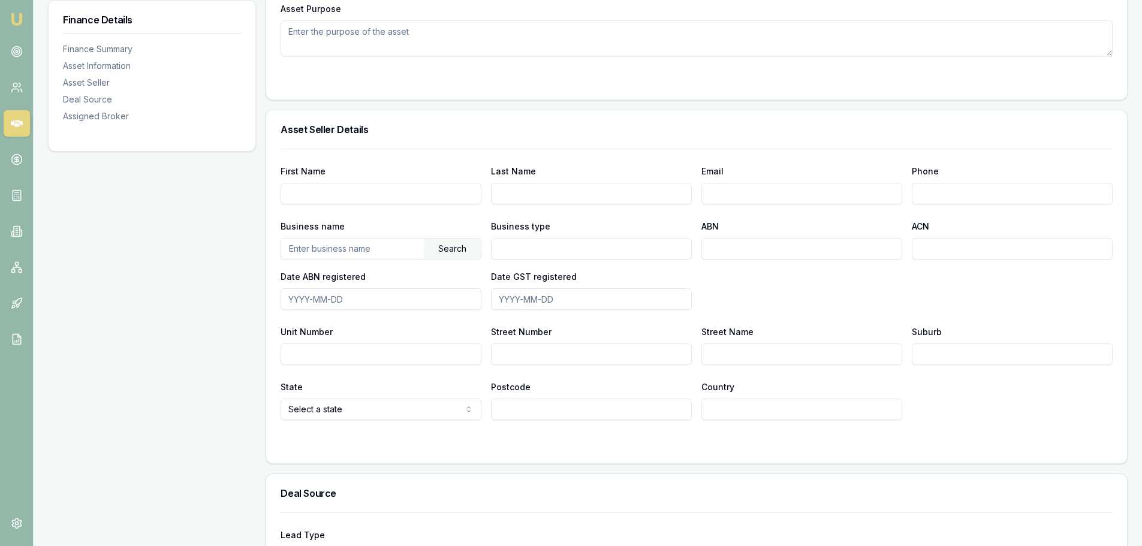
scroll to position [787, 0]
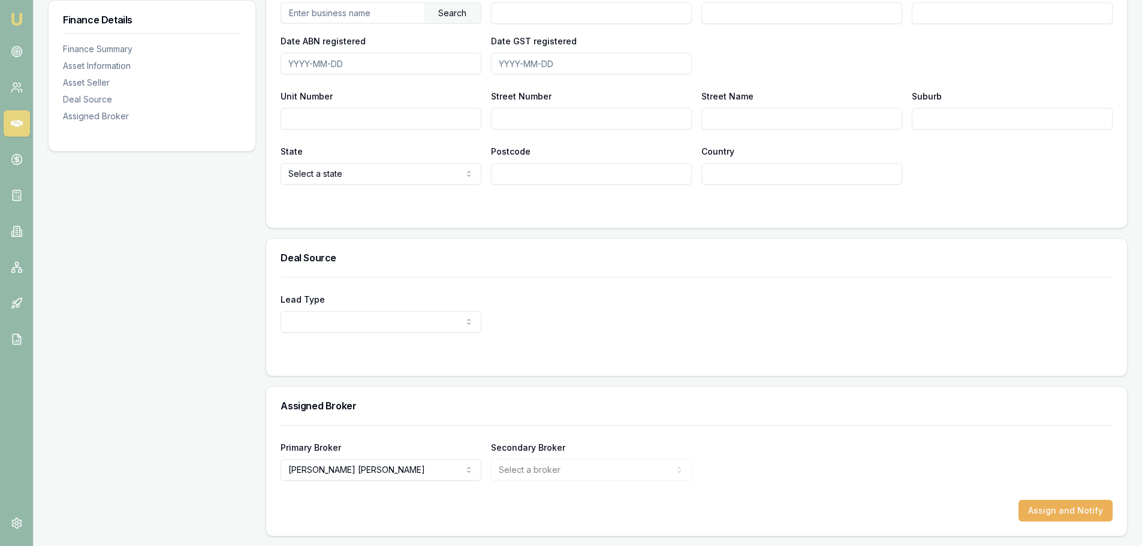
select select "PARTNER"
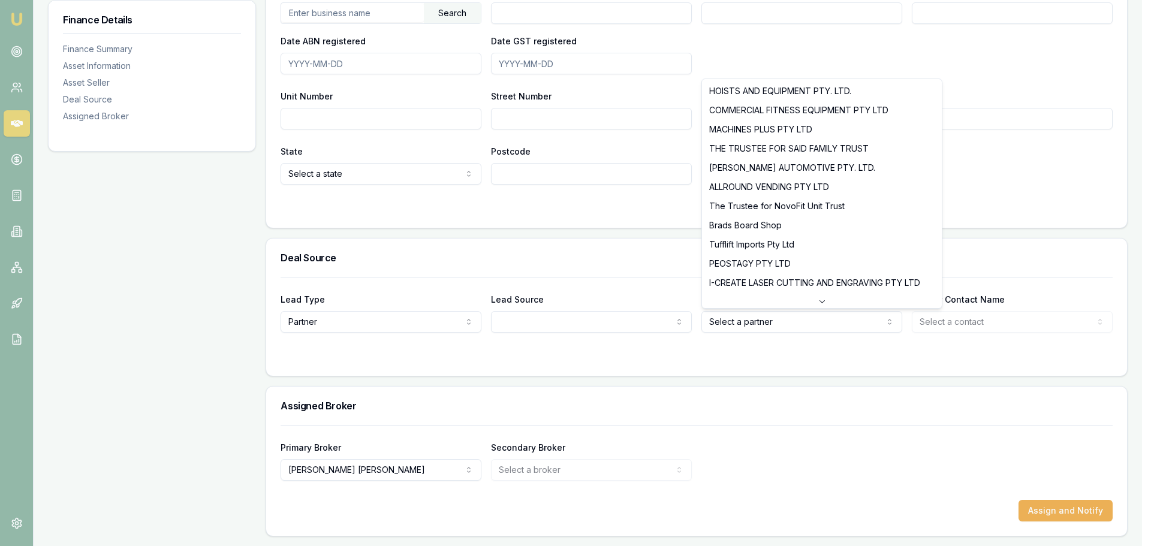
select select "Tufflift Imports Pty Ltd"
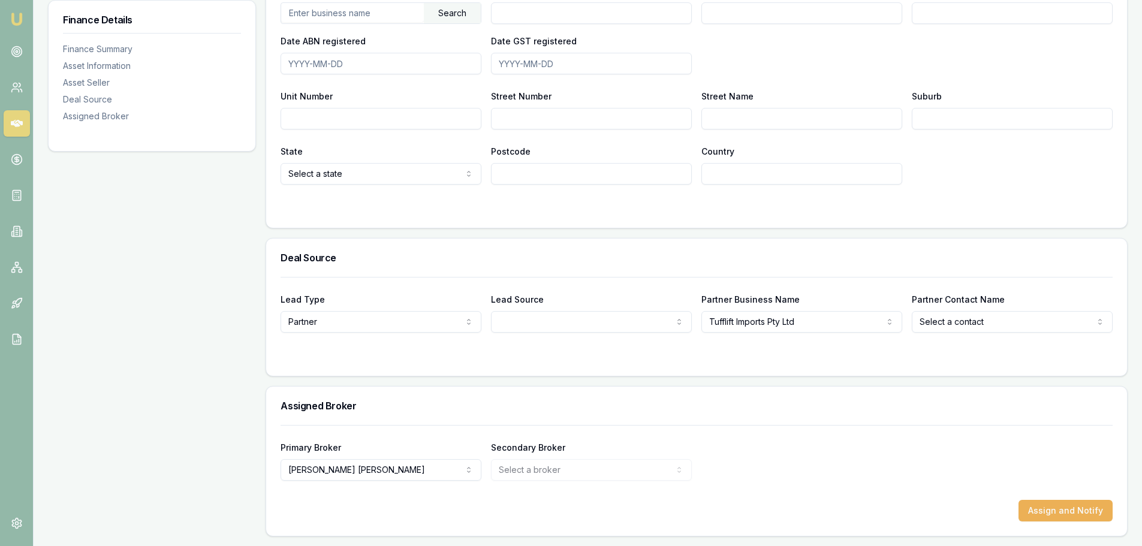
click at [675, 356] on div at bounding box center [697, 357] width 832 height 10
click at [13, 123] on icon at bounding box center [17, 123] width 12 height 7
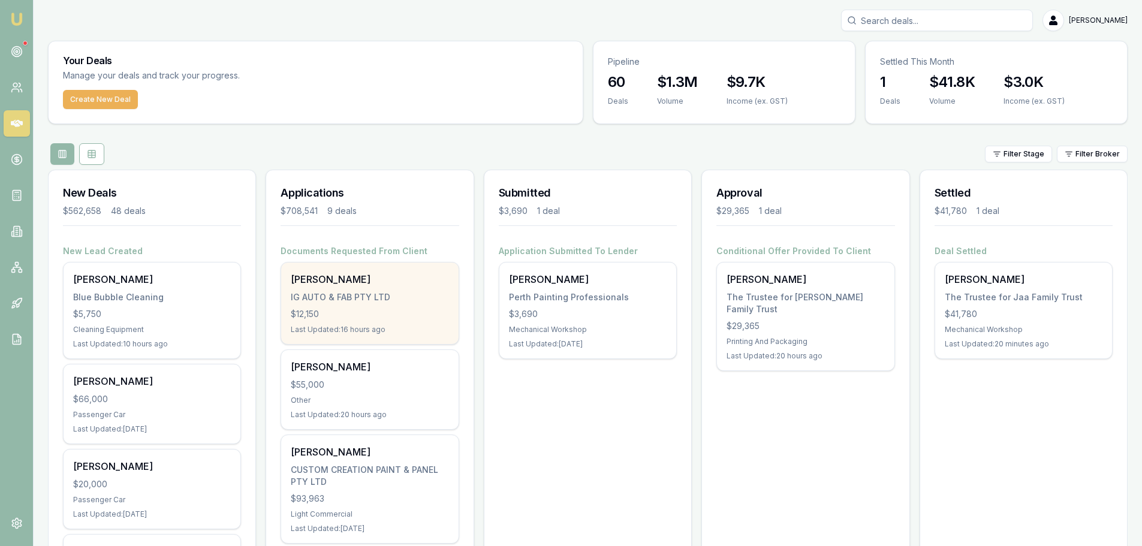
click at [359, 303] on div "IG AUTO & FAB PTY LTD" at bounding box center [370, 297] width 158 height 12
click at [326, 303] on div "[PERSON_NAME] IG AUTO & FAB PTY LTD $12,150 Last Updated: 16 hours ago" at bounding box center [369, 304] width 177 height 82
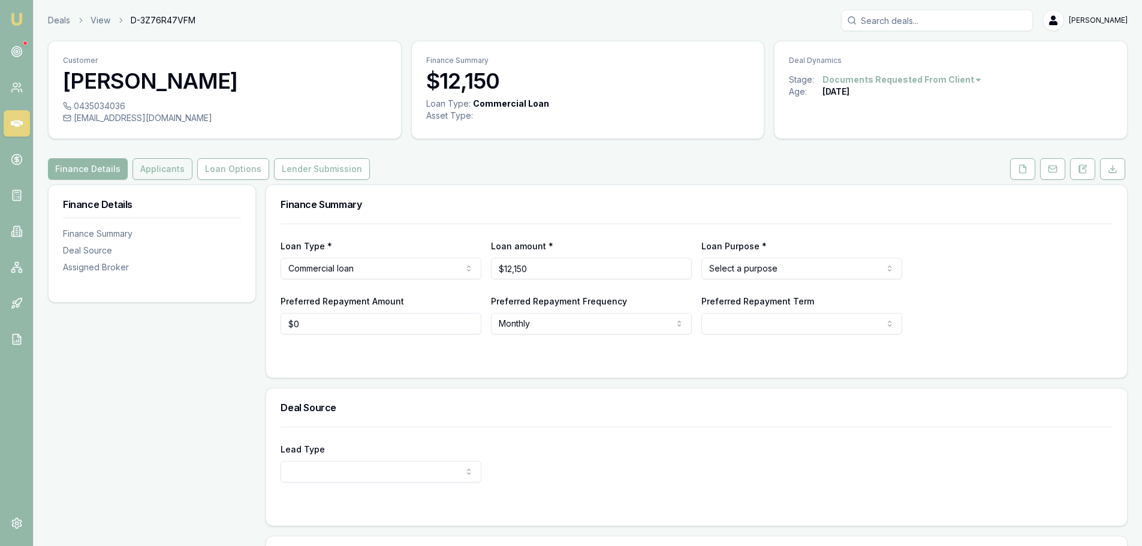
click at [161, 167] on button "Applicants" at bounding box center [163, 169] width 60 height 22
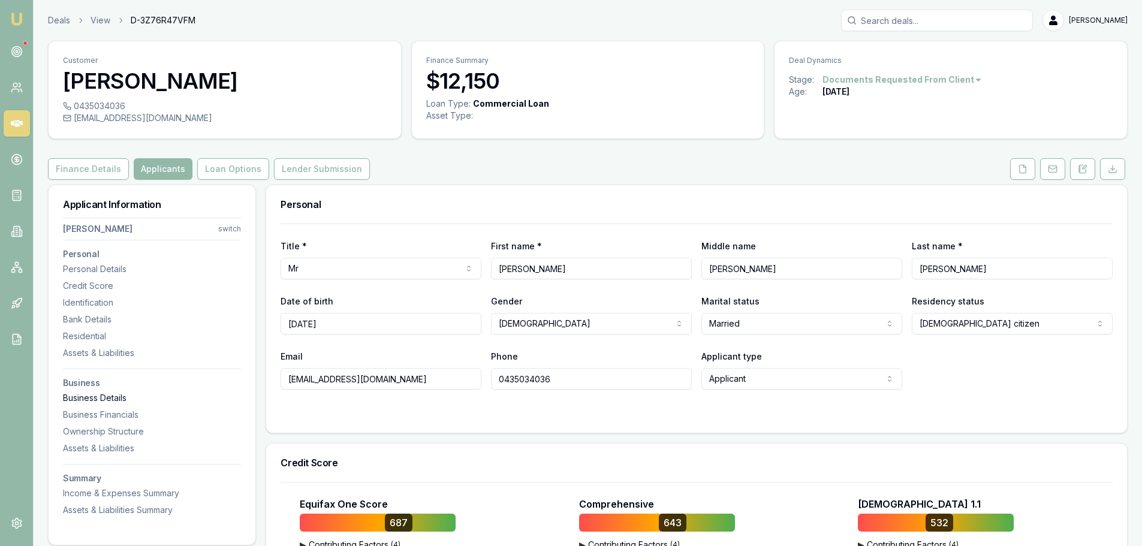
click at [88, 398] on div "Business Details" at bounding box center [152, 398] width 178 height 12
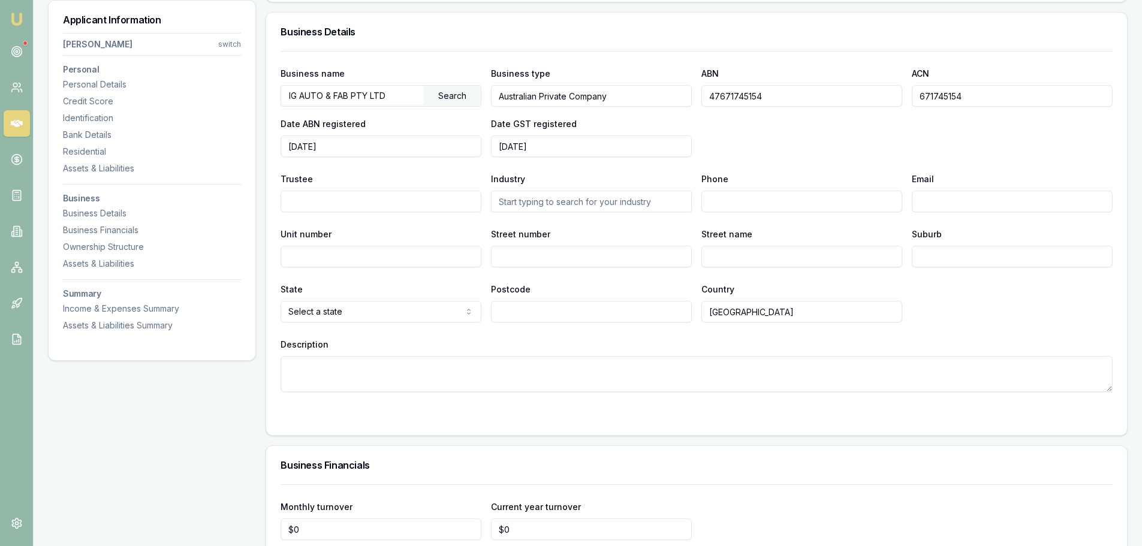
scroll to position [1909, 0]
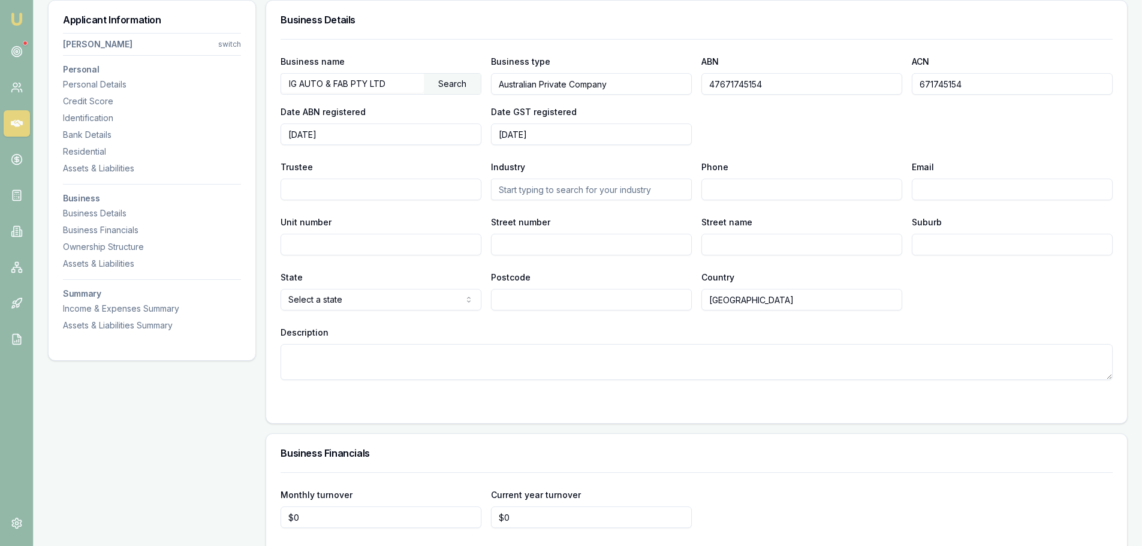
drag, startPoint x: 791, startPoint y: 85, endPoint x: 694, endPoint y: 75, distance: 97.7
click at [694, 75] on div "Business name IG AUTO & FAB PTY LTD Search Business type Australian Private Com…" at bounding box center [697, 99] width 832 height 91
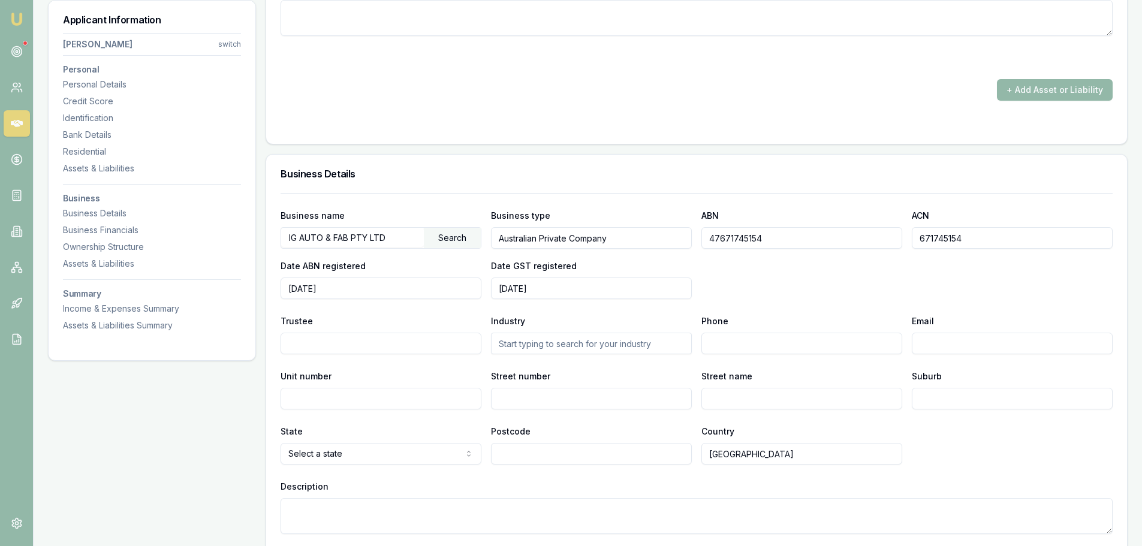
scroll to position [1370, 0]
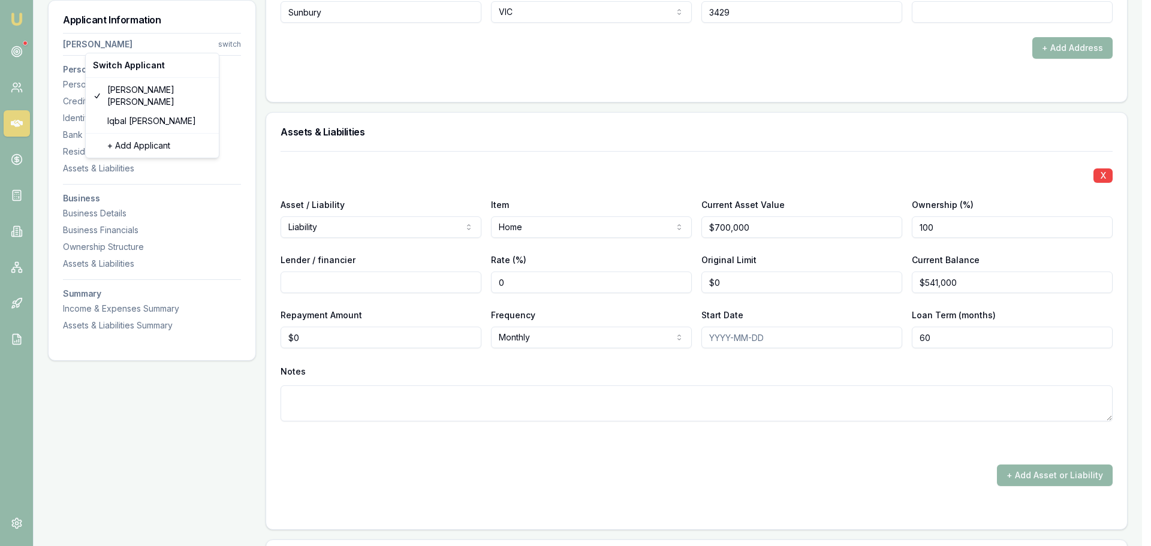
click at [129, 112] on div "Iqbal Bamrah" at bounding box center [152, 121] width 128 height 19
type input "Iqbal"
type input "Bamrah"
type input "23/10/1985"
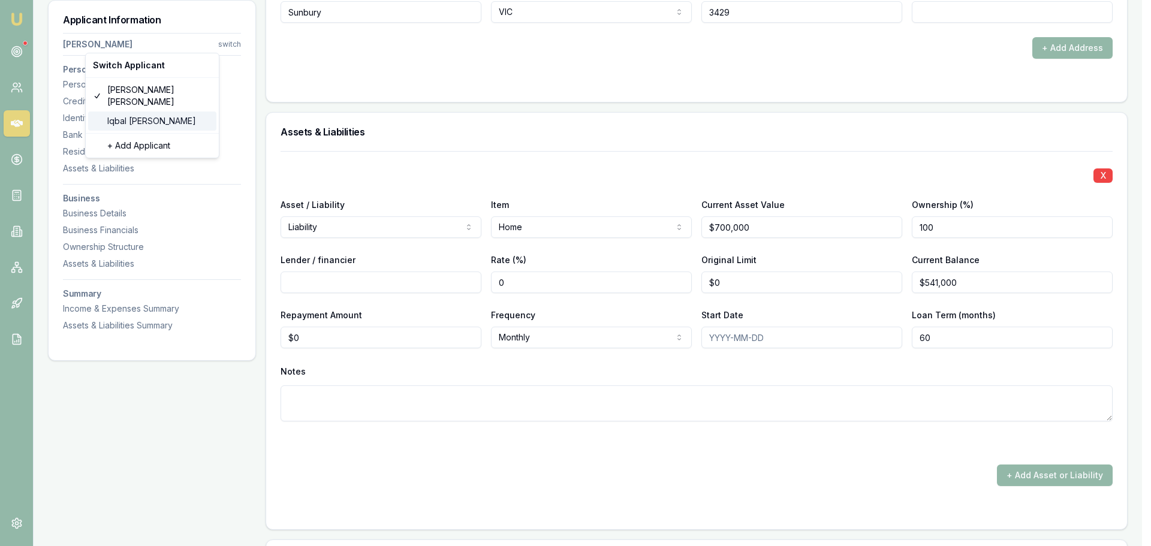
type input "bamrah36@gmail.com"
type input "0425890456"
type input "098307407"
type input "30/05/2031"
type input "P4821014"
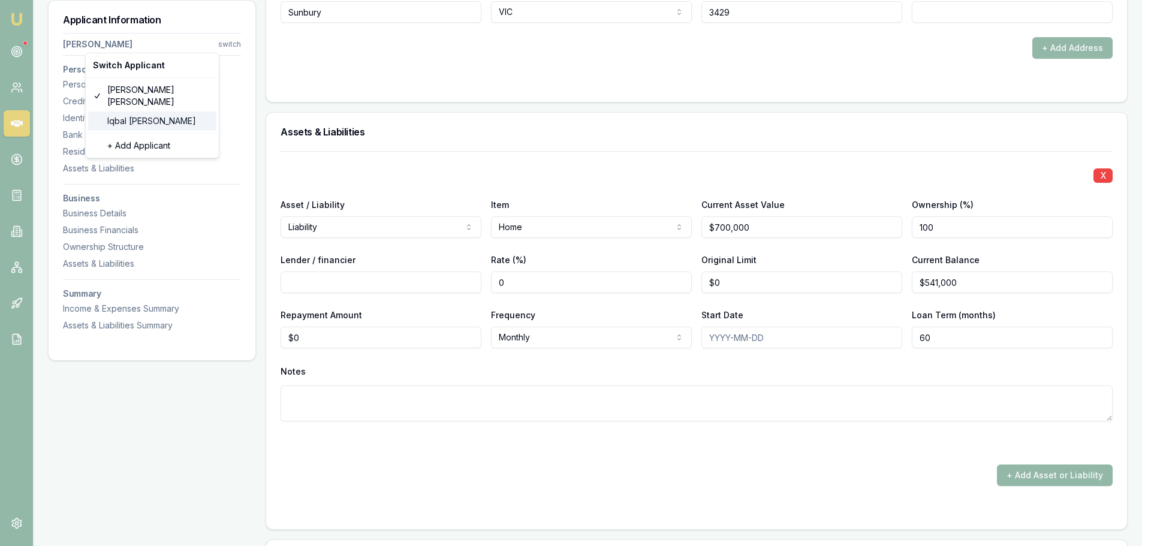
type input "3509523018"
type input "01/2029"
type input "[PERSON_NAME]"
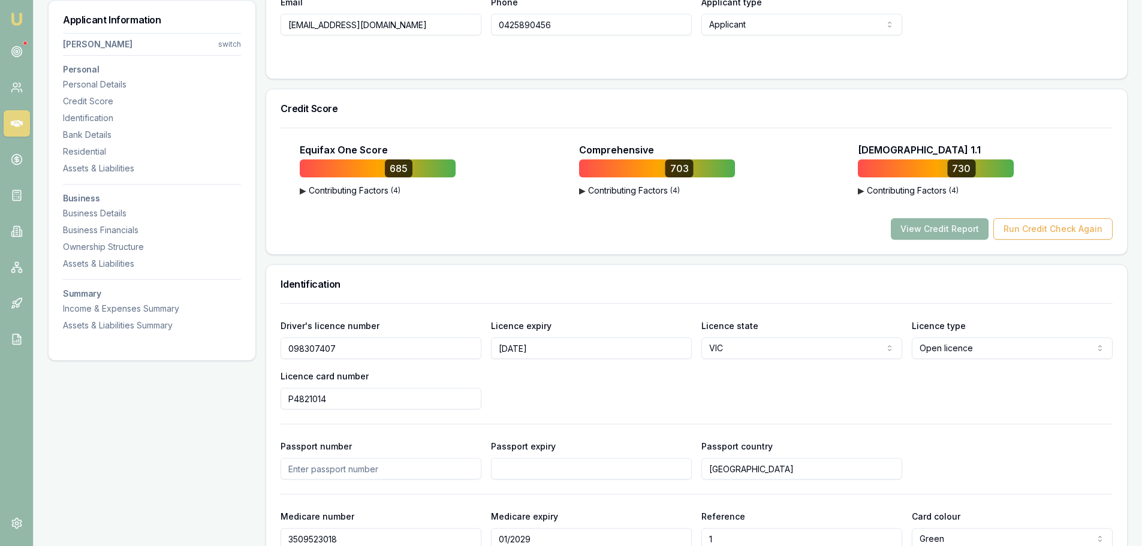
scroll to position [120, 0]
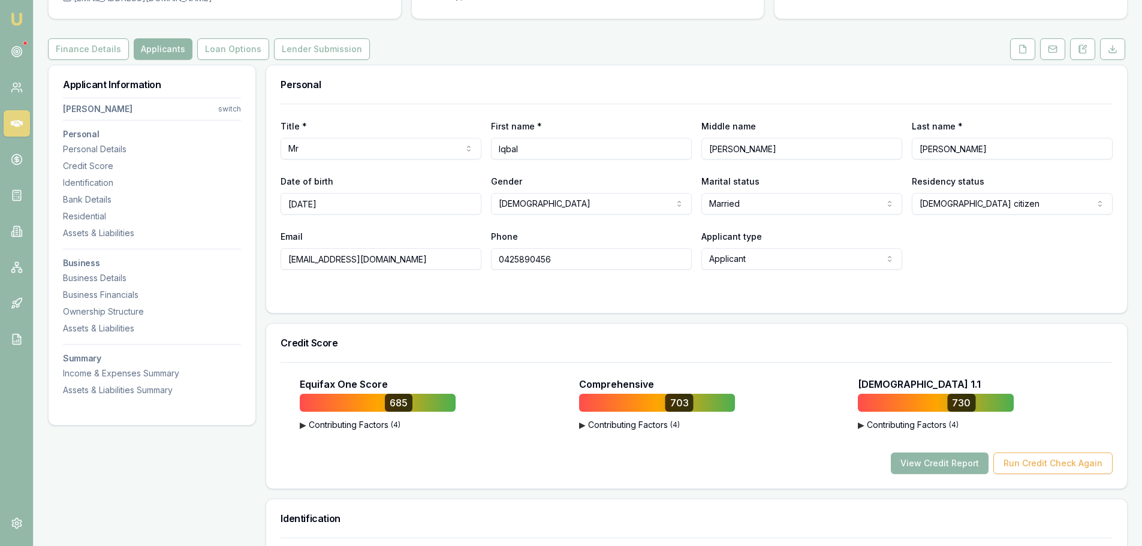
click at [951, 459] on button "View Credit Report" at bounding box center [940, 464] width 98 height 22
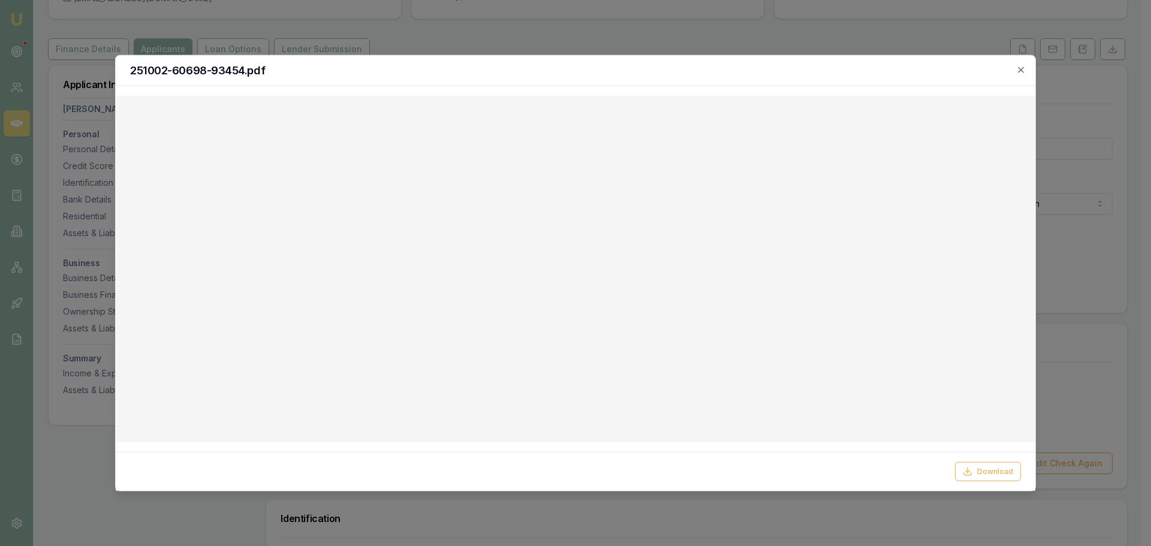
click at [489, 7] on div at bounding box center [575, 273] width 1151 height 546
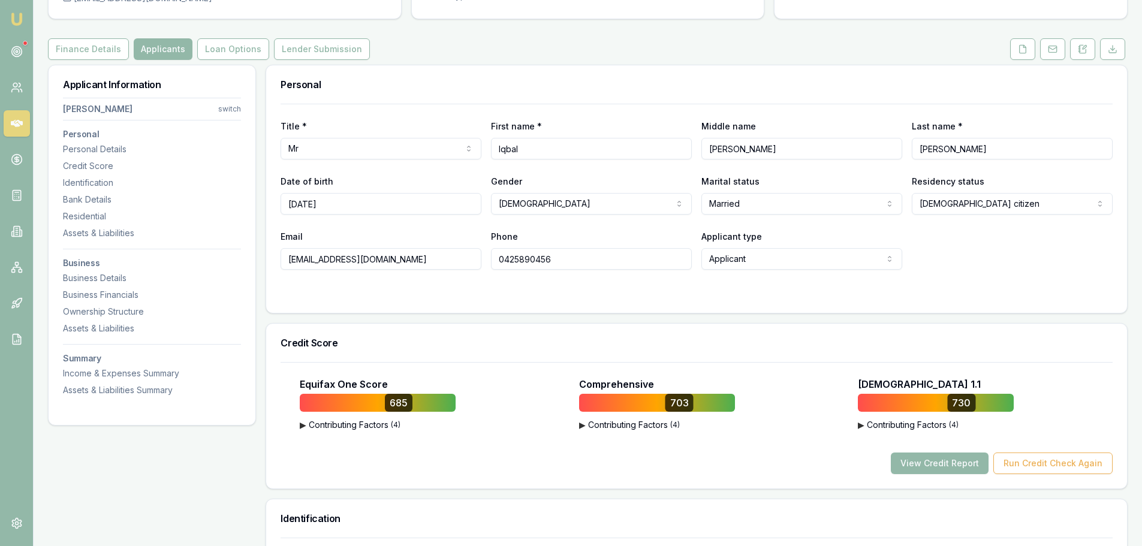
drag, startPoint x: 392, startPoint y: 260, endPoint x: 287, endPoint y: 258, distance: 105.0
click at [287, 258] on input "bamrah36@gmail.com" at bounding box center [381, 259] width 201 height 22
drag, startPoint x: 554, startPoint y: 265, endPoint x: 476, endPoint y: 264, distance: 77.4
click at [476, 264] on div "Email bamrah36@gmail.com Phone 0425890456 Applicant type Applicant Applicant No…" at bounding box center [697, 249] width 832 height 41
click at [233, 107] on html "Emu Broker Deals View D-3Z76R47VFM Brad Hearns Toggle Menu Customer Iqbal Bamra…" at bounding box center [575, 153] width 1151 height 546
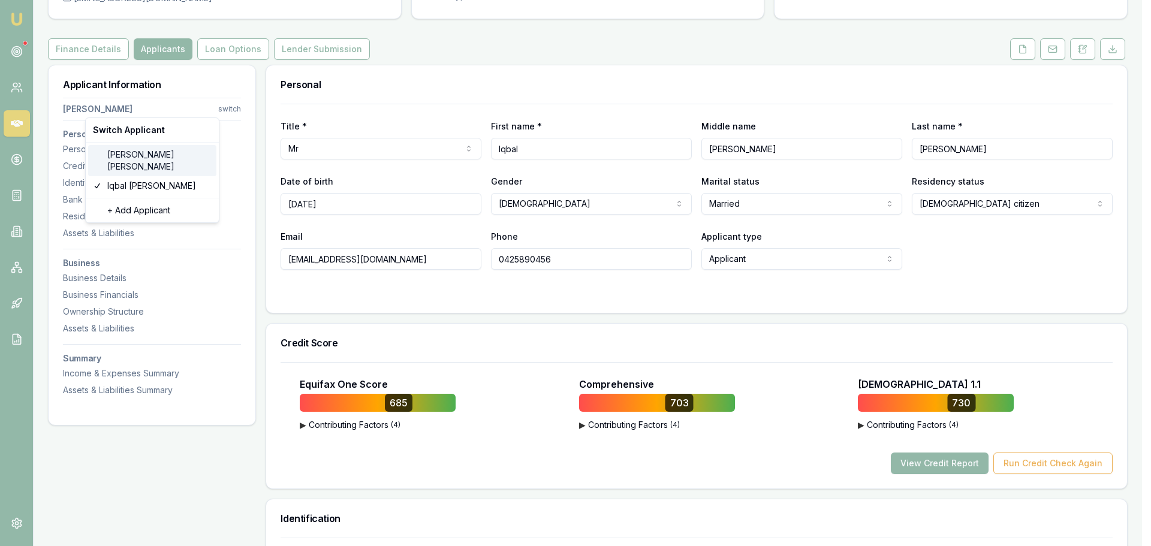
click at [134, 161] on div "Gurdeep Kainth" at bounding box center [152, 160] width 128 height 31
type input "[PERSON_NAME]"
type input "[DATE]"
type input "[EMAIL_ADDRESS][DOMAIN_NAME]"
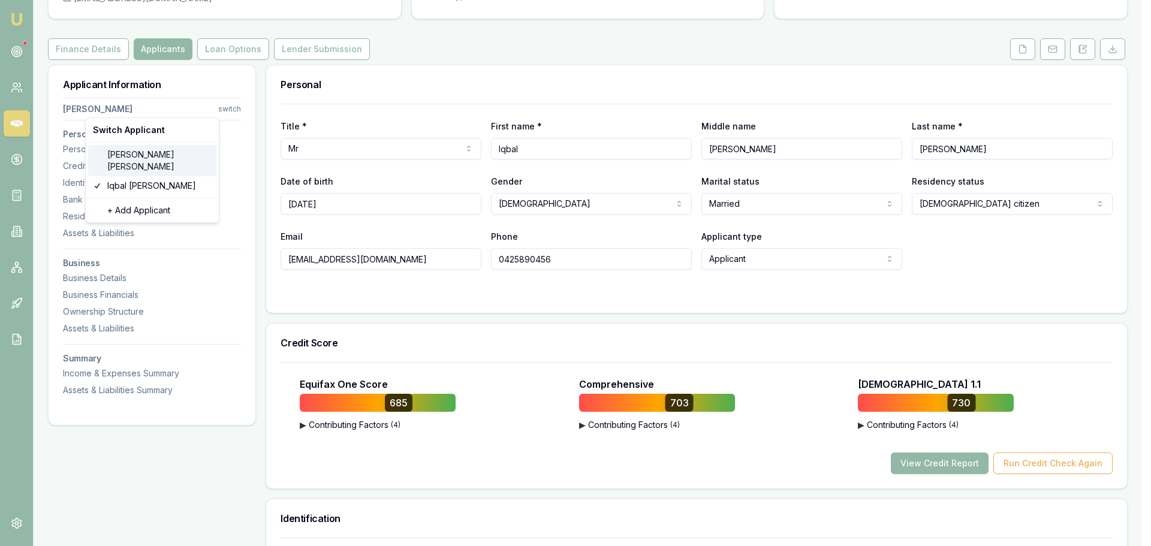
type input "0435034036"
type input "036454457"
type input "[DATE]"
type input "P6312098"
type input "3560676093"
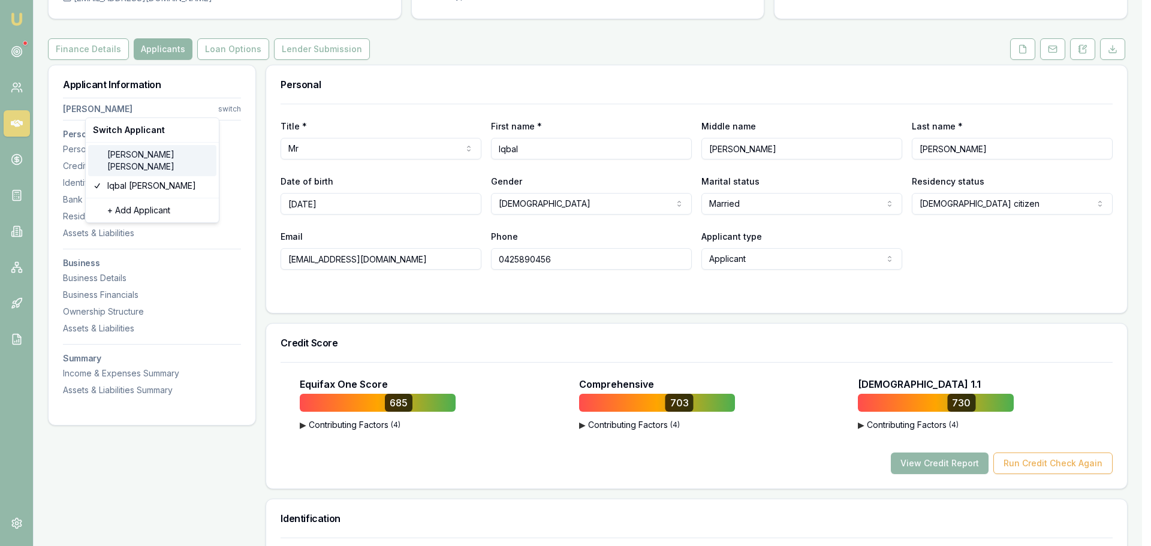
type input "11/2030"
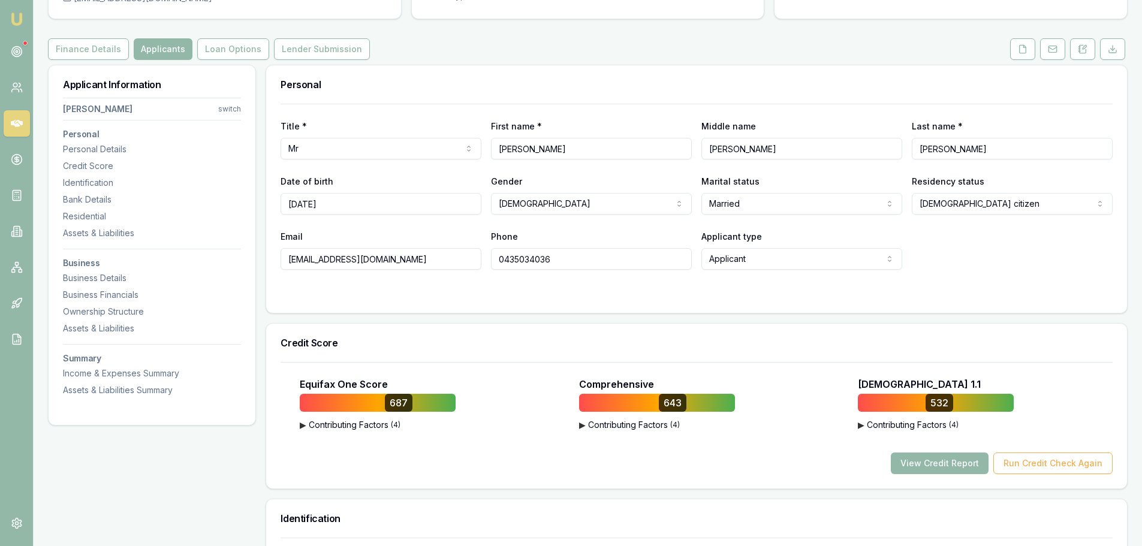
click at [414, 263] on input "[EMAIL_ADDRESS][DOMAIN_NAME]" at bounding box center [381, 259] width 201 height 22
drag, startPoint x: 344, startPoint y: 262, endPoint x: 269, endPoint y: 263, distance: 75.0
click at [269, 263] on div "Title * Mr Mr Mrs Miss Ms Dr Prof First name * Gurdeep Middle name Singh Last n…" at bounding box center [696, 208] width 861 height 209
drag, startPoint x: 580, startPoint y: 260, endPoint x: 497, endPoint y: 260, distance: 84.0
click at [497, 260] on input "0435034036" at bounding box center [591, 259] width 201 height 22
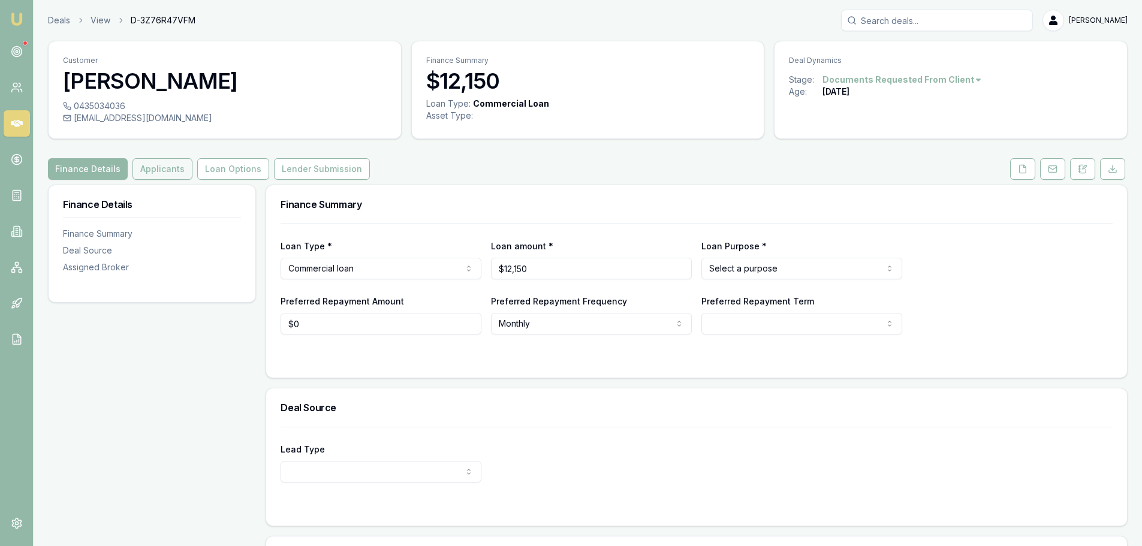
click at [158, 173] on button "Applicants" at bounding box center [163, 169] width 60 height 22
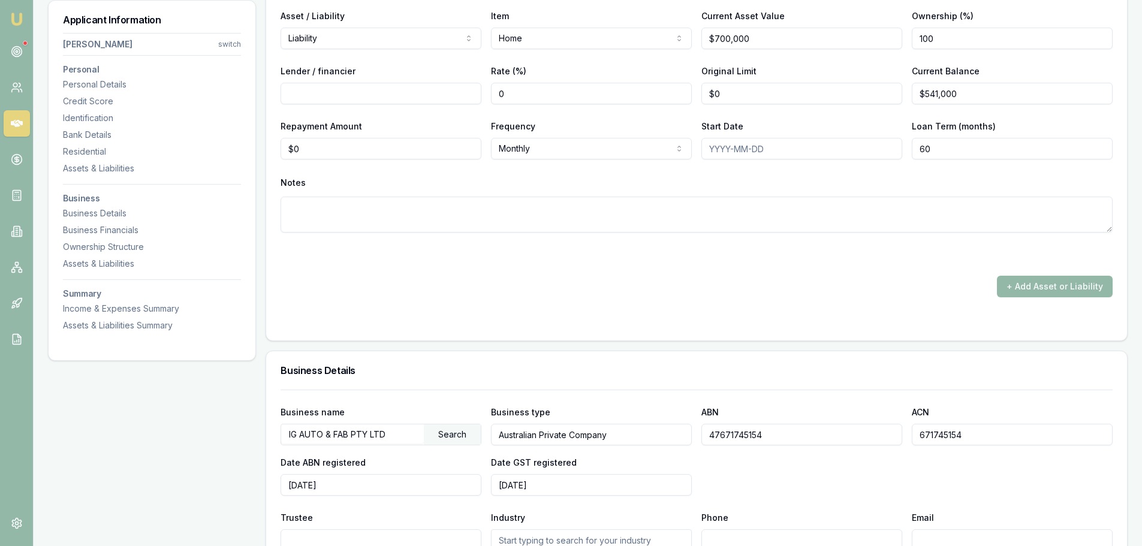
scroll to position [1559, 0]
drag, startPoint x: 395, startPoint y: 433, endPoint x: 265, endPoint y: 435, distance: 129.5
click at [265, 435] on div "Applicant Information [PERSON_NAME] switch Personal Personal Details Credit Sco…" at bounding box center [588, 192] width 1080 height 3133
click at [140, 452] on div "Applicant Information [PERSON_NAME] switch Personal Personal Details Credit Sco…" at bounding box center [152, 192] width 208 height 3133
click at [384, 291] on div "+ Add Asset or Liability" at bounding box center [697, 286] width 832 height 22
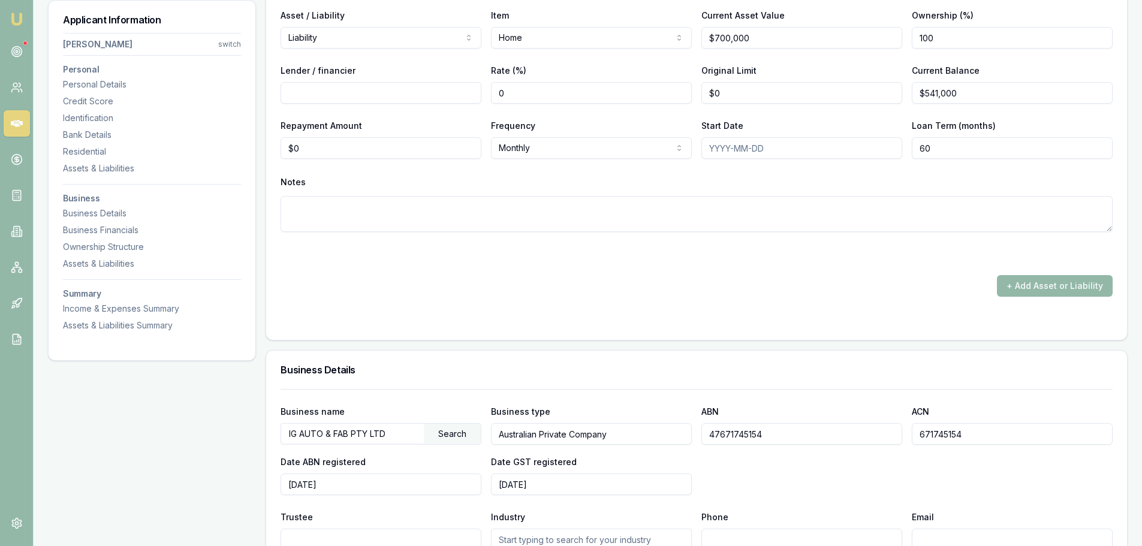
drag, startPoint x: 371, startPoint y: 441, endPoint x: 355, endPoint y: 440, distance: 16.2
click at [355, 440] on input "IG AUTO & FAB PTY LTD" at bounding box center [352, 433] width 143 height 19
click at [744, 437] on input "47671745154" at bounding box center [802, 434] width 201 height 22
